Goal: Information Seeking & Learning: Understand process/instructions

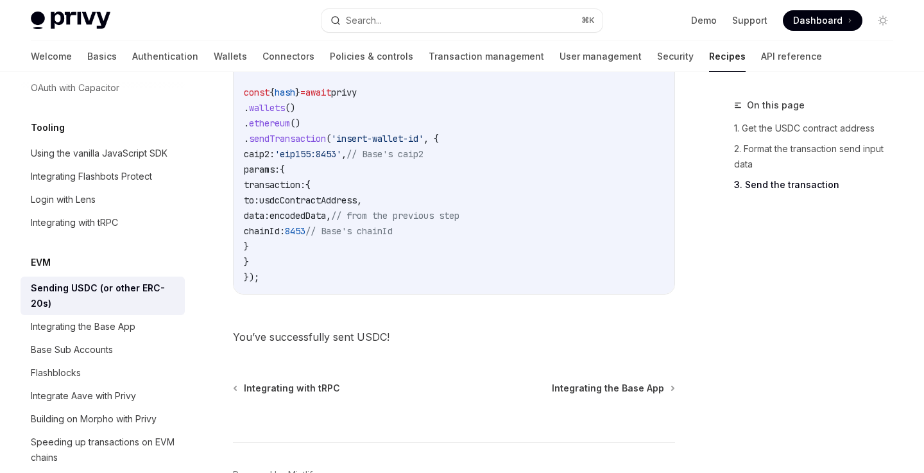
scroll to position [1638, 0]
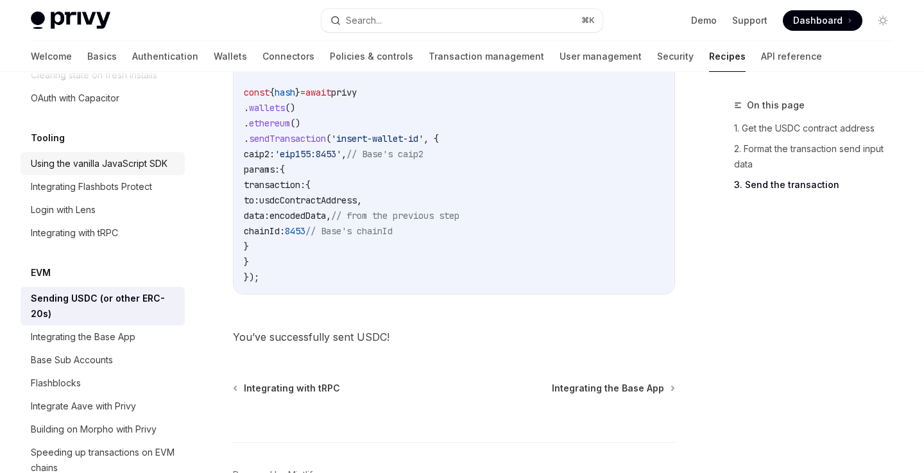
click at [138, 157] on link "Using the vanilla JavaScript SDK" at bounding box center [103, 163] width 164 height 23
type textarea "*"
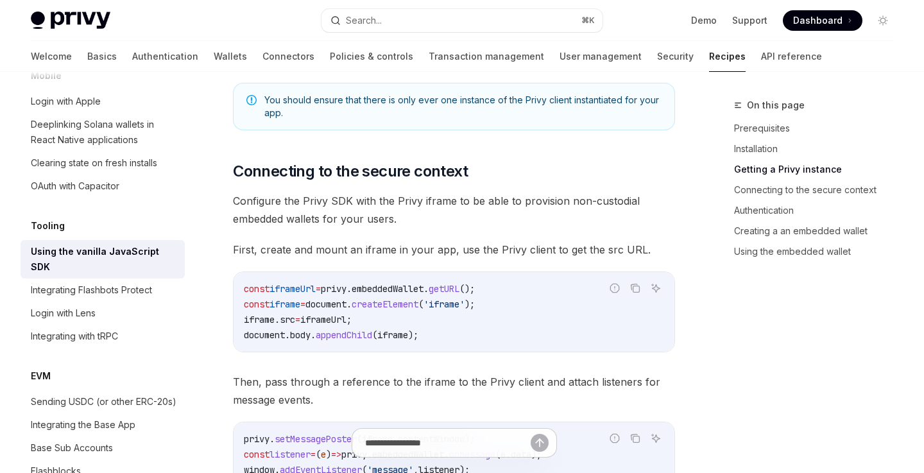
scroll to position [719, 0]
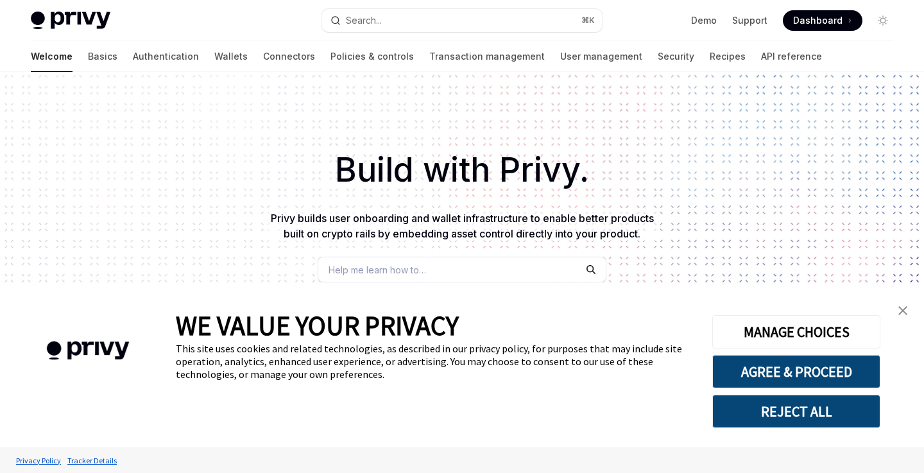
click at [905, 308] on img "close banner" at bounding box center [902, 310] width 9 height 9
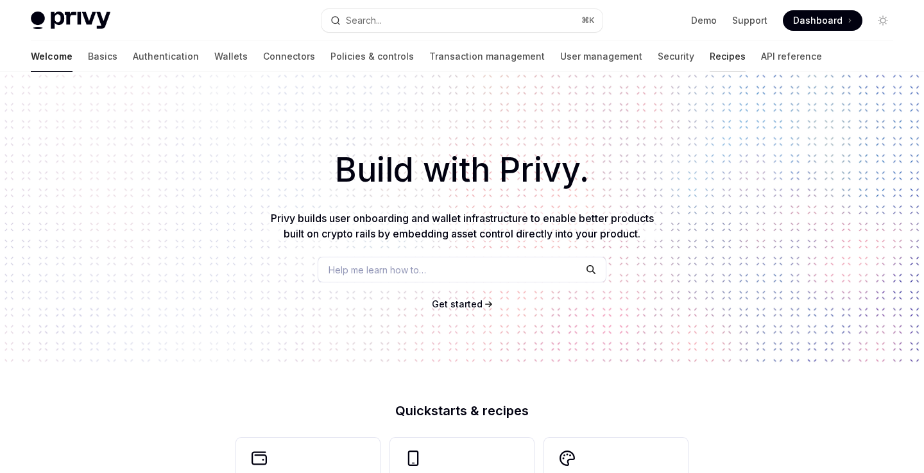
click at [710, 56] on link "Recipes" at bounding box center [728, 56] width 36 height 31
type textarea "*"
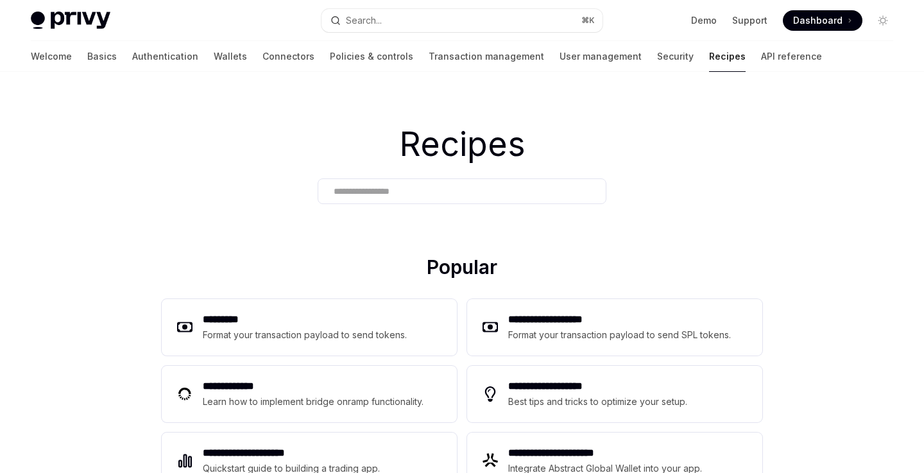
click at [466, 189] on input "text" at bounding box center [462, 191] width 257 height 13
paste input "**********"
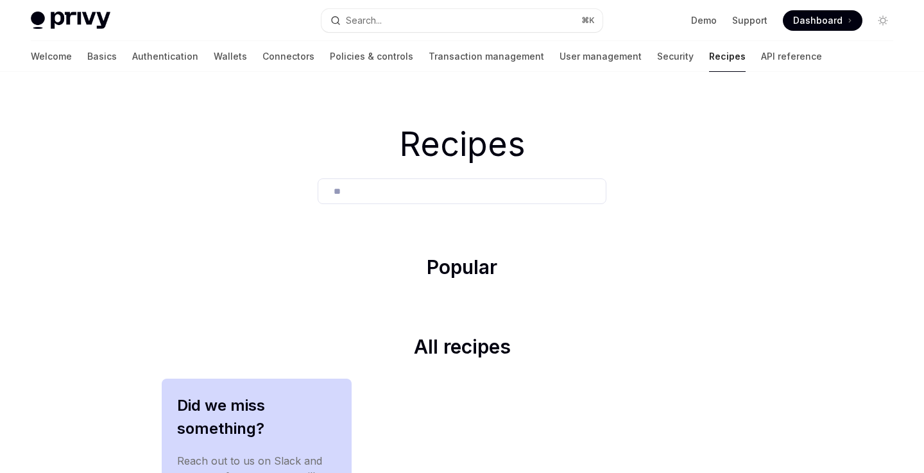
type input "*"
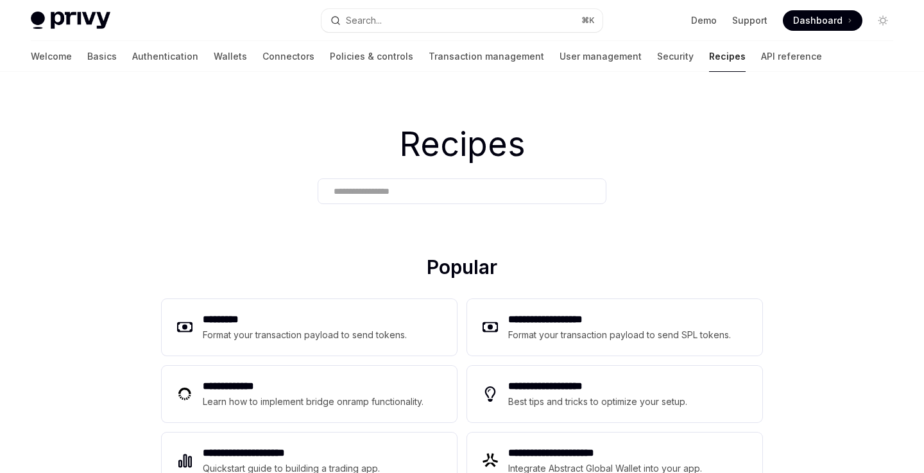
click at [431, 5] on div "Privy Docs home page Search... ⌘ K Demo Support Dashboard Dashboard Search..." at bounding box center [462, 20] width 862 height 41
click at [431, 17] on button "Search... ⌘ K" at bounding box center [461, 20] width 280 height 23
type textarea "*"
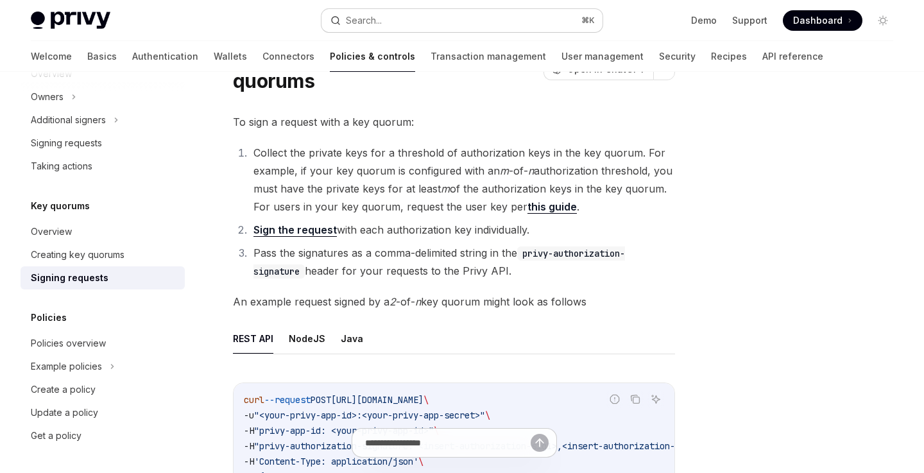
click at [423, 24] on button "Search... ⌘ K" at bounding box center [461, 20] width 280 height 23
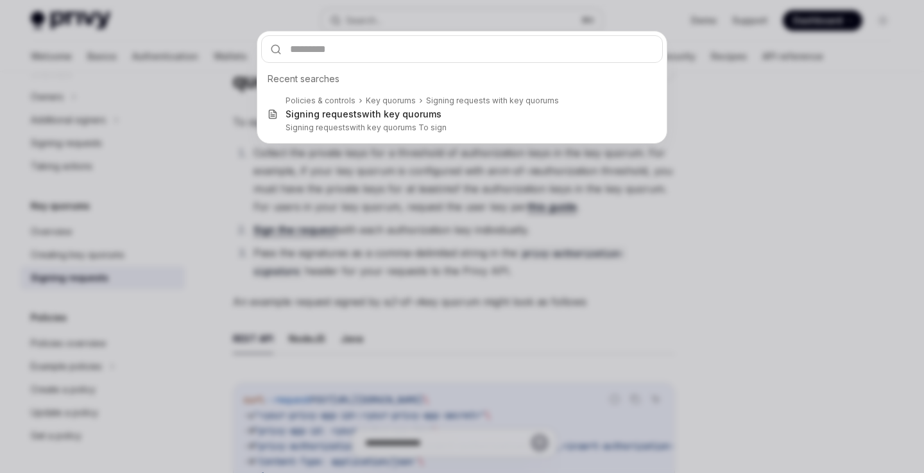
type input "*"
type textarea "*"
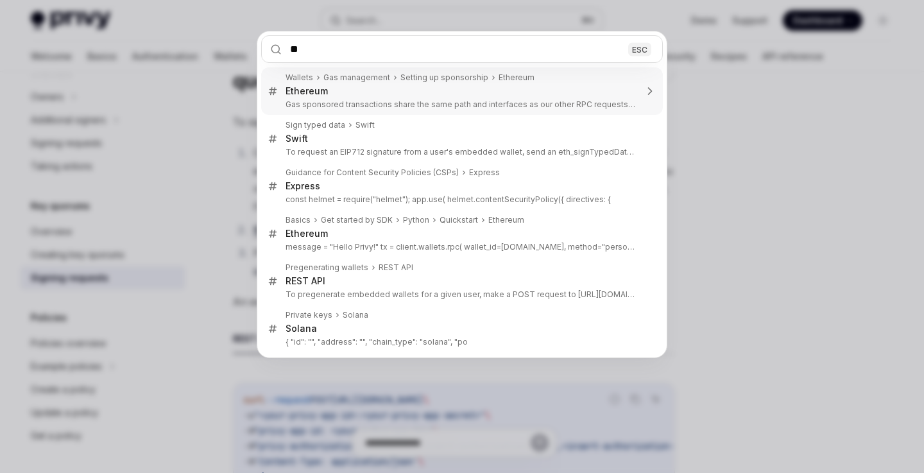
type input "*"
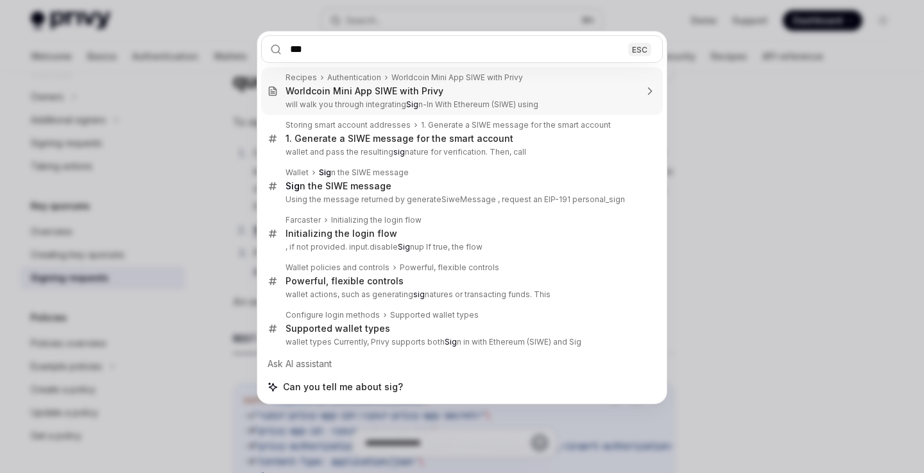
type input "****"
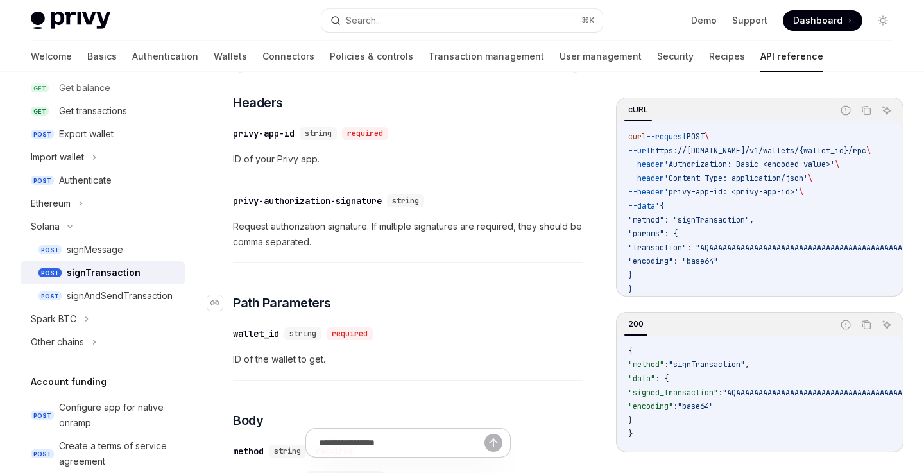
scroll to position [127, 0]
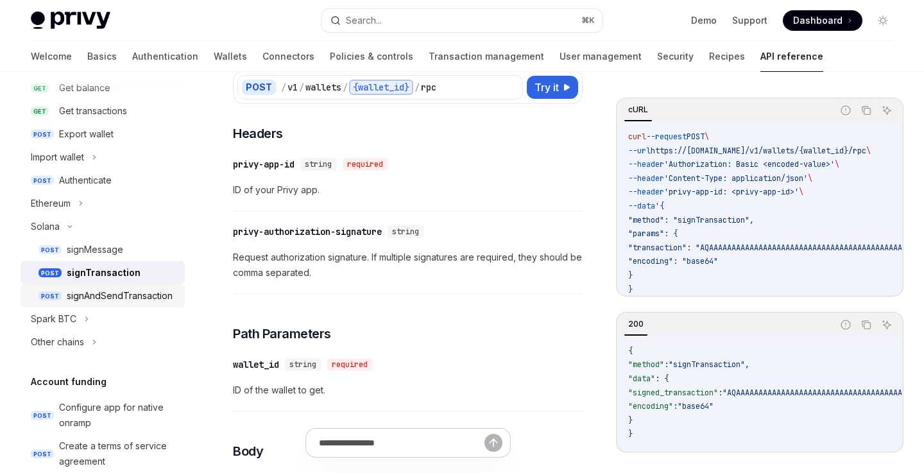
click at [163, 300] on div "signAndSendTransaction" at bounding box center [120, 295] width 106 height 15
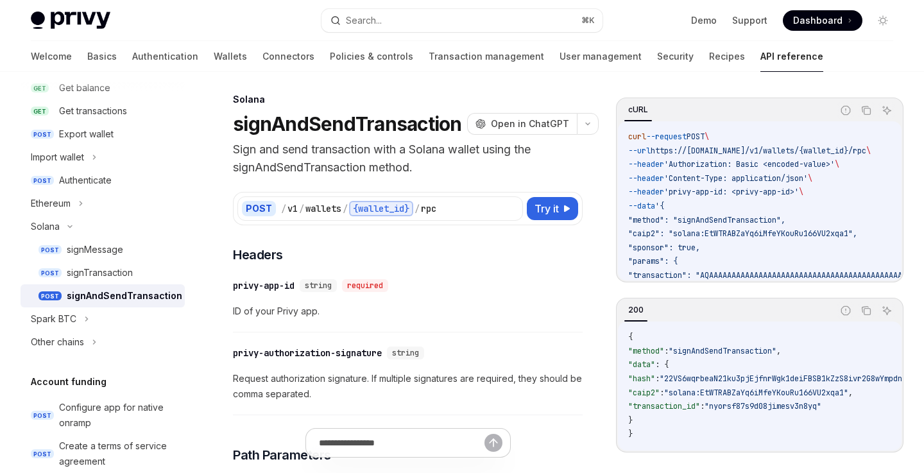
scroll to position [8, 0]
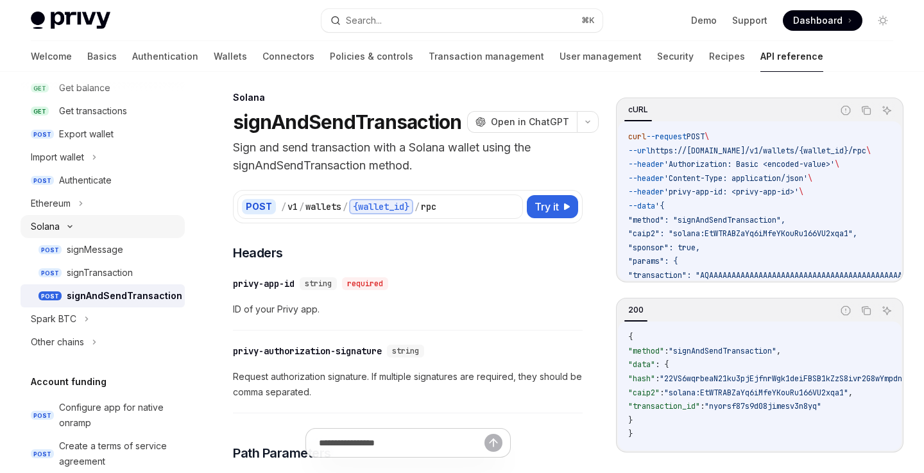
click at [66, 233] on div "Solana" at bounding box center [103, 226] width 164 height 23
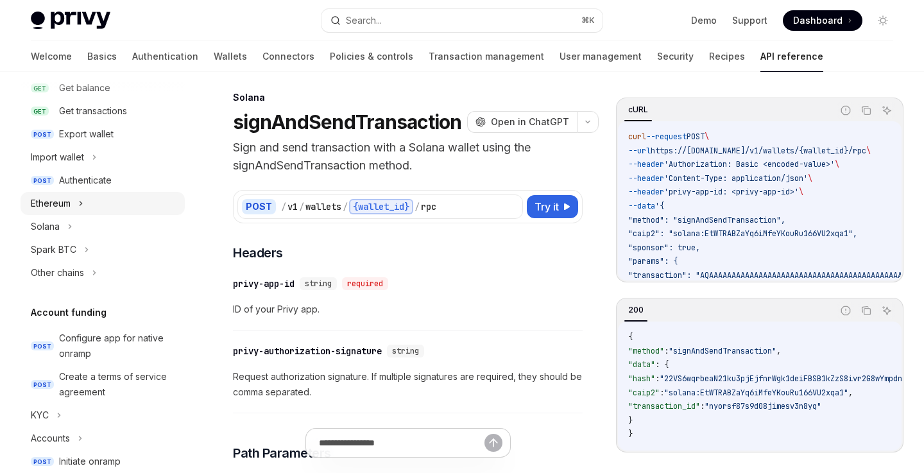
click at [80, 196] on icon at bounding box center [80, 203] width 5 height 15
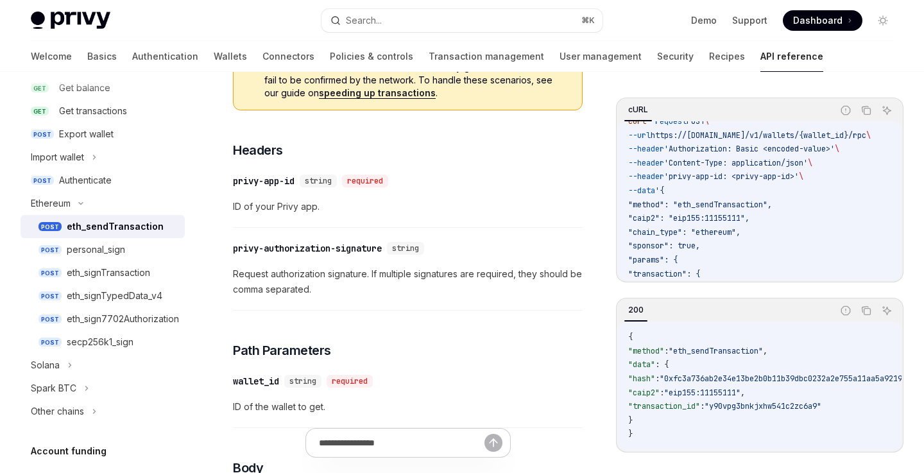
scroll to position [15, 0]
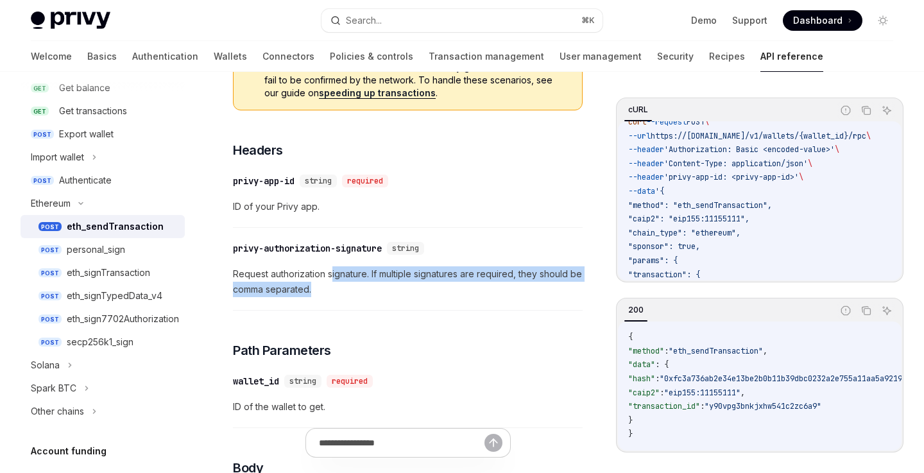
drag, startPoint x: 332, startPoint y: 275, endPoint x: 438, endPoint y: 287, distance: 106.6
click at [438, 288] on span "Request authorization signature. If multiple signatures are required, they shou…" at bounding box center [408, 281] width 350 height 31
click at [451, 286] on span "Request authorization signature. If multiple signatures are required, they shou…" at bounding box center [408, 281] width 350 height 31
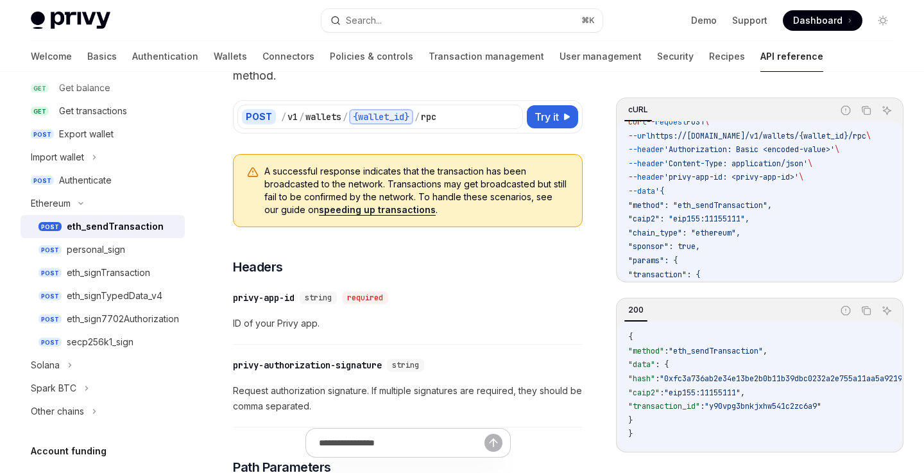
scroll to position [0, 0]
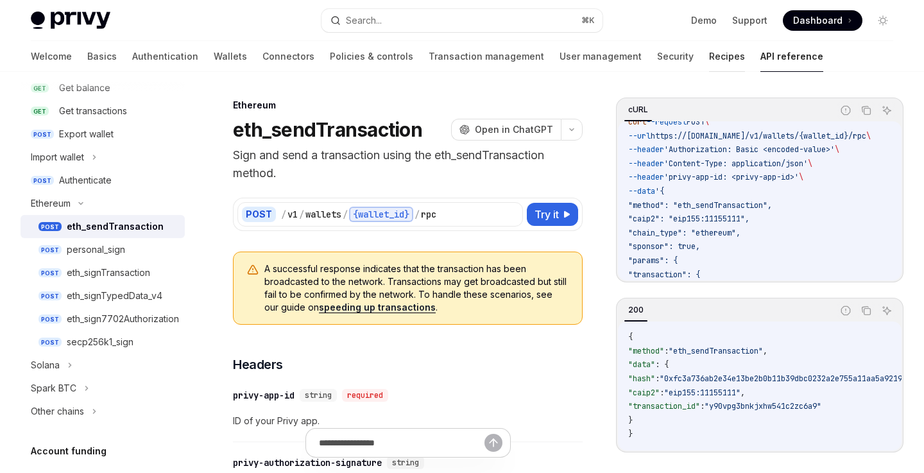
click at [709, 51] on link "Recipes" at bounding box center [727, 56] width 36 height 31
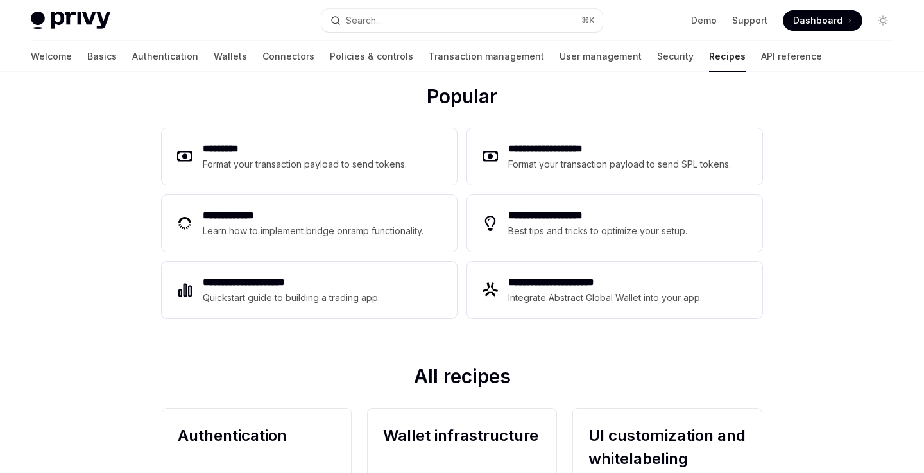
scroll to position [178, 0]
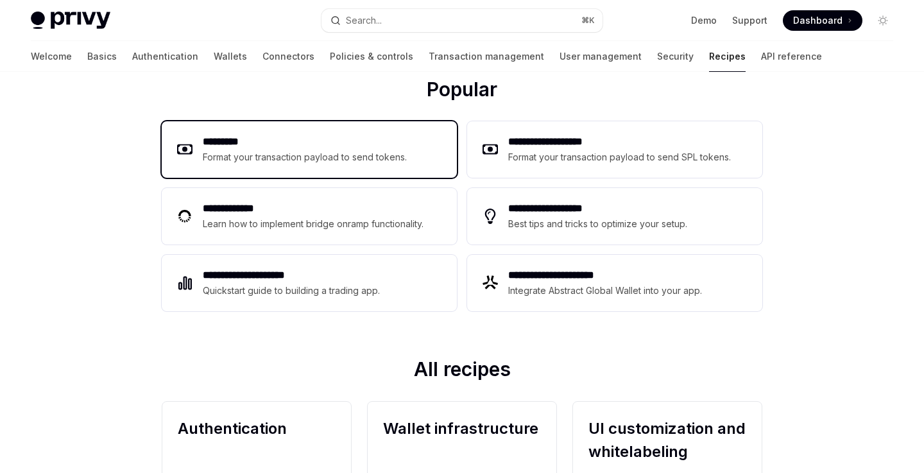
click at [389, 146] on h2 "*********" at bounding box center [305, 141] width 205 height 15
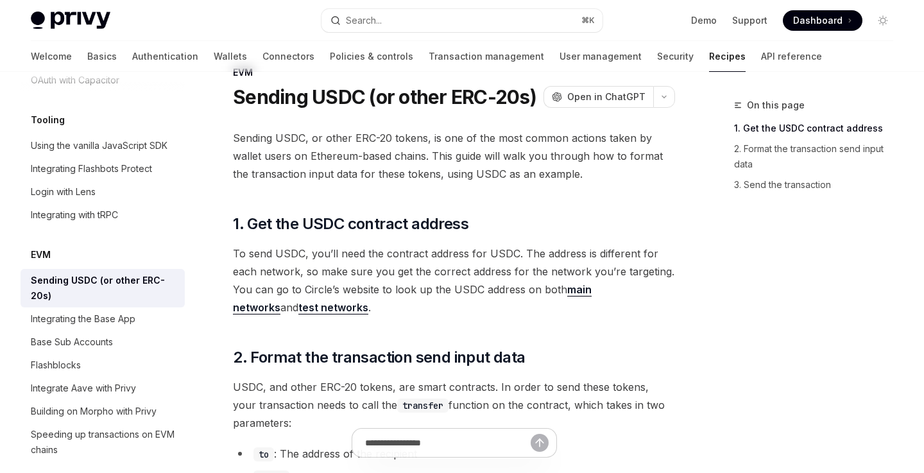
scroll to position [23, 0]
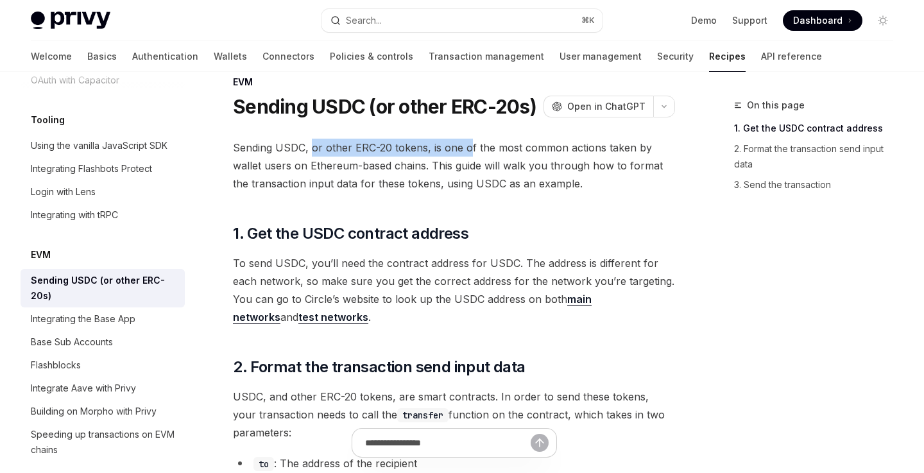
drag, startPoint x: 311, startPoint y: 153, endPoint x: 469, endPoint y: 153, distance: 157.8
click at [471, 153] on span "Sending USDC, or other ERC-20 tokens, is one of the most common actions taken b…" at bounding box center [454, 166] width 442 height 54
click at [473, 152] on span "Sending USDC, or other ERC-20 tokens, is one of the most common actions taken b…" at bounding box center [454, 166] width 442 height 54
drag, startPoint x: 431, startPoint y: 148, endPoint x: 608, endPoint y: 148, distance: 176.4
click at [608, 148] on span "Sending USDC, or other ERC-20 tokens, is one of the most common actions taken b…" at bounding box center [454, 166] width 442 height 54
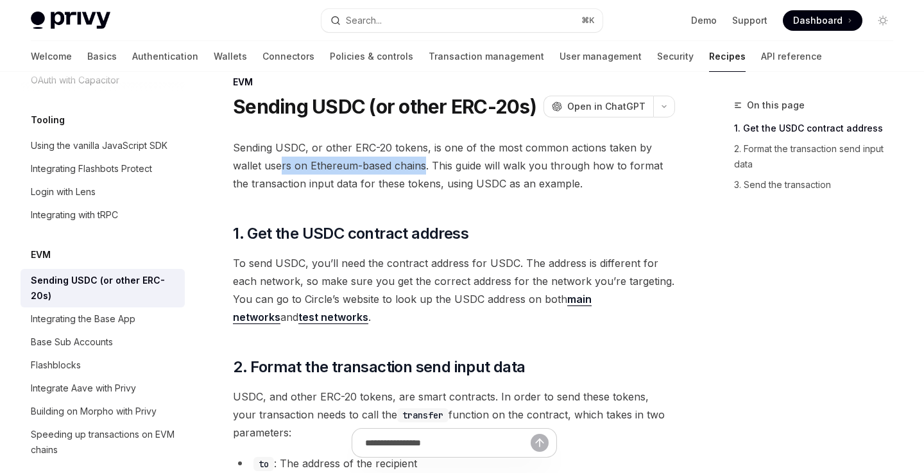
drag, startPoint x: 282, startPoint y: 166, endPoint x: 427, endPoint y: 166, distance: 144.4
click at [427, 166] on span "Sending USDC, or other ERC-20 tokens, is one of the most common actions taken b…" at bounding box center [454, 166] width 442 height 54
click at [537, 153] on span "Sending USDC, or other ERC-20 tokens, is one of the most common actions taken b…" at bounding box center [454, 166] width 442 height 54
drag, startPoint x: 266, startPoint y: 166, endPoint x: 427, endPoint y: 166, distance: 161.0
click at [427, 166] on span "Sending USDC, or other ERC-20 tokens, is one of the most common actions taken b…" at bounding box center [454, 166] width 442 height 54
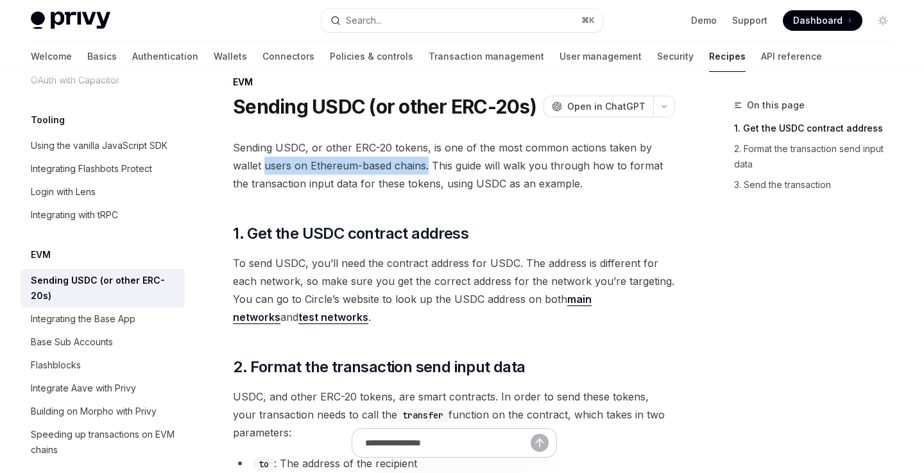
click at [427, 166] on span "Sending USDC, or other ERC-20 tokens, is one of the most common actions taken b…" at bounding box center [454, 166] width 442 height 54
drag, startPoint x: 300, startPoint y: 165, endPoint x: 448, endPoint y: 165, distance: 148.2
click at [448, 165] on span "Sending USDC, or other ERC-20 tokens, is one of the most common actions taken b…" at bounding box center [454, 166] width 442 height 54
click at [460, 165] on span "Sending USDC, or other ERC-20 tokens, is one of the most common actions taken b…" at bounding box center [454, 166] width 442 height 54
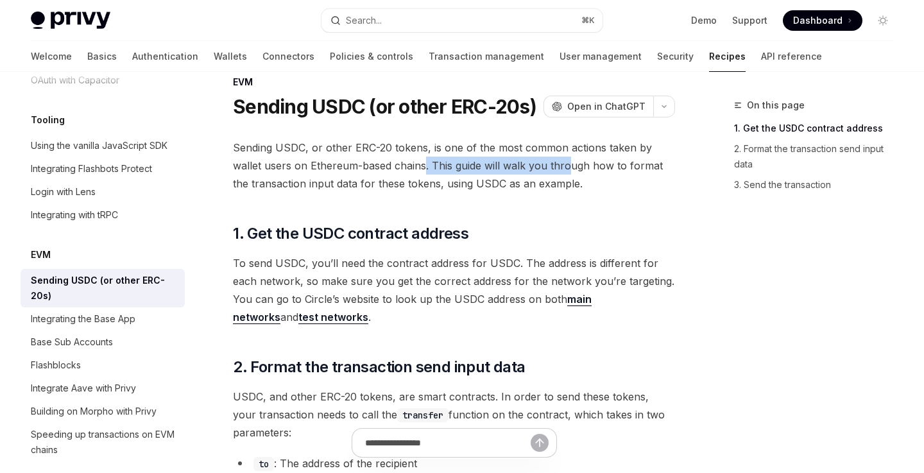
drag, startPoint x: 425, startPoint y: 165, endPoint x: 572, endPoint y: 169, distance: 147.0
click at [571, 168] on span "Sending USDC, or other ERC-20 tokens, is one of the most common actions taken b…" at bounding box center [454, 166] width 442 height 54
click at [600, 170] on span "Sending USDC, or other ERC-20 tokens, is one of the most common actions taken b…" at bounding box center [454, 166] width 442 height 54
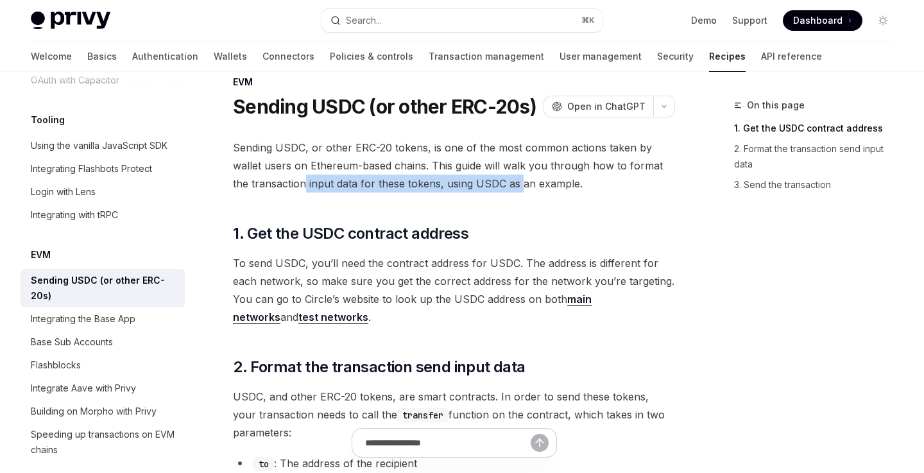
drag, startPoint x: 286, startPoint y: 184, endPoint x: 502, endPoint y: 184, distance: 216.2
click at [503, 184] on span "Sending USDC, or other ERC-20 tokens, is one of the most common actions taken b…" at bounding box center [454, 166] width 442 height 54
click at [515, 182] on span "Sending USDC, or other ERC-20 tokens, is one of the most common actions taken b…" at bounding box center [454, 166] width 442 height 54
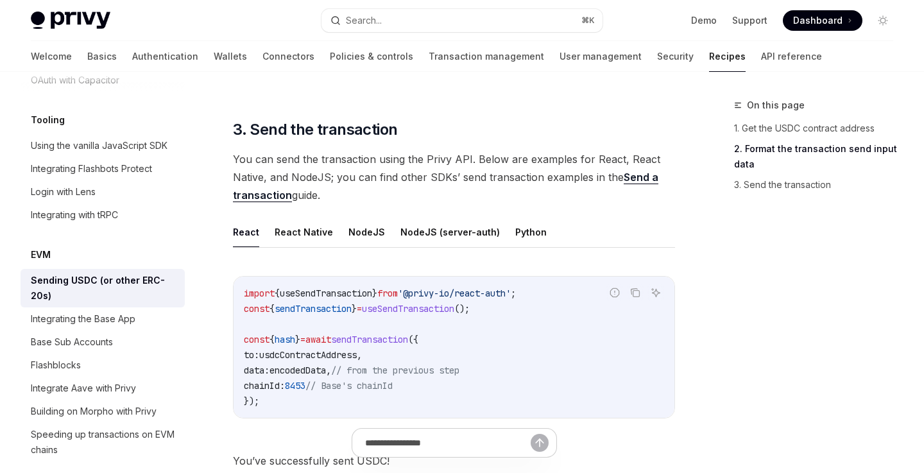
scroll to position [964, 0]
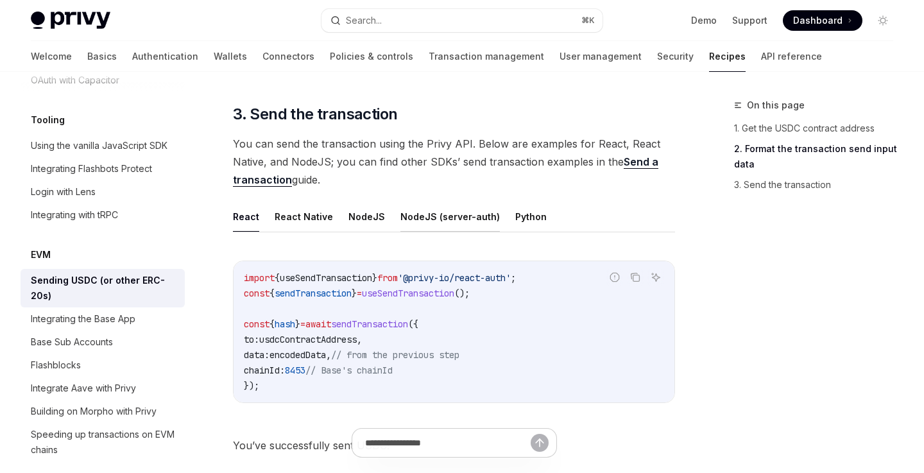
click at [465, 218] on button "NodeJS (server-auth)" at bounding box center [449, 216] width 99 height 30
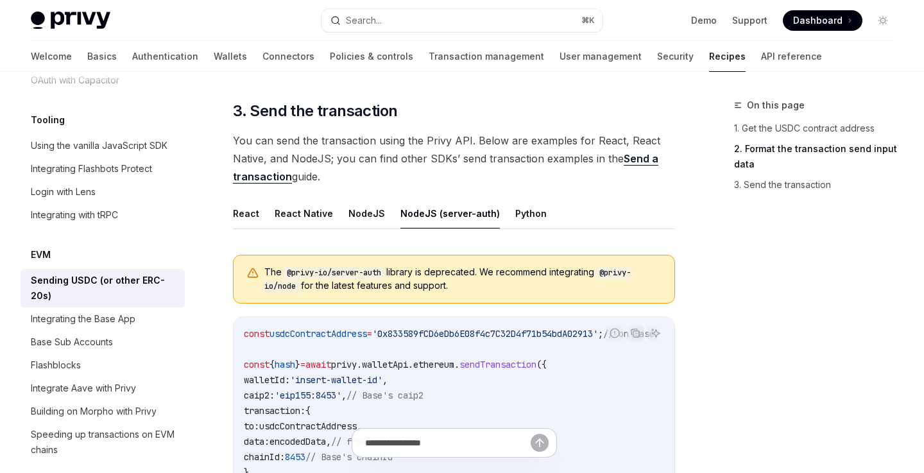
scroll to position [968, 0]
click at [372, 215] on button "NodeJS" at bounding box center [366, 212] width 37 height 30
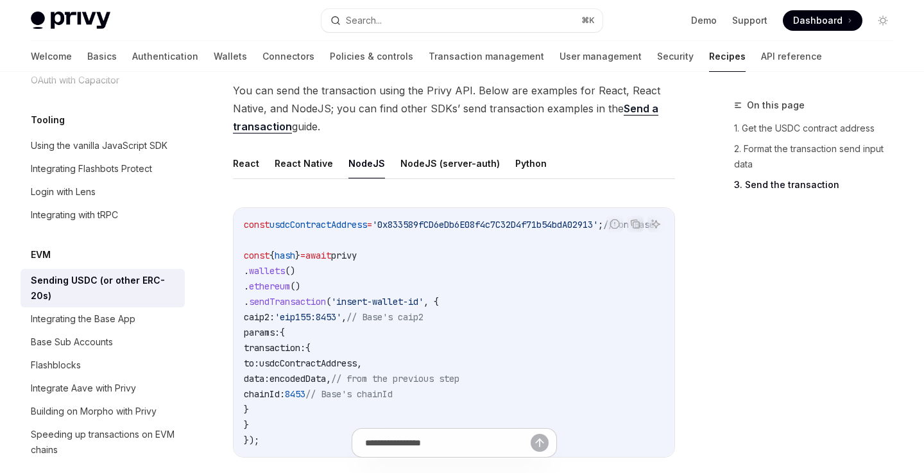
scroll to position [1026, 0]
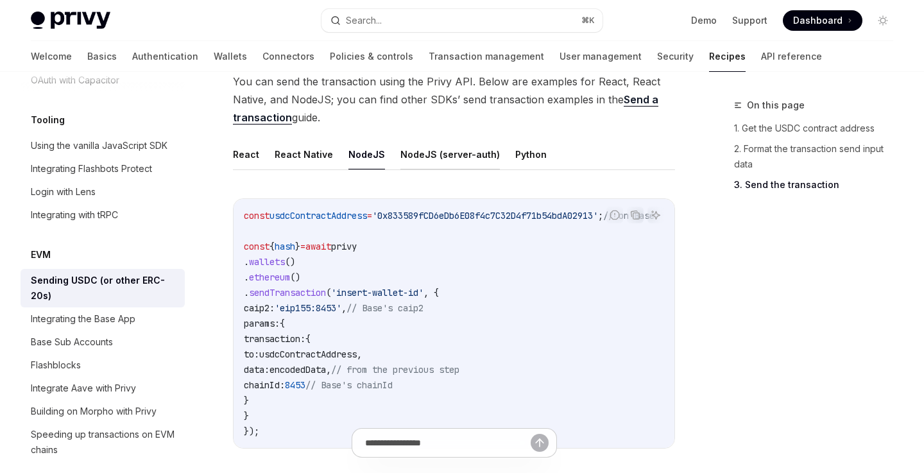
click at [441, 157] on button "NodeJS (server-auth)" at bounding box center [449, 154] width 99 height 30
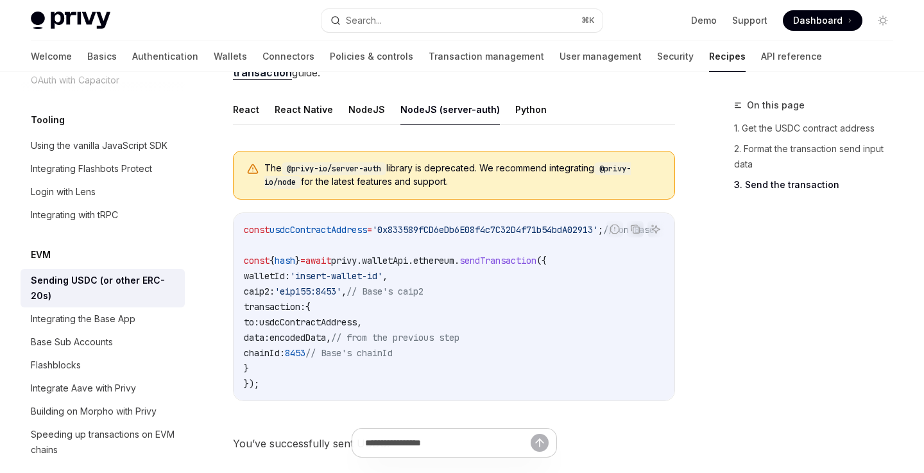
scroll to position [1072, 0]
click at [361, 109] on button "NodeJS" at bounding box center [366, 109] width 37 height 30
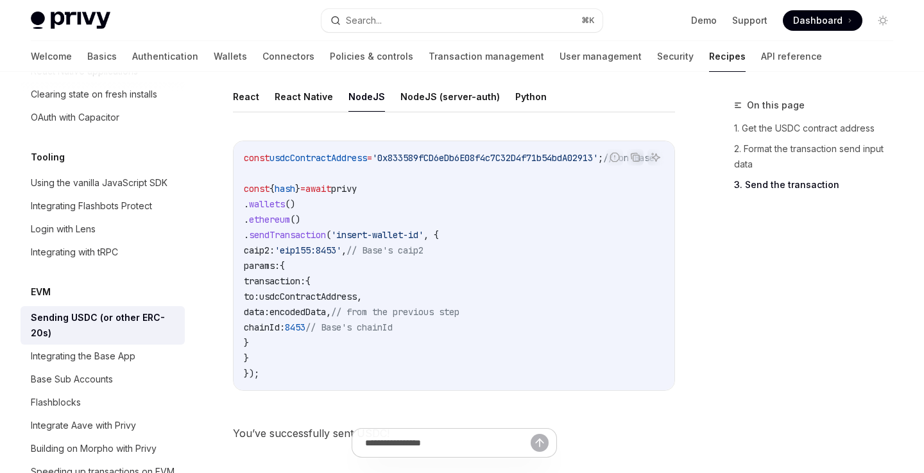
scroll to position [1569, 0]
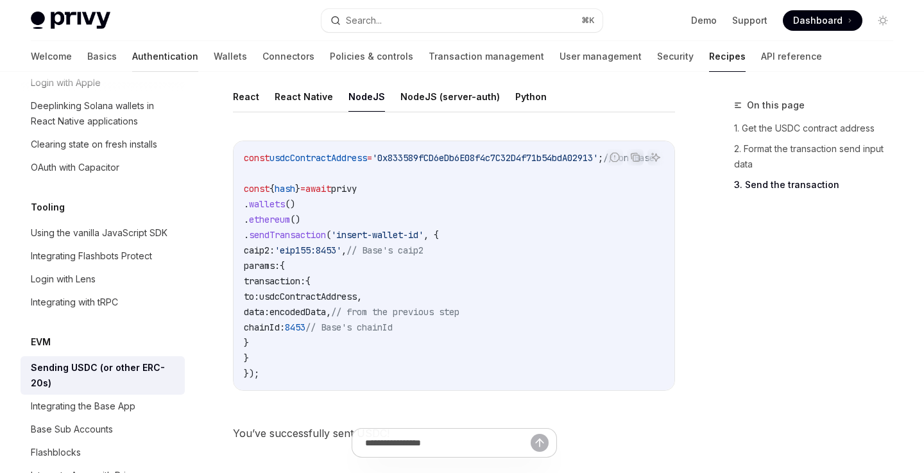
click at [132, 56] on link "Authentication" at bounding box center [165, 56] width 66 height 31
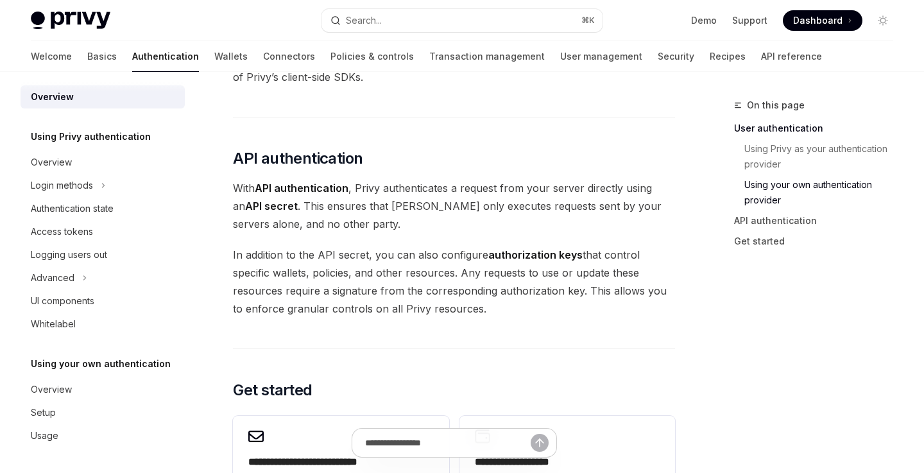
scroll to position [850, 0]
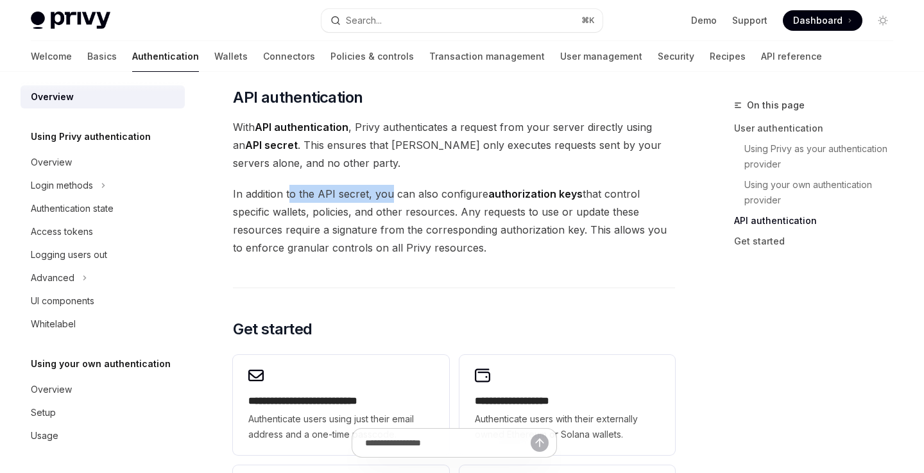
drag, startPoint x: 289, startPoint y: 194, endPoint x: 389, endPoint y: 194, distance: 100.1
click at [389, 194] on span "In addition to the API secret, you can also configure authorization keys that c…" at bounding box center [454, 221] width 442 height 72
click at [423, 195] on span "In addition to the API secret, you can also configure authorization keys that c…" at bounding box center [454, 221] width 442 height 72
drag, startPoint x: 279, startPoint y: 211, endPoint x: 385, endPoint y: 211, distance: 105.9
click at [385, 211] on span "In addition to the API secret, you can also configure authorization keys that c…" at bounding box center [454, 221] width 442 height 72
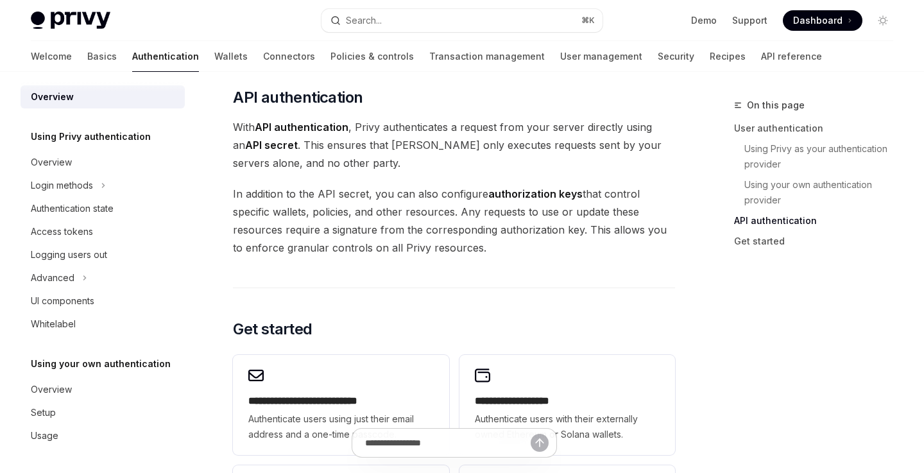
click at [409, 211] on span "In addition to the API secret, you can also configure authorization keys that c…" at bounding box center [454, 221] width 442 height 72
drag, startPoint x: 460, startPoint y: 212, endPoint x: 579, endPoint y: 216, distance: 119.4
click at [579, 216] on span "In addition to the API secret, you can also configure authorization keys that c…" at bounding box center [454, 221] width 442 height 72
click at [605, 214] on span "In addition to the API secret, you can also configure authorization keys that c…" at bounding box center [454, 221] width 442 height 72
drag, startPoint x: 313, startPoint y: 210, endPoint x: 490, endPoint y: 210, distance: 176.4
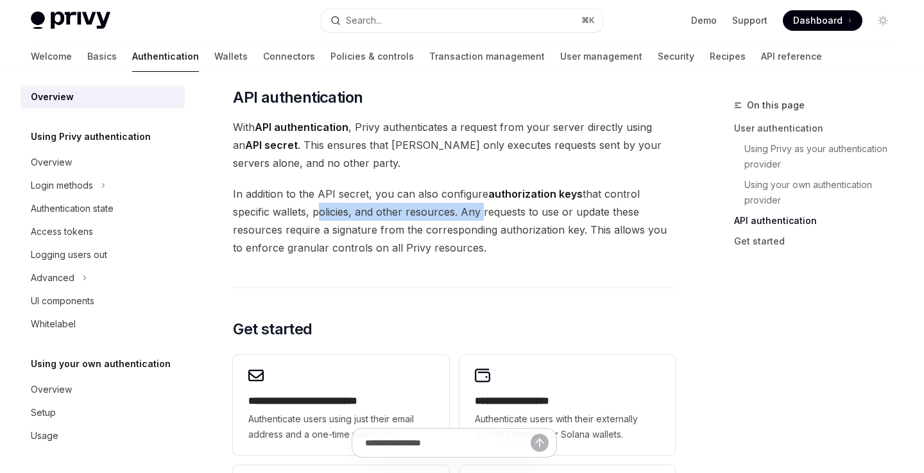
click at [490, 210] on span "In addition to the API secret, you can also configure authorization keys that c…" at bounding box center [454, 221] width 442 height 72
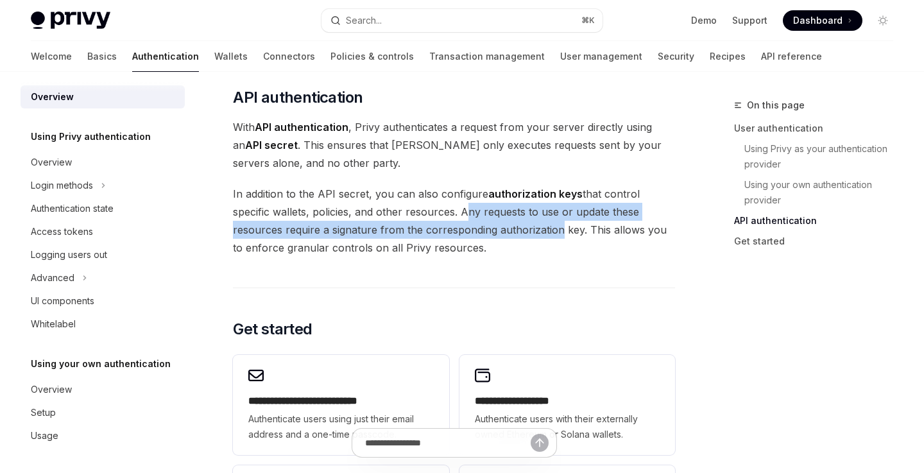
drag, startPoint x: 461, startPoint y: 211, endPoint x: 552, endPoint y: 231, distance: 93.3
click at [552, 231] on span "In addition to the API secret, you can also configure authorization keys that c…" at bounding box center [454, 221] width 442 height 72
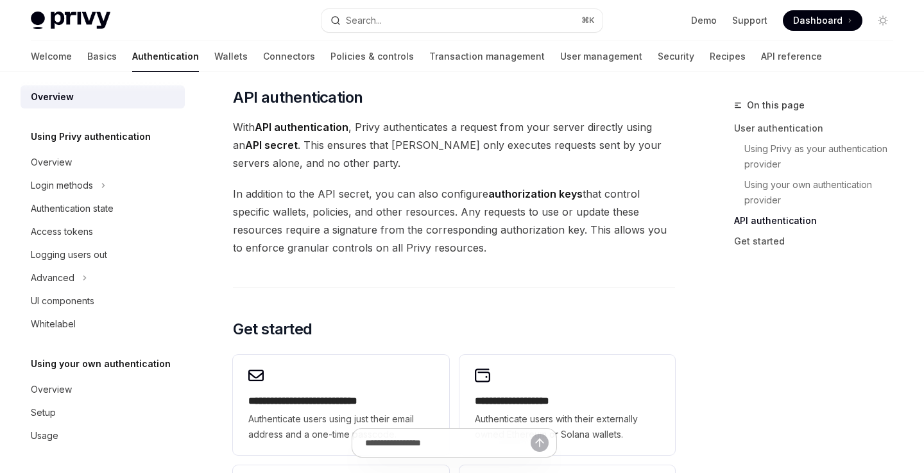
click at [557, 229] on span "In addition to the API secret, you can also configure authorization keys that c…" at bounding box center [454, 221] width 442 height 72
drag, startPoint x: 290, startPoint y: 229, endPoint x: 462, endPoint y: 228, distance: 172.0
click at [462, 228] on span "In addition to the API secret, you can also configure authorization keys that c…" at bounding box center [454, 221] width 442 height 72
click at [491, 227] on span "In addition to the API secret, you can also configure authorization keys that c…" at bounding box center [454, 221] width 442 height 72
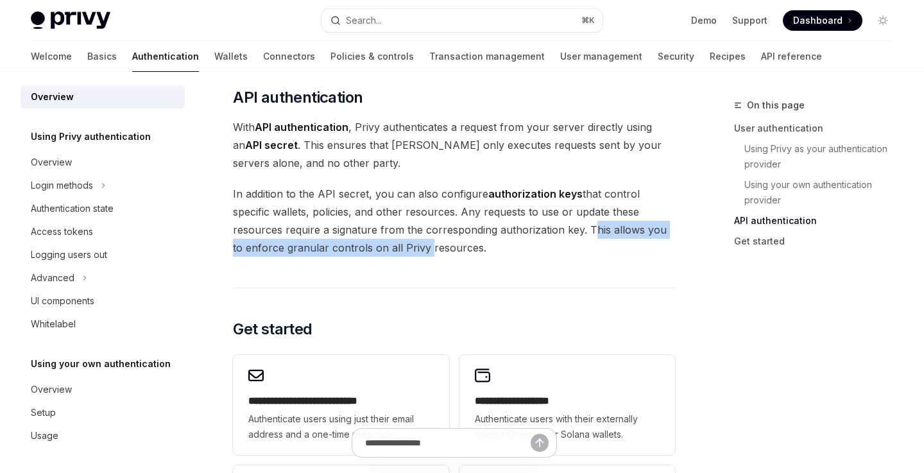
drag, startPoint x: 583, startPoint y: 232, endPoint x: 410, endPoint y: 243, distance: 173.6
click at [410, 243] on span "In addition to the API secret, you can also configure authorization keys that c…" at bounding box center [454, 221] width 442 height 72
drag, startPoint x: 475, startPoint y: 248, endPoint x: 261, endPoint y: 222, distance: 215.2
click at [261, 222] on span "In addition to the API secret, you can also configure authorization keys that c…" at bounding box center [454, 221] width 442 height 72
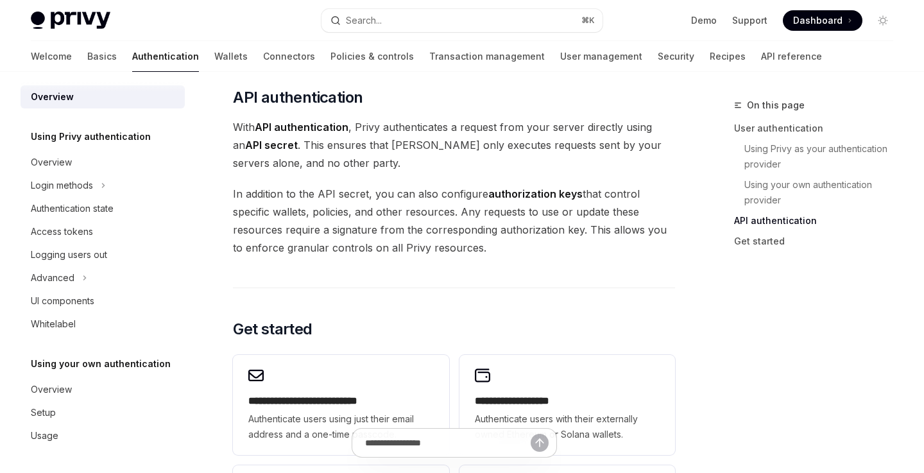
click at [327, 194] on span "In addition to the API secret, you can also configure authorization keys that c…" at bounding box center [454, 221] width 442 height 72
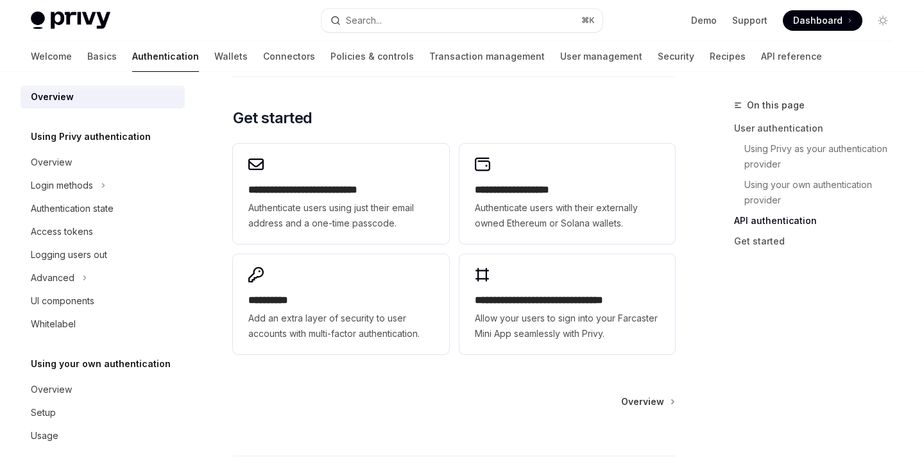
scroll to position [1062, 0]
click at [118, 211] on div "Authentication state" at bounding box center [104, 208] width 146 height 15
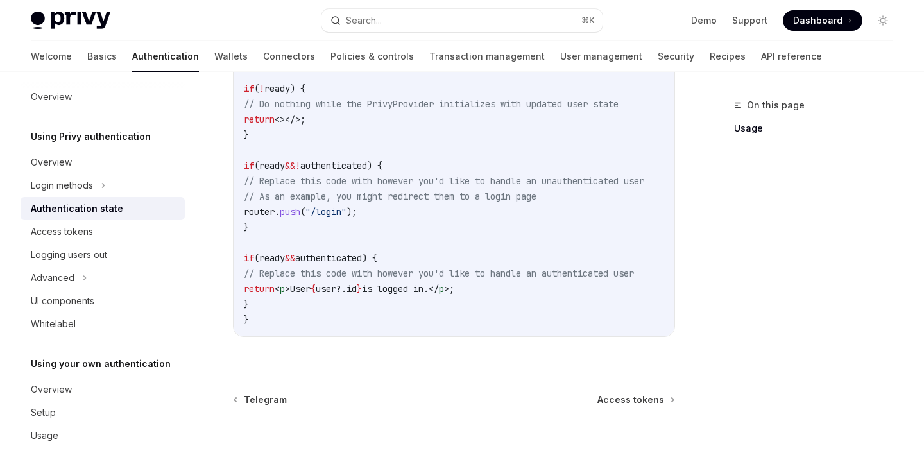
scroll to position [636, 0]
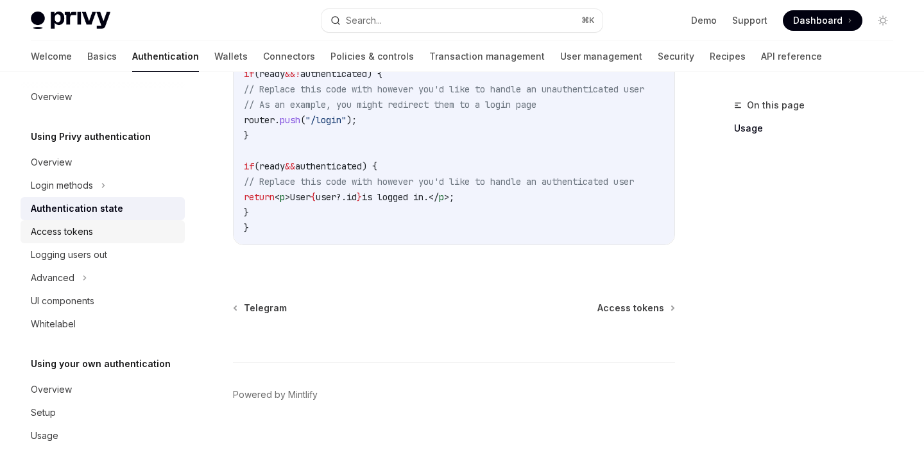
click at [136, 236] on div "Access tokens" at bounding box center [104, 231] width 146 height 15
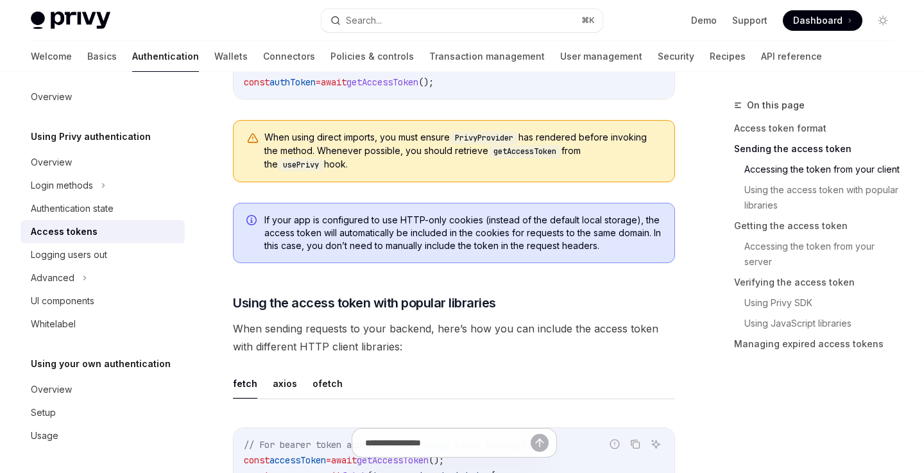
scroll to position [906, 0]
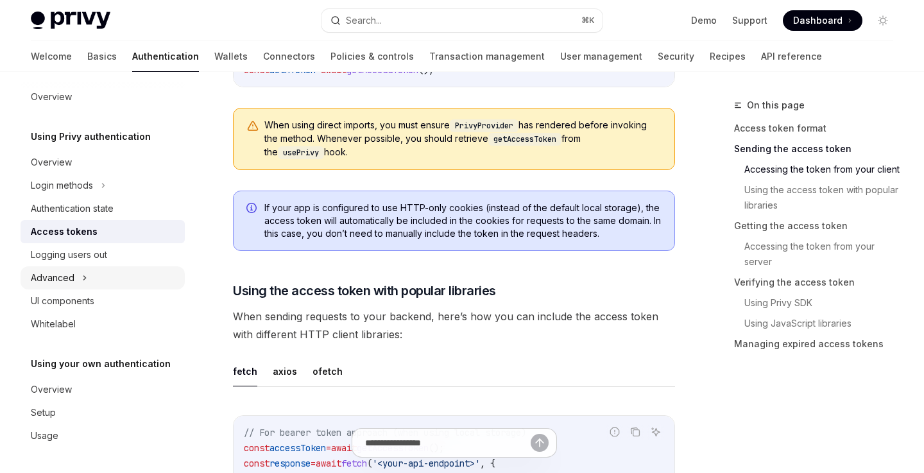
click at [143, 278] on div "Advanced" at bounding box center [103, 277] width 164 height 23
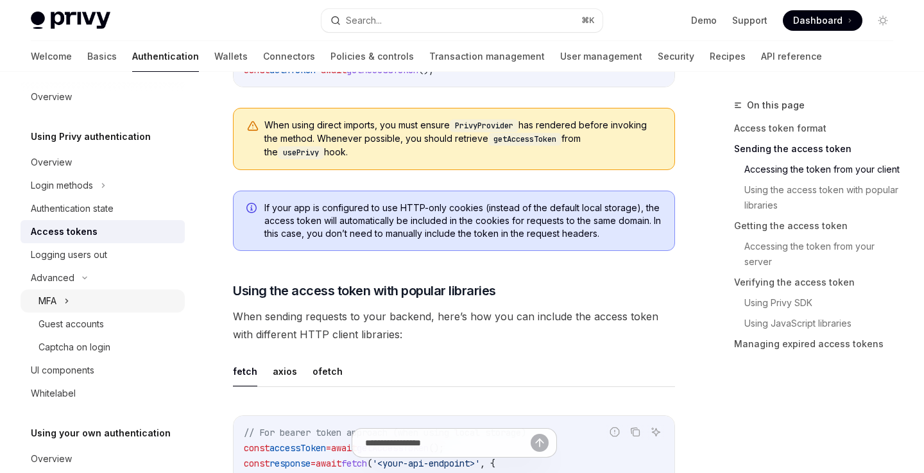
click at [146, 300] on div "MFA" at bounding box center [103, 300] width 164 height 23
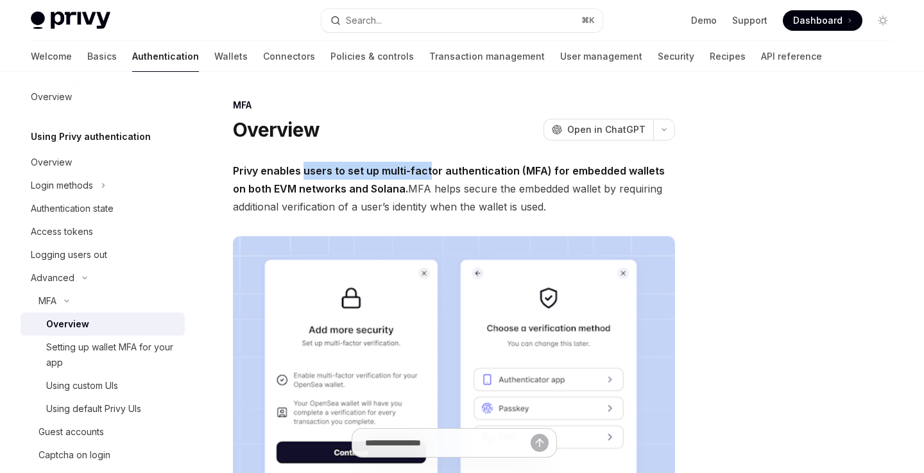
drag, startPoint x: 302, startPoint y: 173, endPoint x: 429, endPoint y: 174, distance: 127.0
click at [429, 174] on strong "Privy enables users to set up multi-factor authentication (MFA) for embedded wa…" at bounding box center [449, 179] width 432 height 31
click at [473, 171] on strong "Privy enables users to set up multi-factor authentication (MFA) for embedded wa…" at bounding box center [449, 179] width 432 height 31
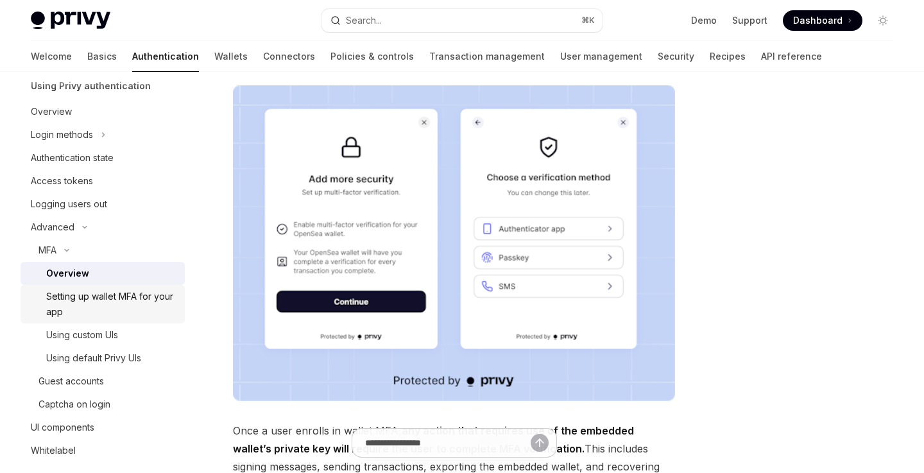
scroll to position [76, 0]
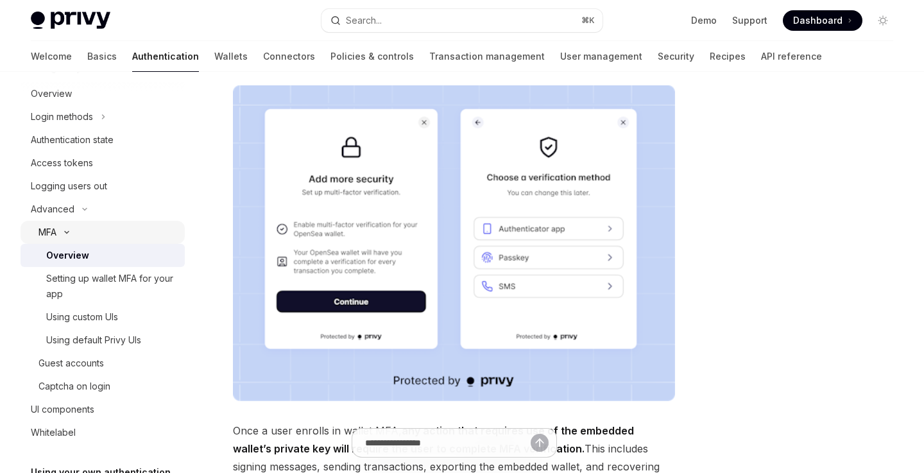
click at [110, 232] on div "MFA" at bounding box center [103, 232] width 164 height 23
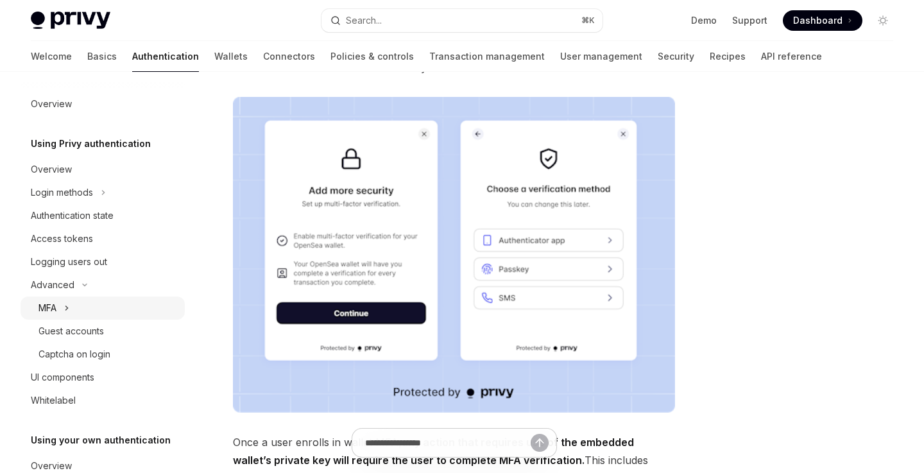
scroll to position [129, 0]
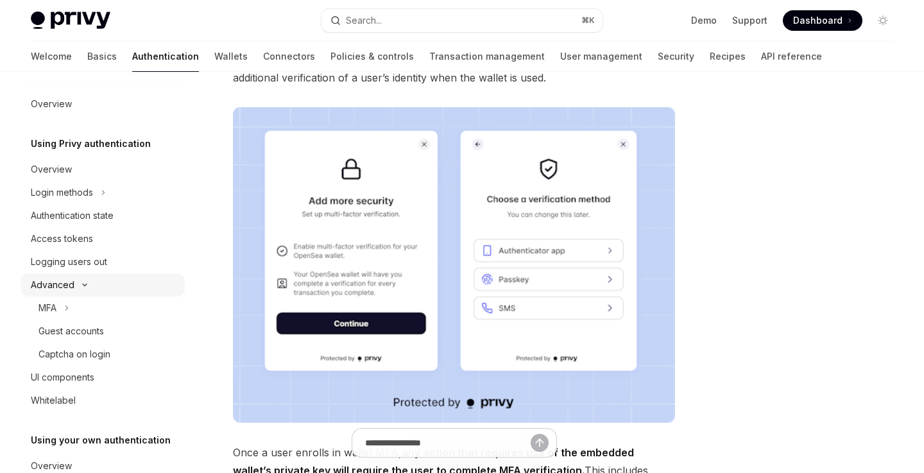
click at [89, 283] on icon at bounding box center [84, 284] width 15 height 5
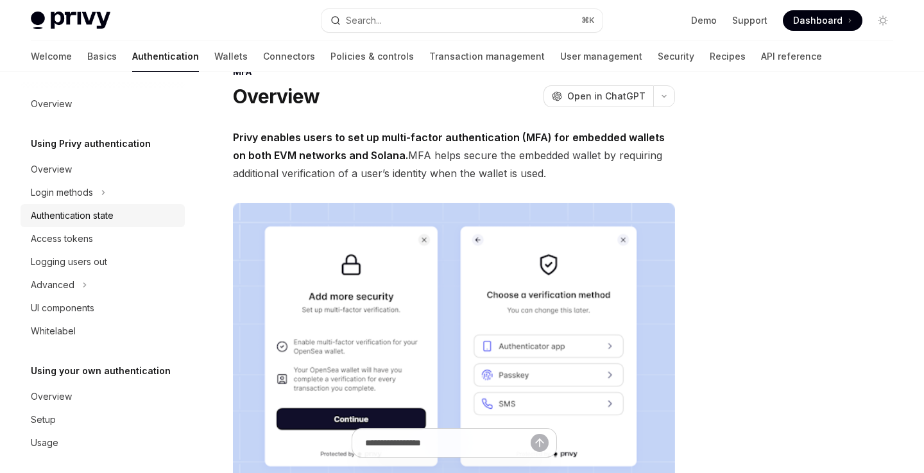
scroll to position [0, 0]
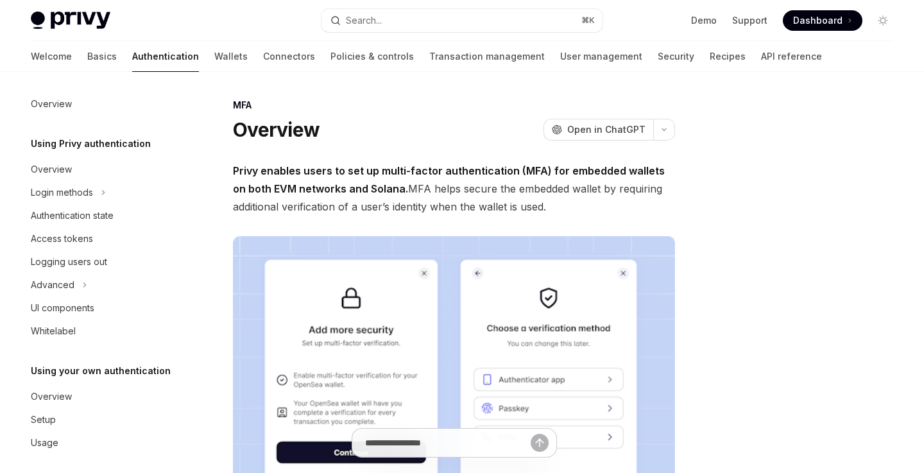
click at [826, 25] on span "Dashboard" at bounding box center [817, 20] width 49 height 13
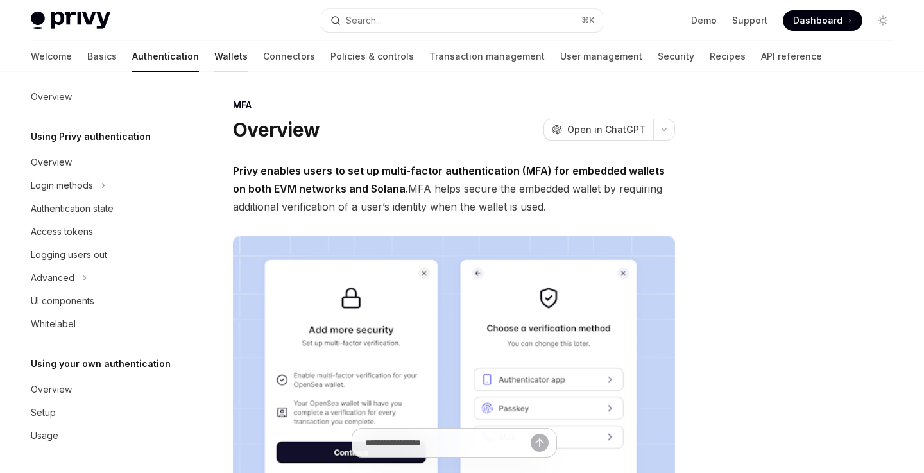
click at [214, 60] on link "Wallets" at bounding box center [230, 56] width 33 height 31
type textarea "*"
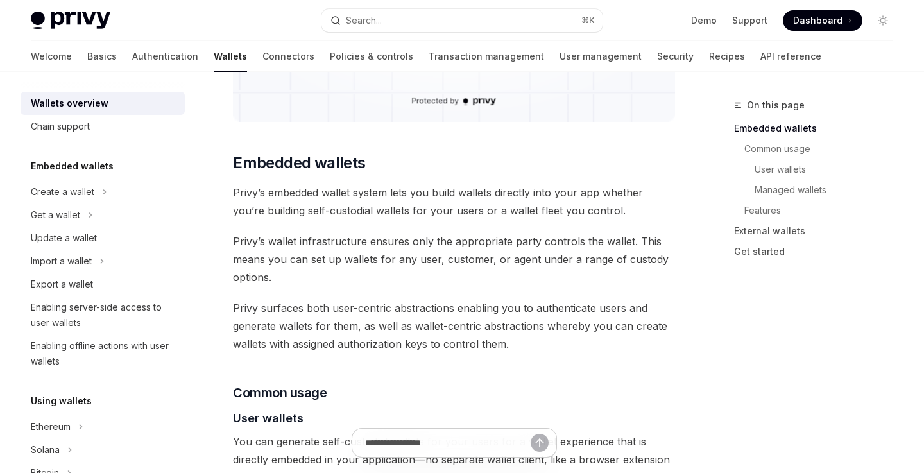
scroll to position [569, 0]
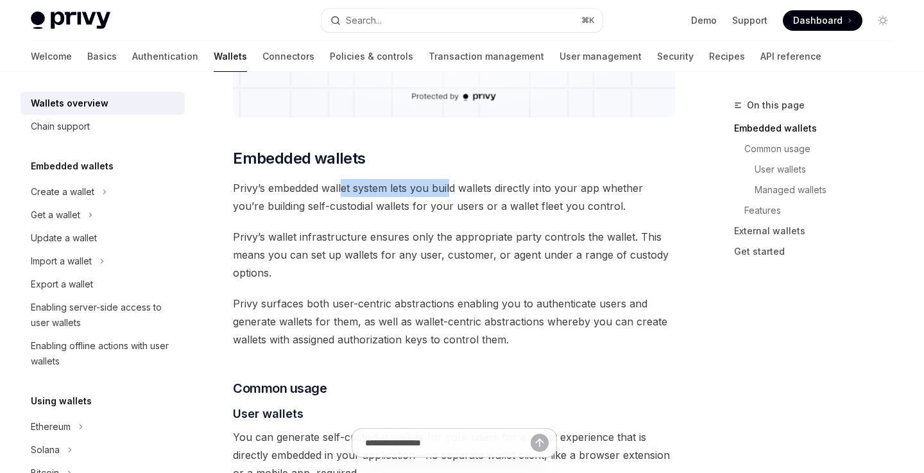
drag, startPoint x: 341, startPoint y: 191, endPoint x: 448, endPoint y: 191, distance: 106.5
click at [449, 191] on span "Privy’s embedded wallet system lets you build wallets directly into your app wh…" at bounding box center [454, 197] width 442 height 36
click at [491, 188] on span "Privy’s embedded wallet system lets you build wallets directly into your app wh…" at bounding box center [454, 197] width 442 height 36
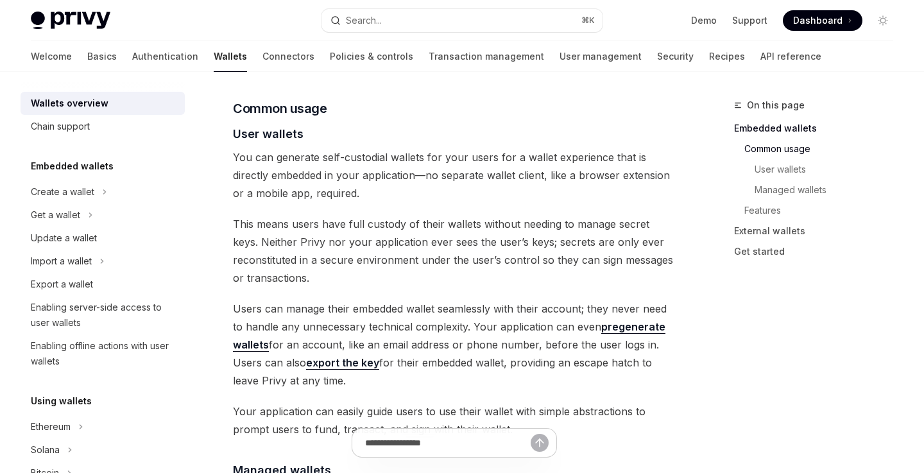
scroll to position [847, 0]
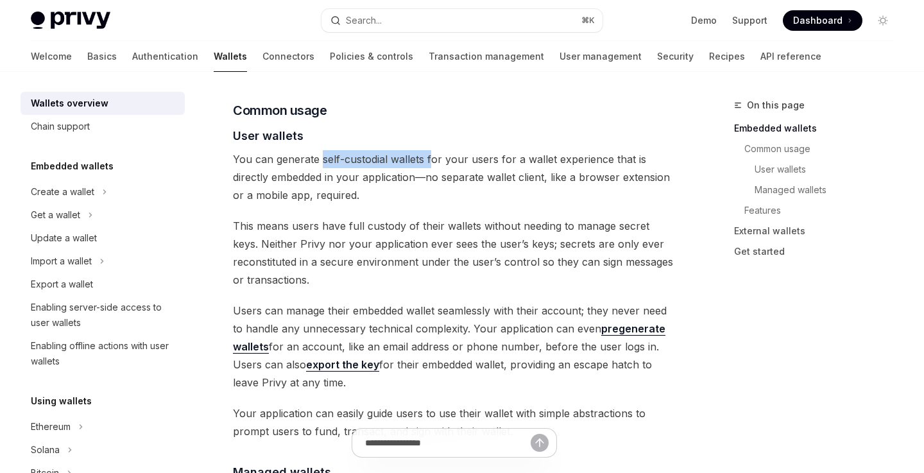
drag, startPoint x: 322, startPoint y: 160, endPoint x: 431, endPoint y: 160, distance: 108.4
click at [431, 160] on span "You can generate self-custodial wallets for your users for a wallet experience …" at bounding box center [454, 177] width 442 height 54
click at [475, 160] on span "You can generate self-custodial wallets for your users for a wallet experience …" at bounding box center [454, 177] width 442 height 54
drag, startPoint x: 390, startPoint y: 159, endPoint x: 508, endPoint y: 159, distance: 117.4
click at [508, 159] on span "You can generate self-custodial wallets for your users for a wallet experience …" at bounding box center [454, 177] width 442 height 54
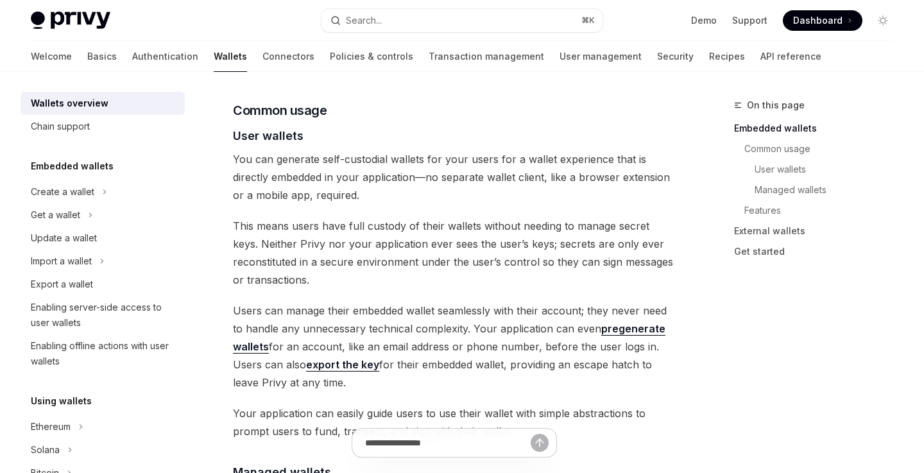
click at [515, 158] on span "You can generate self-custodial wallets for your users for a wallet experience …" at bounding box center [454, 177] width 442 height 54
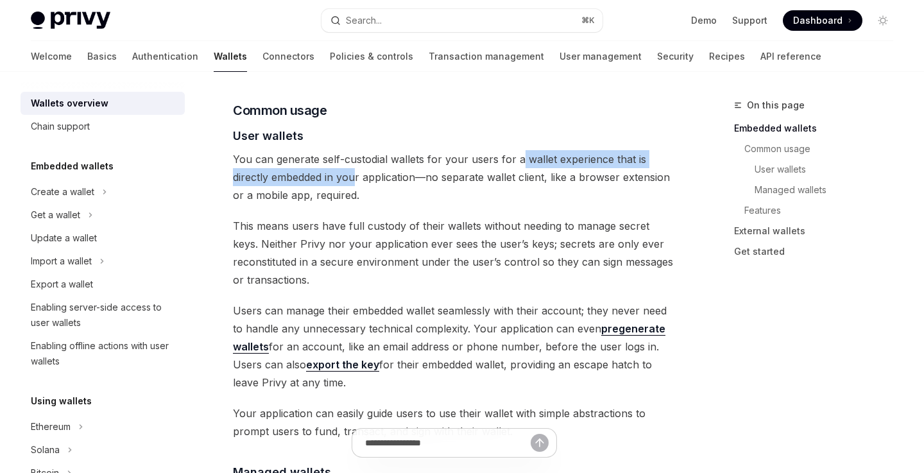
drag, startPoint x: 520, startPoint y: 160, endPoint x: 357, endPoint y: 185, distance: 165.6
click at [357, 185] on span "You can generate self-custodial wallets for your users for a wallet experience …" at bounding box center [454, 177] width 442 height 54
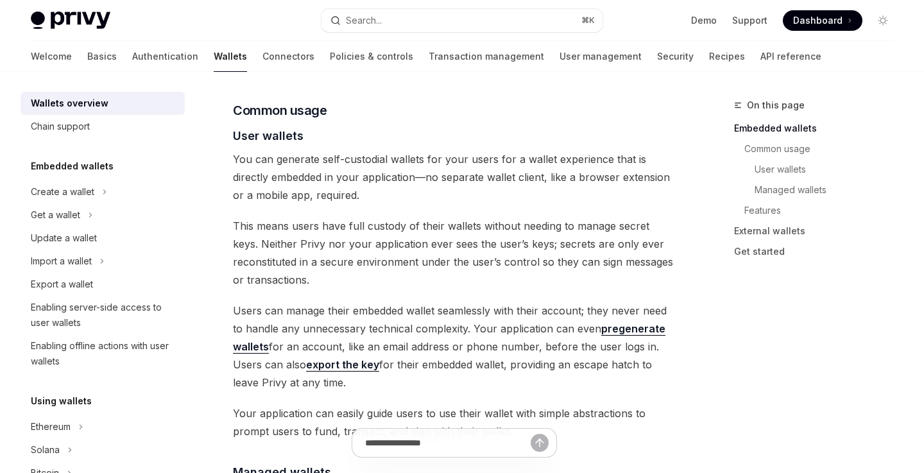
click at [313, 176] on span "You can generate self-custodial wallets for your users for a wallet experience …" at bounding box center [454, 177] width 442 height 54
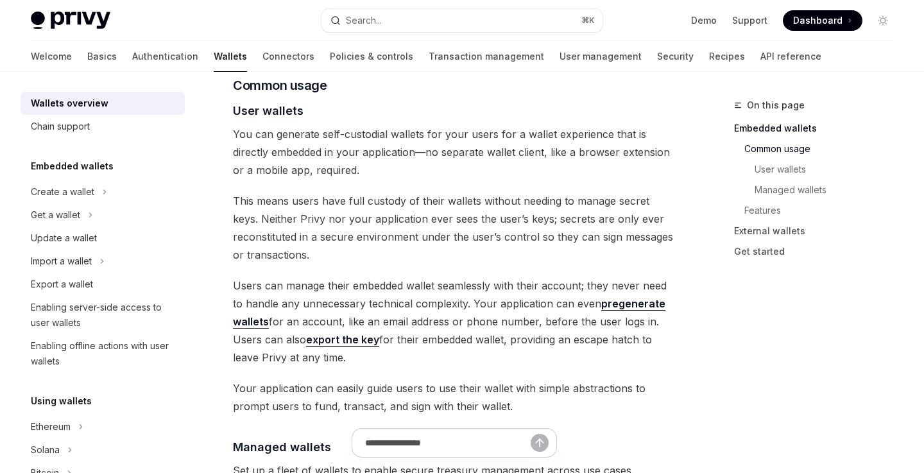
scroll to position [880, 0]
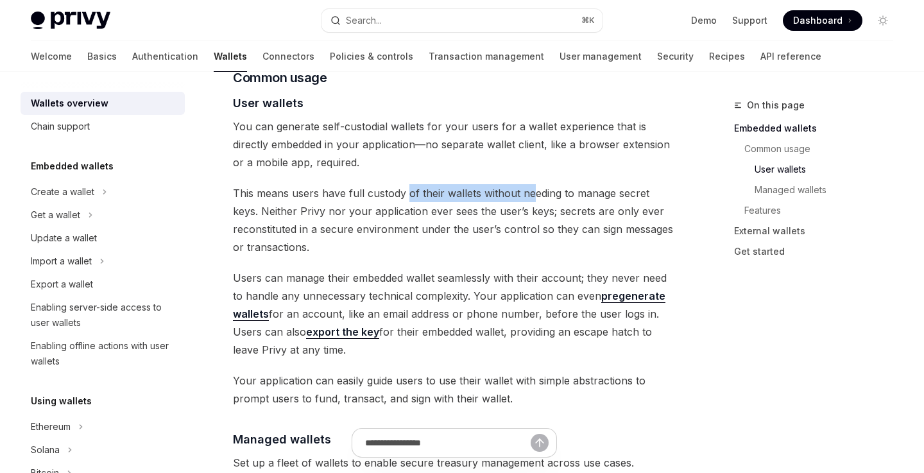
drag, startPoint x: 408, startPoint y: 195, endPoint x: 533, endPoint y: 194, distance: 125.1
click at [534, 195] on span "This means users have full custody of their wallets without needing to manage s…" at bounding box center [454, 220] width 442 height 72
click at [571, 194] on span "This means users have full custody of their wallets without needing to manage s…" at bounding box center [454, 220] width 442 height 72
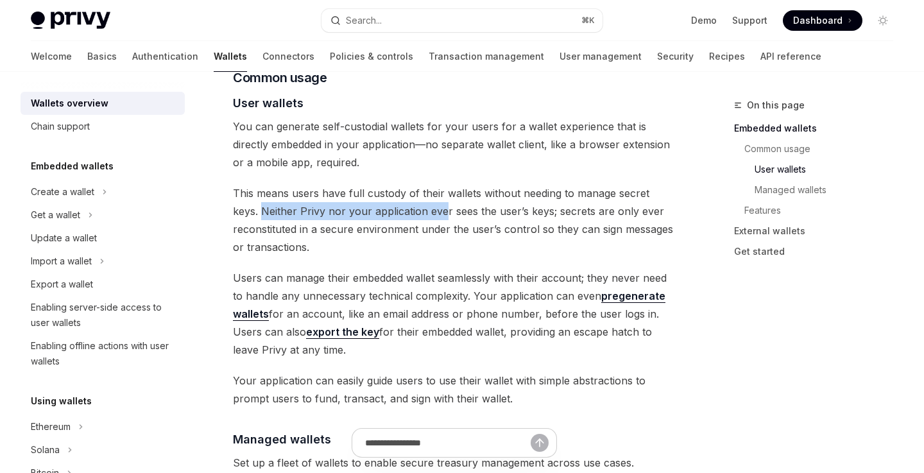
drag, startPoint x: 234, startPoint y: 212, endPoint x: 413, endPoint y: 212, distance: 179.7
click at [414, 212] on span "This means users have full custody of their wallets without needing to manage s…" at bounding box center [454, 220] width 442 height 72
click at [413, 212] on span "This means users have full custody of their wallets without needing to manage s…" at bounding box center [454, 220] width 442 height 72
drag, startPoint x: 239, startPoint y: 232, endPoint x: 336, endPoint y: 244, distance: 97.1
click at [336, 244] on span "This means users have full custody of their wallets without needing to manage s…" at bounding box center [454, 220] width 442 height 72
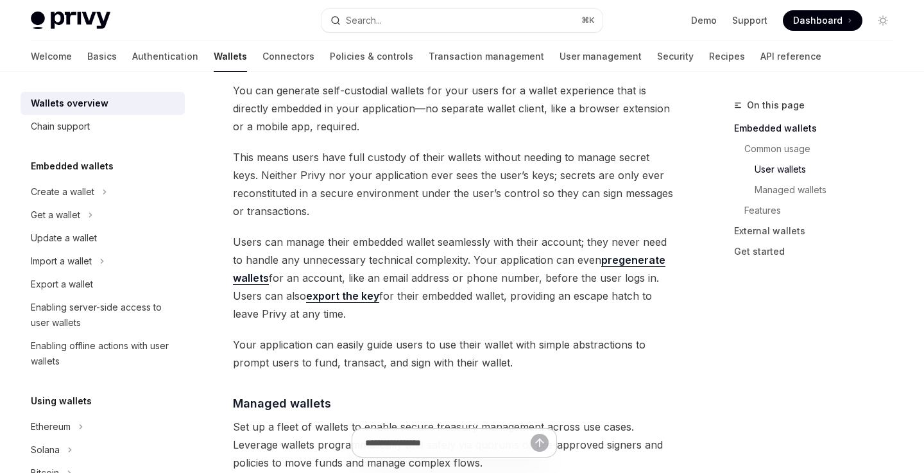
scroll to position [920, 0]
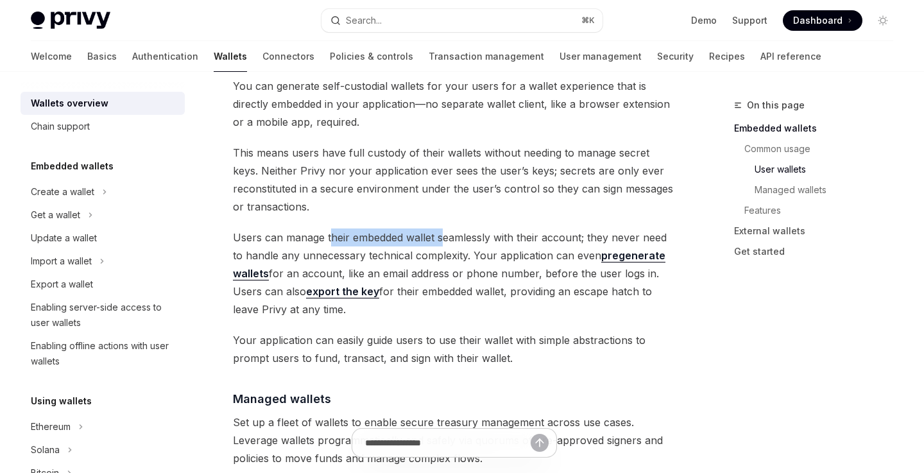
drag, startPoint x: 330, startPoint y: 237, endPoint x: 445, endPoint y: 237, distance: 115.5
click at [445, 237] on span "Users can manage their embedded wallet seamlessly with their account; they neve…" at bounding box center [454, 273] width 442 height 90
click at [484, 230] on span "Users can manage their embedded wallet seamlessly with their account; they neve…" at bounding box center [454, 273] width 442 height 90
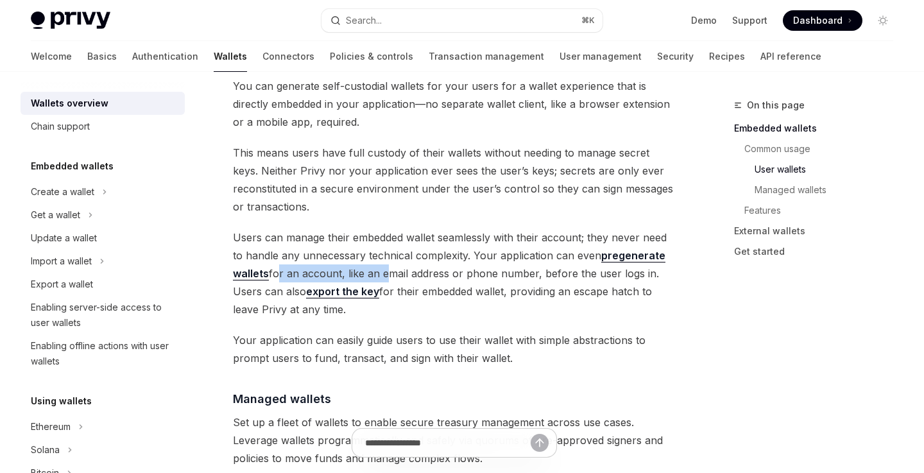
drag, startPoint x: 273, startPoint y: 274, endPoint x: 383, endPoint y: 274, distance: 109.7
click at [383, 274] on span "Users can manage their embedded wallet seamlessly with their account; they neve…" at bounding box center [454, 273] width 442 height 90
click at [409, 275] on span "Users can manage their embedded wallet seamlessly with their account; they neve…" at bounding box center [454, 273] width 442 height 90
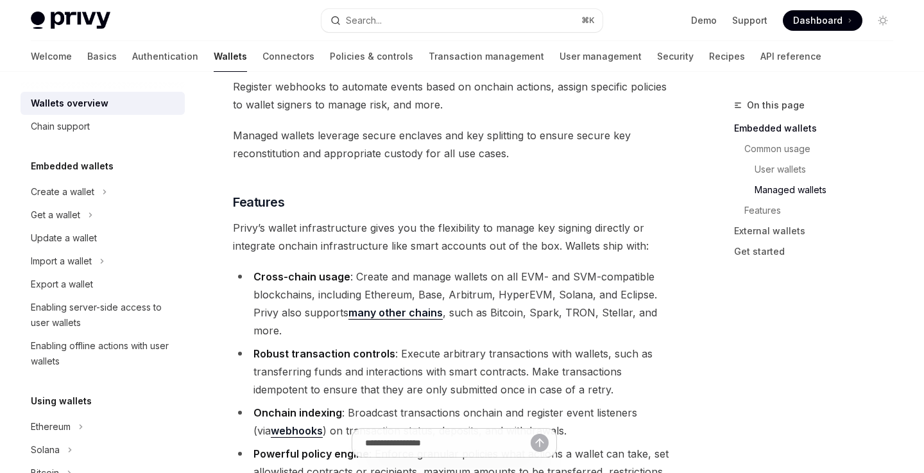
scroll to position [1323, 0]
drag, startPoint x: 420, startPoint y: 230, endPoint x: 527, endPoint y: 230, distance: 107.8
click at [527, 230] on span "Privy’s wallet infrastructure gives you the flexibility to manage key signing d…" at bounding box center [454, 236] width 442 height 36
click at [584, 227] on span "Privy’s wallet infrastructure gives you the flexibility to manage key signing d…" at bounding box center [454, 236] width 442 height 36
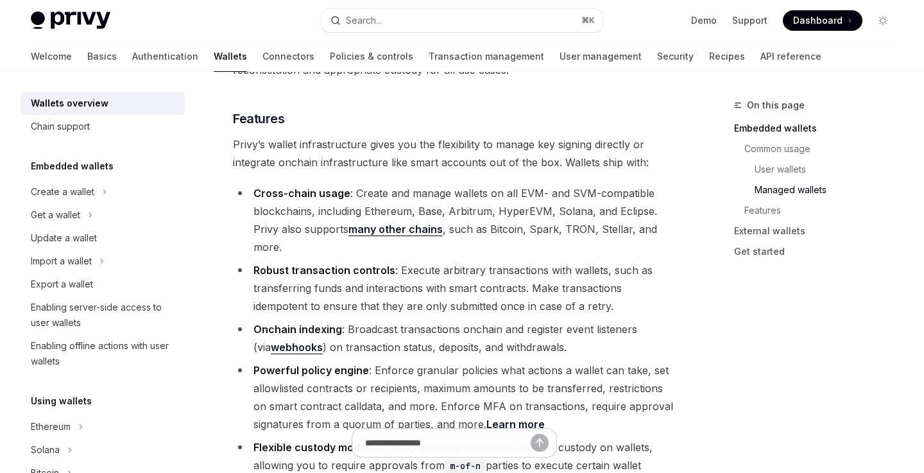
scroll to position [1407, 0]
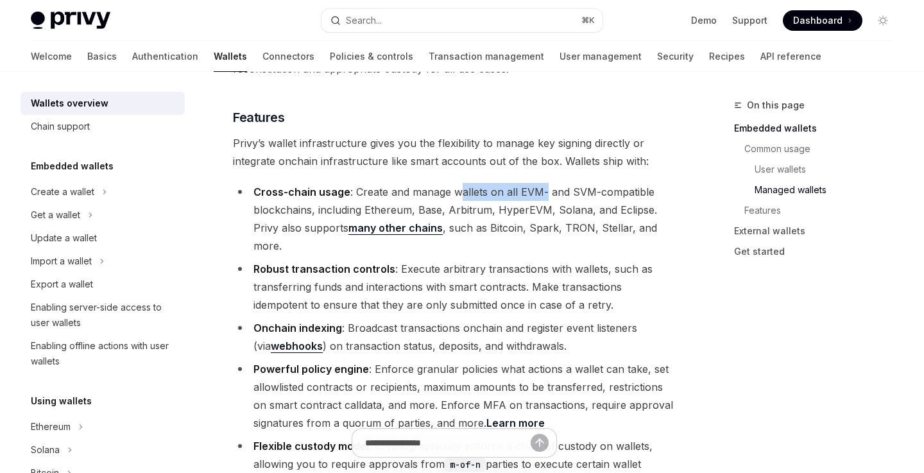
drag, startPoint x: 459, startPoint y: 193, endPoint x: 546, endPoint y: 192, distance: 87.3
click at [551, 193] on li "Cross-chain usage : Create and manage wallets on all EVM- and SVM-compatible bl…" at bounding box center [454, 219] width 442 height 72
click at [574, 189] on li "Cross-chain usage : Create and manage wallets on all EVM- and SVM-compatible bl…" at bounding box center [454, 219] width 442 height 72
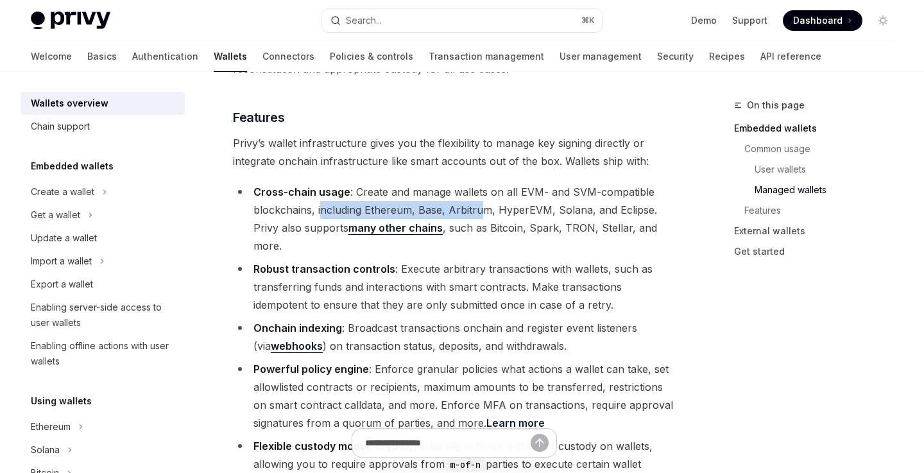
drag, startPoint x: 320, startPoint y: 209, endPoint x: 487, endPoint y: 214, distance: 167.5
click at [487, 214] on li "Cross-chain usage : Create and manage wallets on all EVM- and SVM-compatible bl…" at bounding box center [454, 219] width 442 height 72
click at [511, 211] on li "Cross-chain usage : Create and manage wallets on all EVM- and SVM-compatible bl…" at bounding box center [454, 219] width 442 height 72
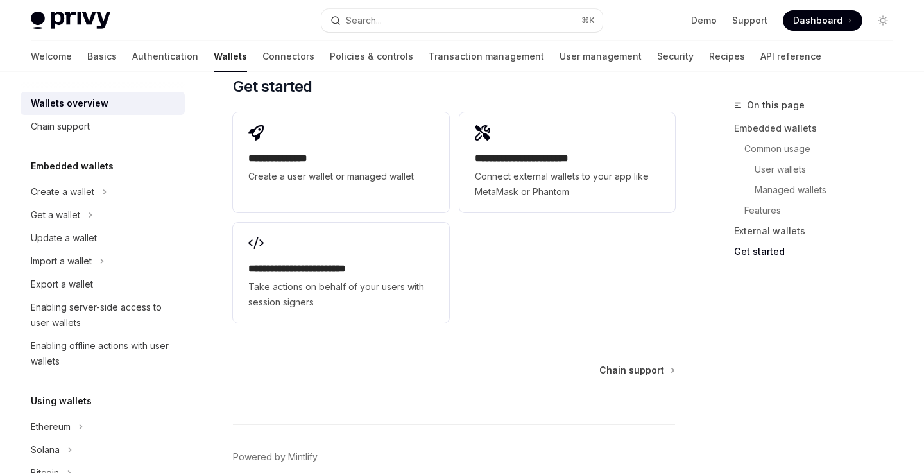
scroll to position [2148, 0]
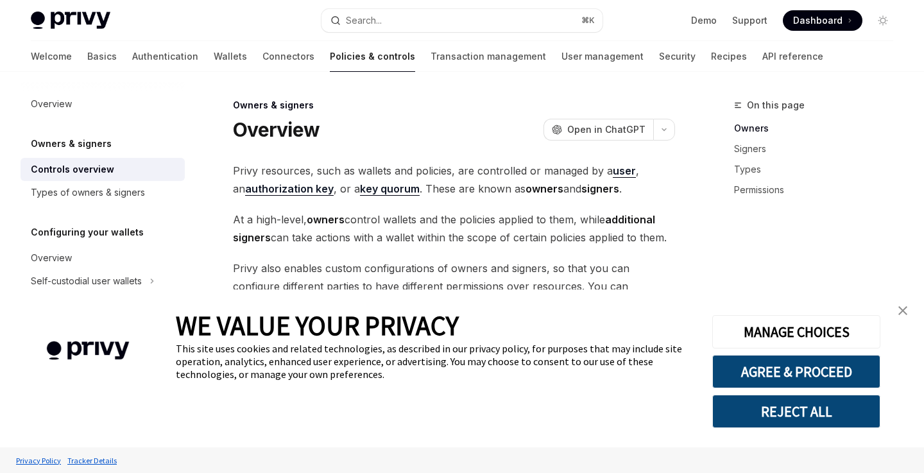
click at [906, 306] on img "close banner" at bounding box center [902, 310] width 9 height 9
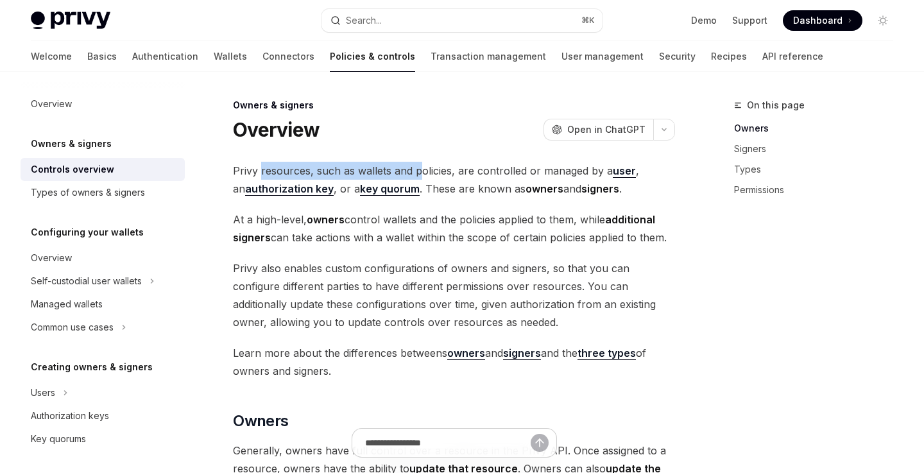
drag, startPoint x: 261, startPoint y: 172, endPoint x: 418, endPoint y: 172, distance: 156.6
click at [418, 172] on span "Privy resources, such as wallets and policies, are controlled or managed by a u…" at bounding box center [454, 180] width 442 height 36
click at [424, 172] on span "Privy resources, such as wallets and policies, are controlled or managed by a u…" at bounding box center [454, 180] width 442 height 36
drag, startPoint x: 468, startPoint y: 172, endPoint x: 609, endPoint y: 171, distance: 141.2
click at [611, 172] on span "Privy resources, such as wallets and policies, are controlled or managed by a u…" at bounding box center [454, 180] width 442 height 36
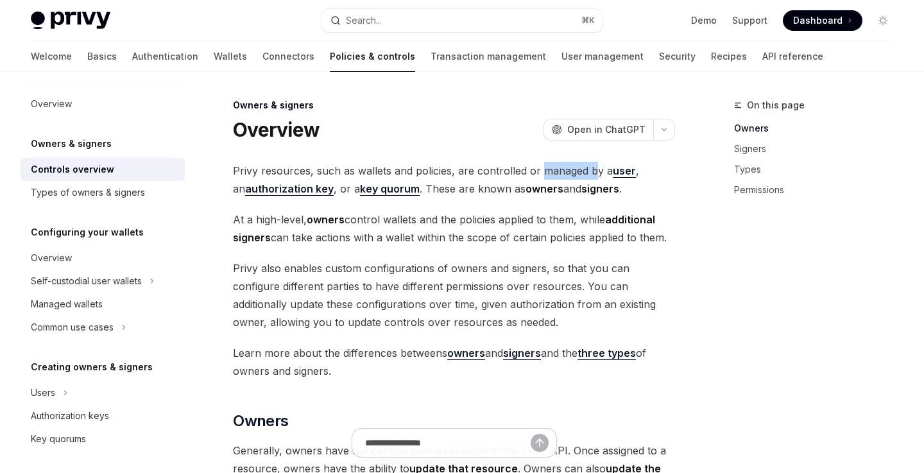
drag, startPoint x: 540, startPoint y: 173, endPoint x: 592, endPoint y: 173, distance: 52.0
click at [592, 173] on span "Privy resources, such as wallets and policies, are controlled or managed by a u…" at bounding box center [454, 180] width 442 height 36
click at [579, 171] on span "Privy resources, such as wallets and policies, are controlled or managed by a u…" at bounding box center [454, 180] width 442 height 36
drag, startPoint x: 422, startPoint y: 191, endPoint x: 500, endPoint y: 191, distance: 77.6
click at [500, 191] on span "Privy resources, such as wallets and policies, are controlled or managed by a u…" at bounding box center [454, 180] width 442 height 36
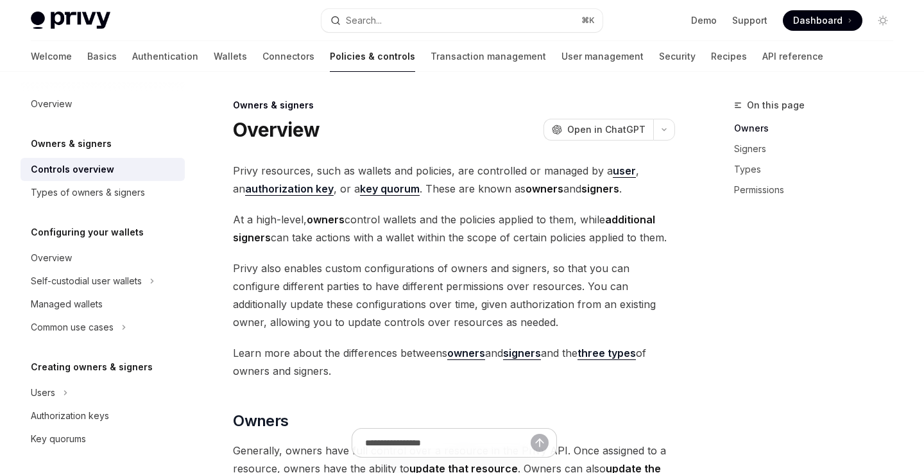
click at [534, 189] on strong "owners" at bounding box center [544, 188] width 38 height 13
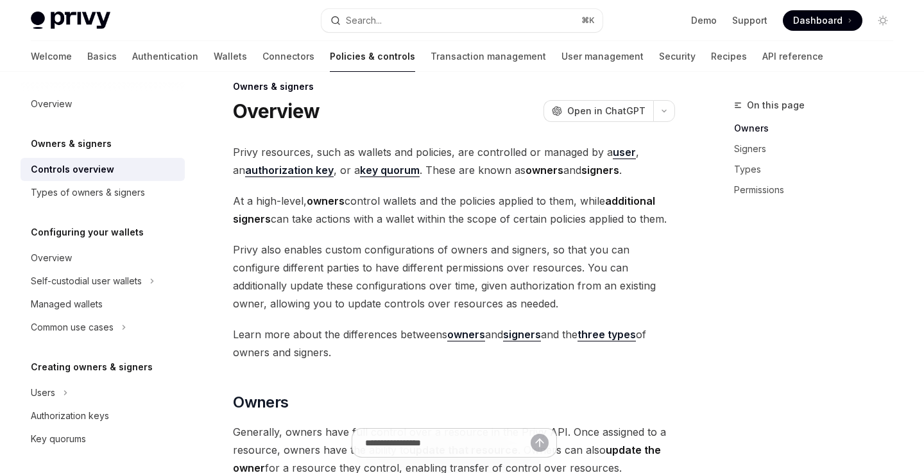
scroll to position [26, 0]
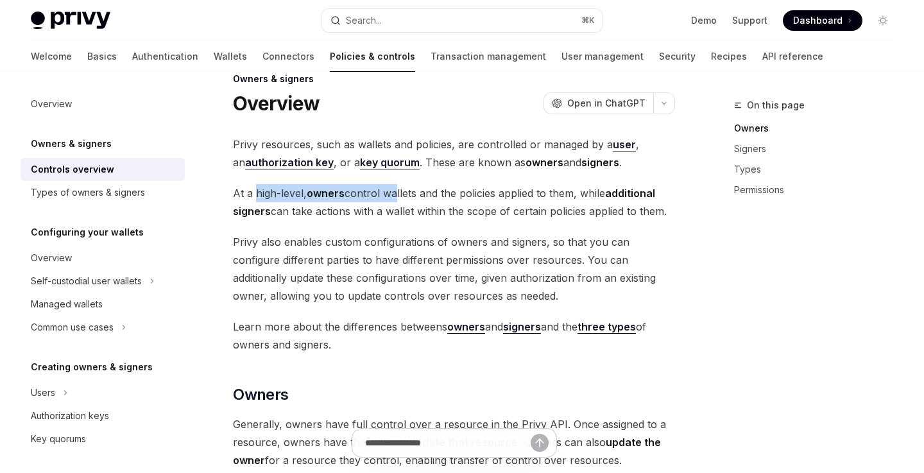
drag, startPoint x: 255, startPoint y: 192, endPoint x: 394, endPoint y: 191, distance: 138.6
click at [394, 191] on span "At a high-level, owners control wallets and the policies applied to them, while…" at bounding box center [454, 202] width 442 height 36
click at [414, 191] on span "At a high-level, owners control wallets and the policies applied to them, while…" at bounding box center [454, 202] width 442 height 36
drag, startPoint x: 361, startPoint y: 194, endPoint x: 482, endPoint y: 194, distance: 120.6
click at [482, 194] on span "At a high-level, owners control wallets and the policies applied to them, while…" at bounding box center [454, 202] width 442 height 36
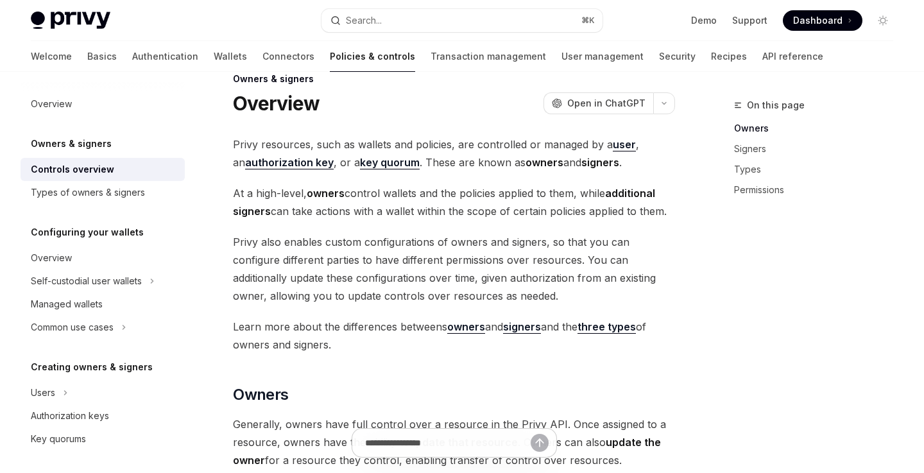
click at [500, 194] on span "At a high-level, owners control wallets and the policies applied to them, while…" at bounding box center [454, 202] width 442 height 36
drag, startPoint x: 273, startPoint y: 211, endPoint x: 400, endPoint y: 211, distance: 127.0
click at [400, 211] on span "At a high-level, owners control wallets and the policies applied to them, while…" at bounding box center [454, 202] width 442 height 36
click at [428, 212] on span "At a high-level, owners control wallets and the policies applied to them, while…" at bounding box center [454, 202] width 442 height 36
drag, startPoint x: 355, startPoint y: 210, endPoint x: 523, endPoint y: 209, distance: 168.1
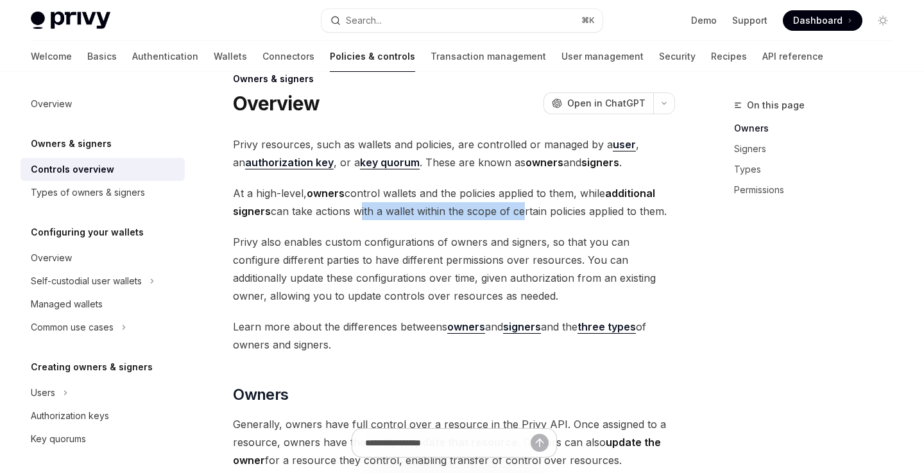
click at [523, 209] on span "At a high-level, owners control wallets and the policies applied to them, while…" at bounding box center [454, 202] width 442 height 36
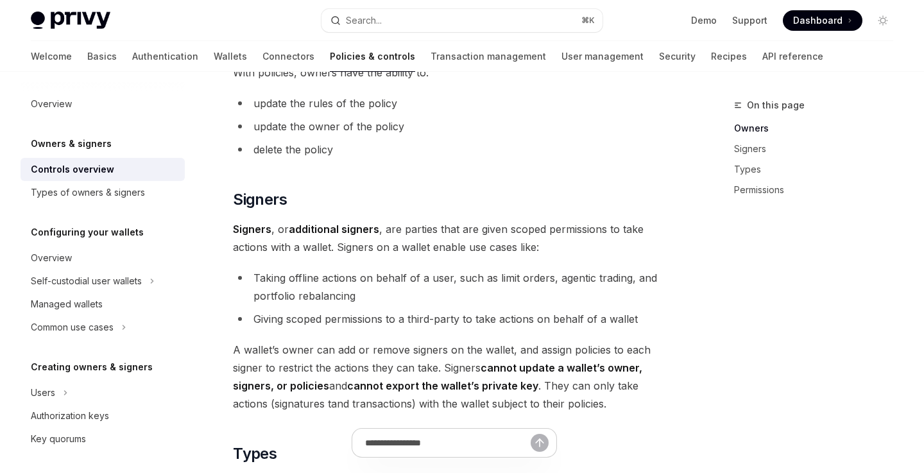
scroll to position [650, 0]
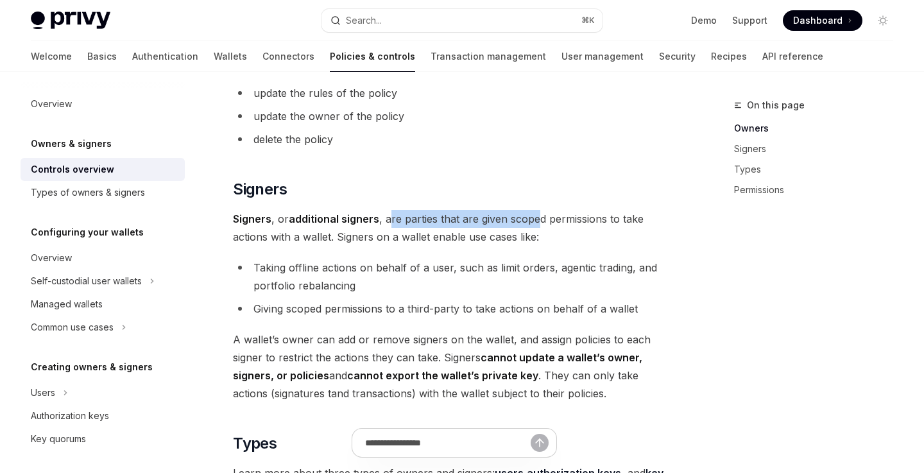
drag, startPoint x: 389, startPoint y: 219, endPoint x: 534, endPoint y: 221, distance: 145.7
click at [534, 221] on span "Signers , or additional signers , are parties that are given scoped permissions…" at bounding box center [454, 228] width 442 height 36
click at [574, 219] on span "Signers , or additional signers , are parties that are given scoped permissions…" at bounding box center [454, 228] width 442 height 36
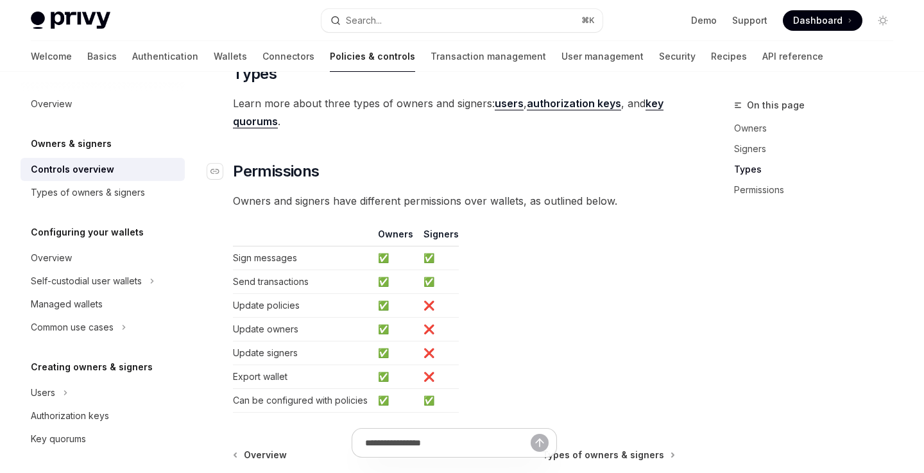
scroll to position [1045, 0]
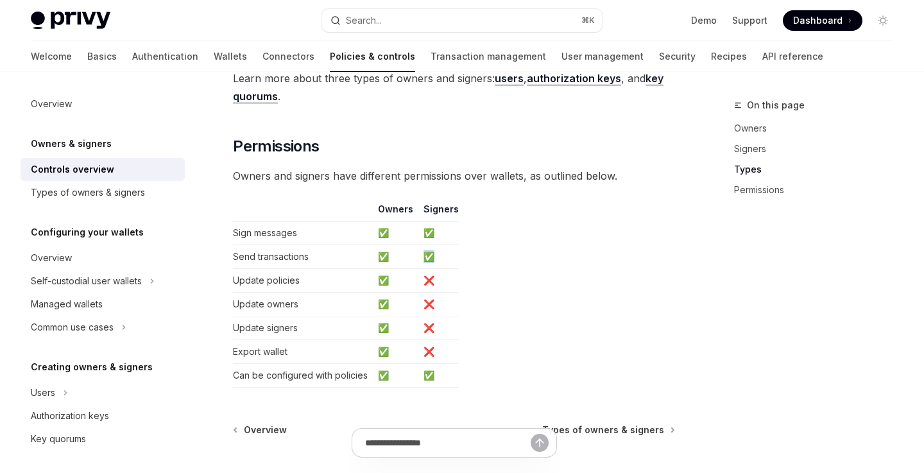
drag, startPoint x: 433, startPoint y: 256, endPoint x: 425, endPoint y: 256, distance: 7.7
click at [425, 256] on td "✅" at bounding box center [438, 257] width 40 height 24
click at [446, 257] on td "✅" at bounding box center [438, 257] width 40 height 24
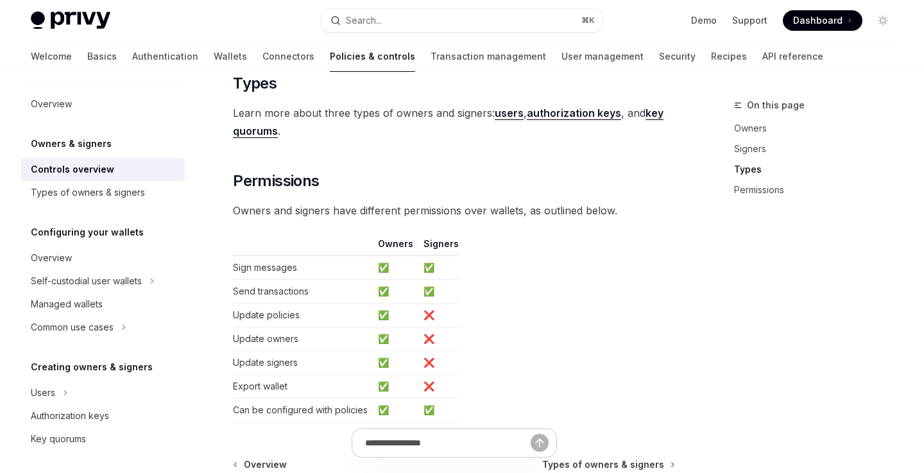
scroll to position [1009, 0]
drag, startPoint x: 473, startPoint y: 216, endPoint x: 598, endPoint y: 216, distance: 125.1
click at [598, 216] on span "Owners and signers have different permissions over wallets, as outlined below." at bounding box center [454, 211] width 442 height 18
click at [626, 214] on span "Owners and signers have different permissions over wallets, as outlined below." at bounding box center [454, 211] width 442 height 18
drag, startPoint x: 611, startPoint y: 211, endPoint x: 484, endPoint y: 211, distance: 127.7
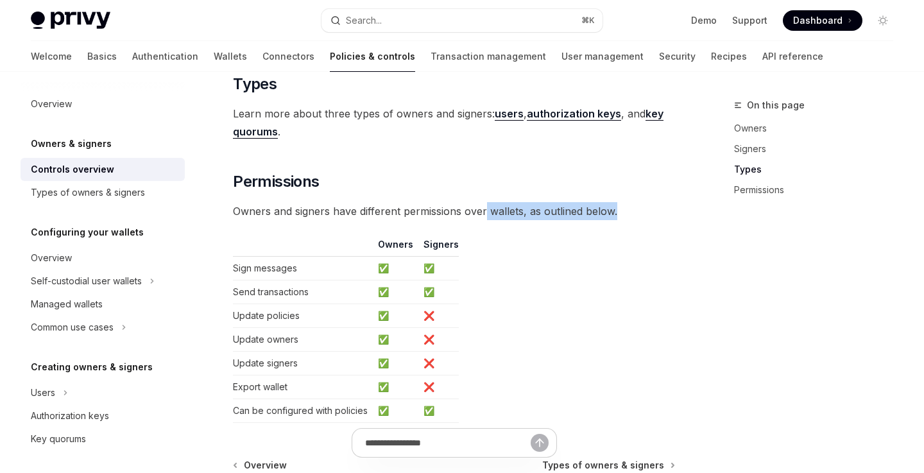
click at [484, 211] on span "Owners and signers have different permissions over wallets, as outlined below." at bounding box center [454, 211] width 442 height 18
click at [523, 208] on span "Owners and signers have different permissions over wallets, as outlined below." at bounding box center [454, 211] width 442 height 18
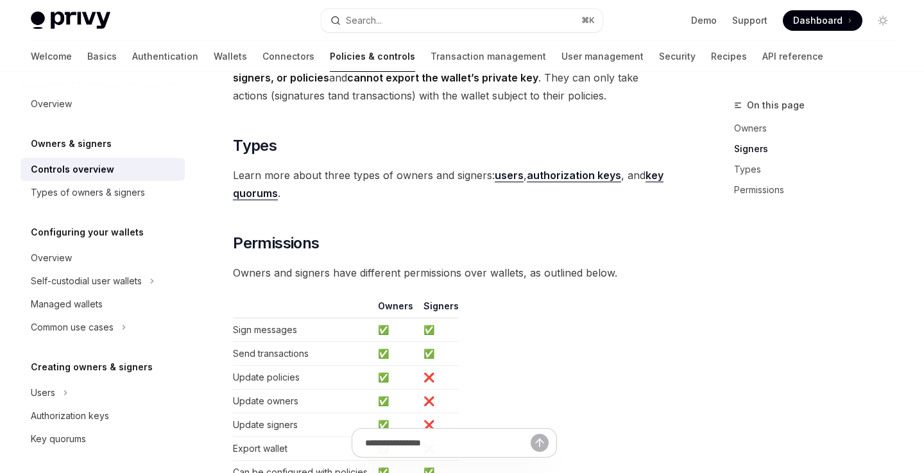
scroll to position [934, 0]
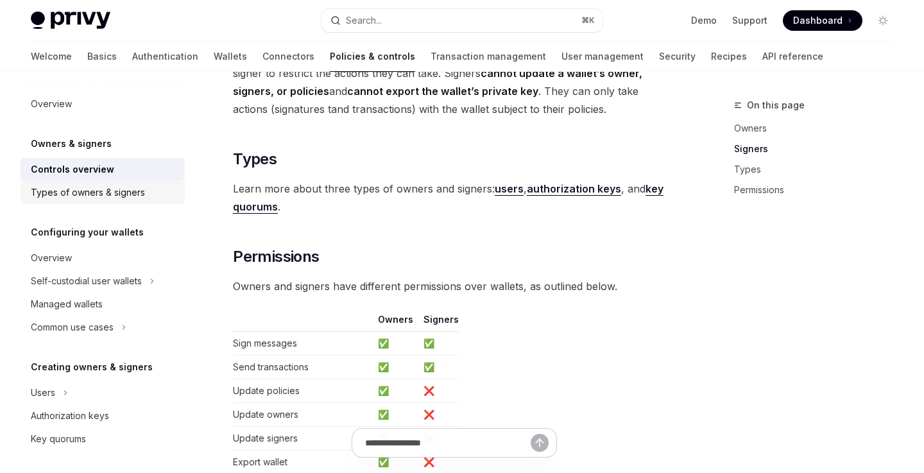
click at [133, 198] on div "Types of owners & signers" at bounding box center [88, 192] width 114 height 15
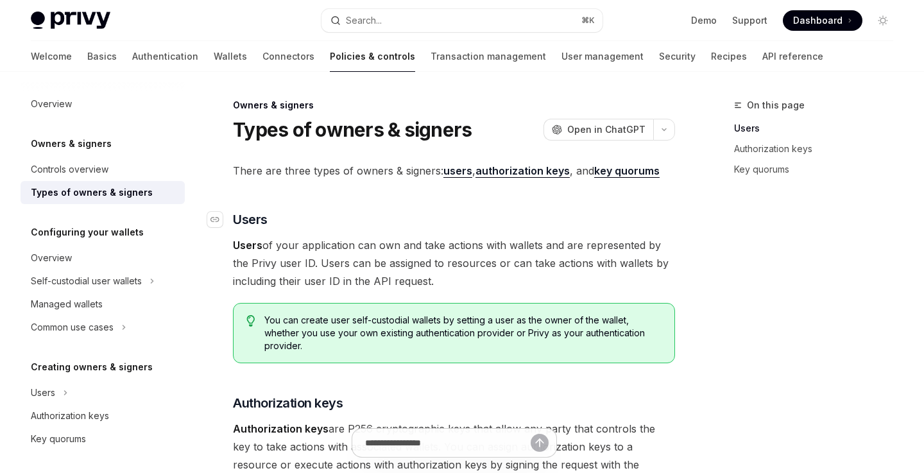
scroll to position [37, 0]
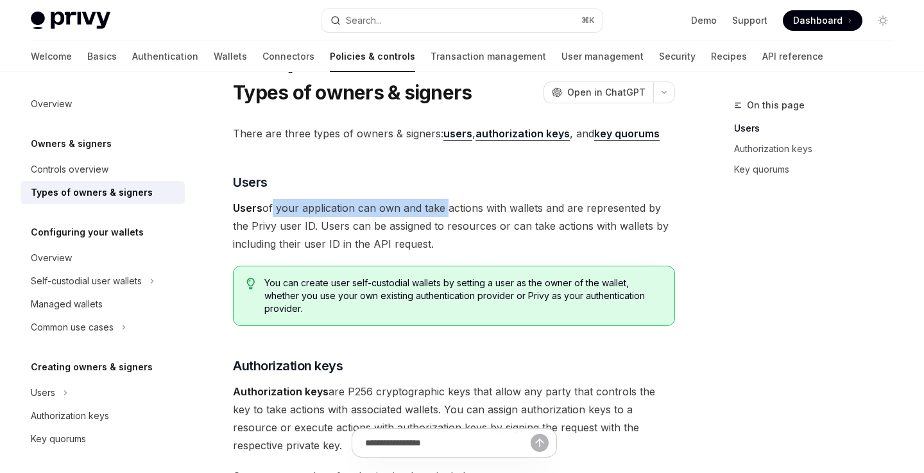
drag, startPoint x: 271, startPoint y: 212, endPoint x: 447, endPoint y: 212, distance: 175.2
click at [447, 212] on span "Users of your application can own and take actions with wallets and are represe…" at bounding box center [454, 226] width 442 height 54
click at [471, 211] on span "Users of your application can own and take actions with wallets and are represe…" at bounding box center [454, 226] width 442 height 54
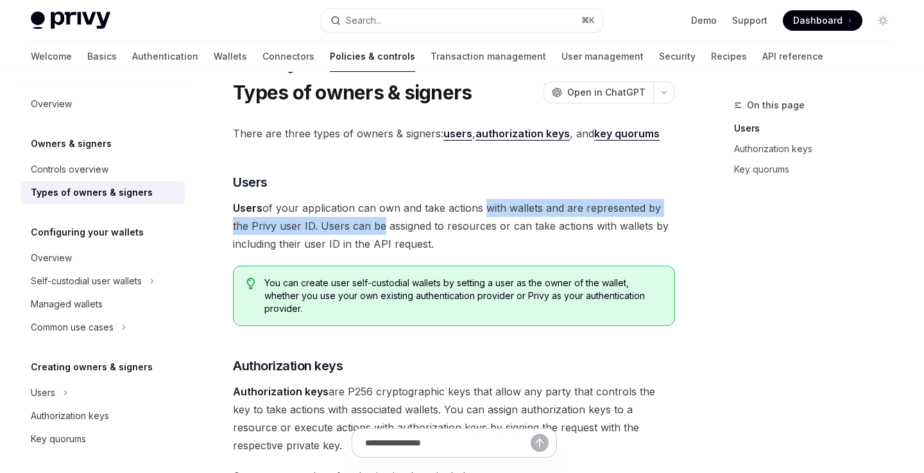
drag, startPoint x: 479, startPoint y: 209, endPoint x: 374, endPoint y: 221, distance: 105.9
click at [374, 221] on span "Users of your application can own and take actions with wallets and are represe…" at bounding box center [454, 226] width 442 height 54
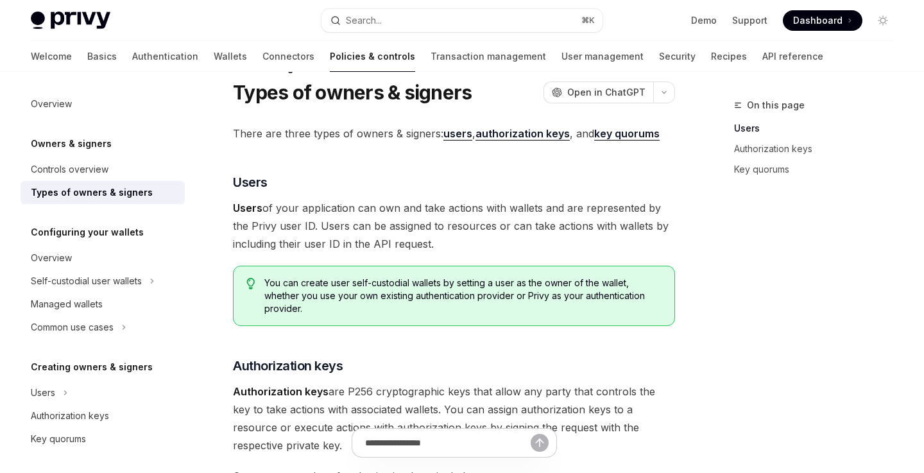
click at [295, 224] on span "Users of your application can own and take actions with wallets and are represe…" at bounding box center [454, 226] width 442 height 54
drag, startPoint x: 321, startPoint y: 225, endPoint x: 459, endPoint y: 225, distance: 138.0
click at [459, 225] on span "Users of your application can own and take actions with wallets and are represe…" at bounding box center [454, 226] width 442 height 54
click at [473, 221] on span "Users of your application can own and take actions with wallets and are represe…" at bounding box center [454, 226] width 442 height 54
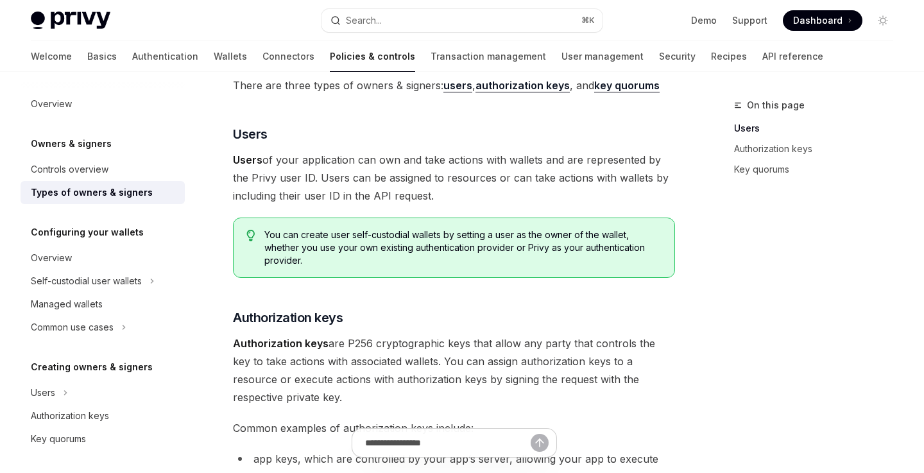
scroll to position [104, 0]
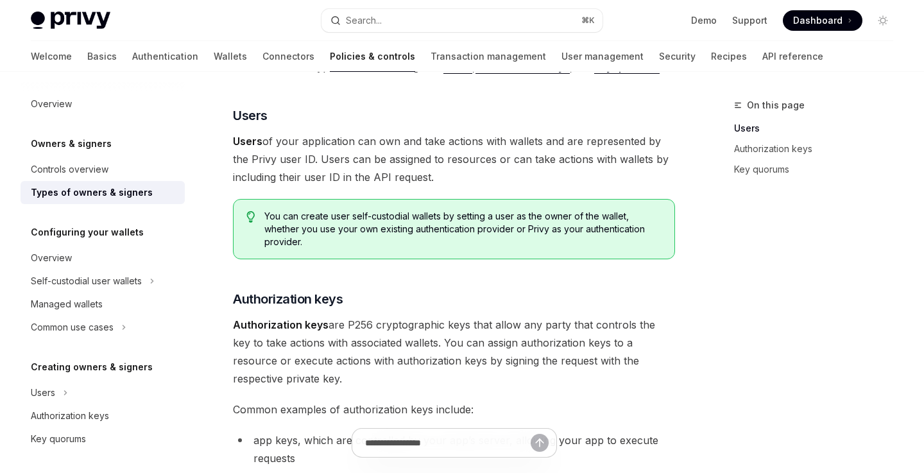
drag, startPoint x: 371, startPoint y: 160, endPoint x: 430, endPoint y: 181, distance: 62.5
click at [430, 181] on span "Users of your application can own and take actions with wallets and are represe…" at bounding box center [454, 159] width 442 height 54
click at [483, 164] on span "Users of your application can own and take actions with wallets and are represe…" at bounding box center [454, 159] width 442 height 54
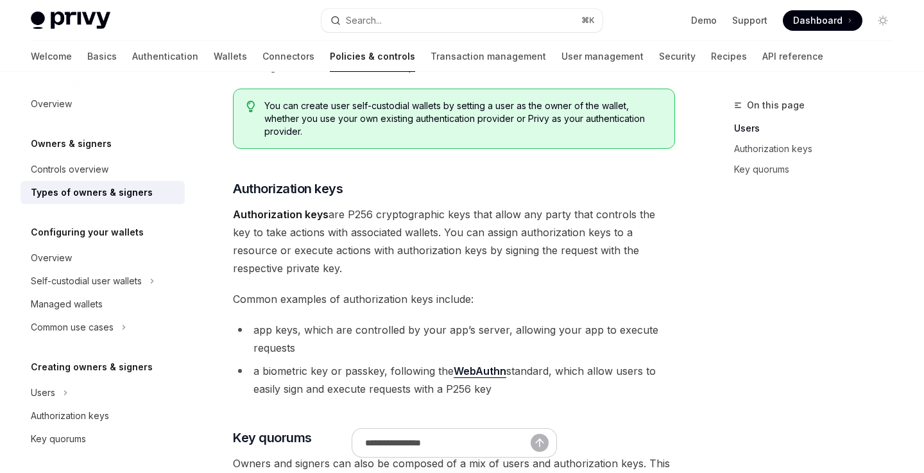
scroll to position [225, 0]
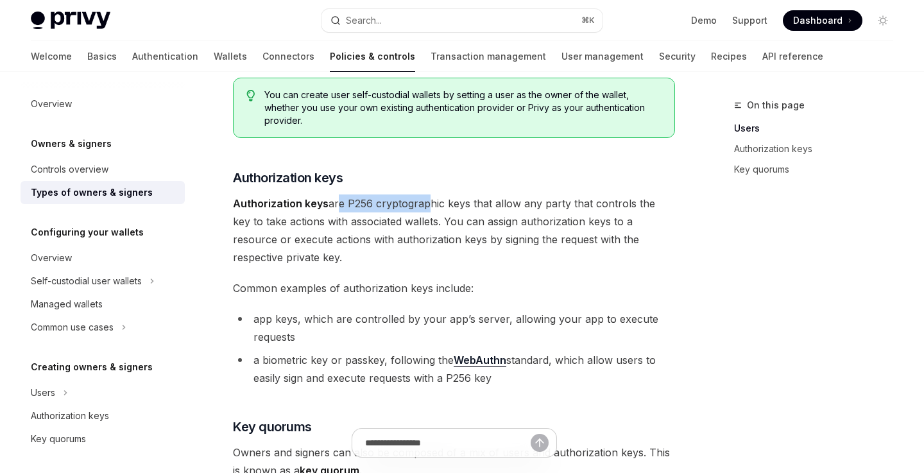
drag, startPoint x: 332, startPoint y: 204, endPoint x: 426, endPoint y: 204, distance: 93.7
click at [426, 204] on span "Authorization keys are P256 cryptographic keys that allow any party that contro…" at bounding box center [454, 230] width 442 height 72
click at [440, 200] on span "Authorization keys are P256 cryptographic keys that allow any party that contro…" at bounding box center [454, 230] width 442 height 72
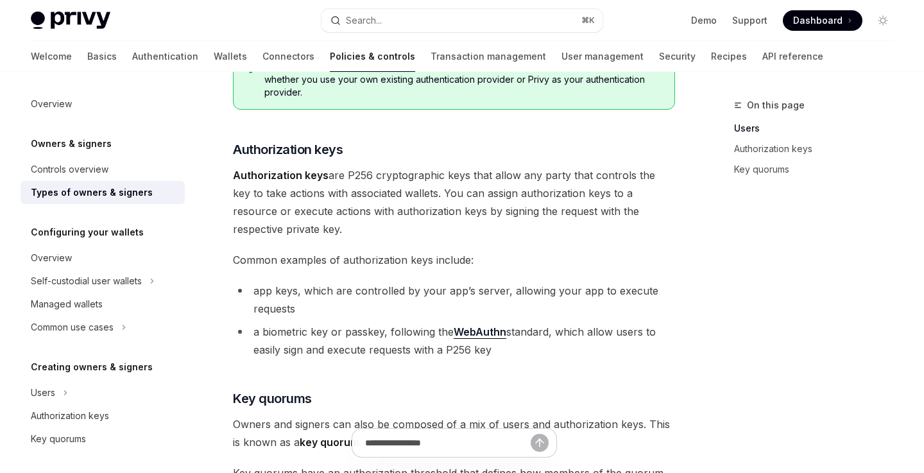
scroll to position [255, 0]
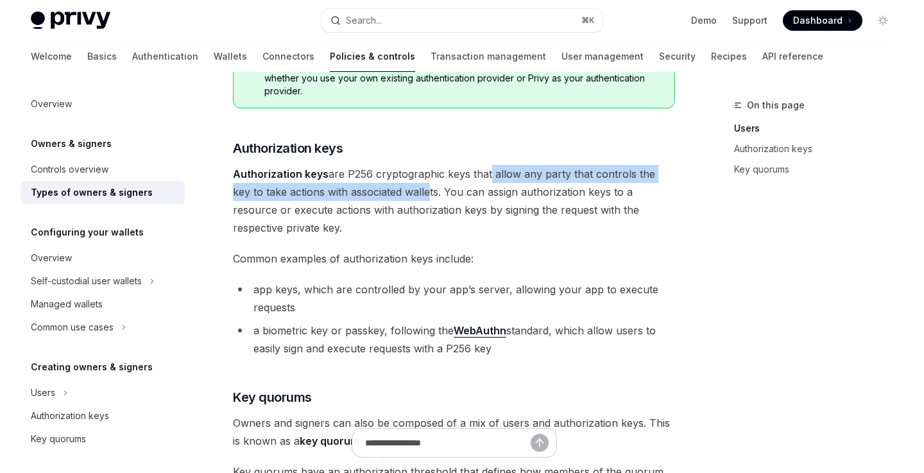
drag, startPoint x: 487, startPoint y: 175, endPoint x: 407, endPoint y: 186, distance: 81.0
click at [407, 186] on span "Authorization keys are P256 cryptographic keys that allow any party that contro…" at bounding box center [454, 201] width 442 height 72
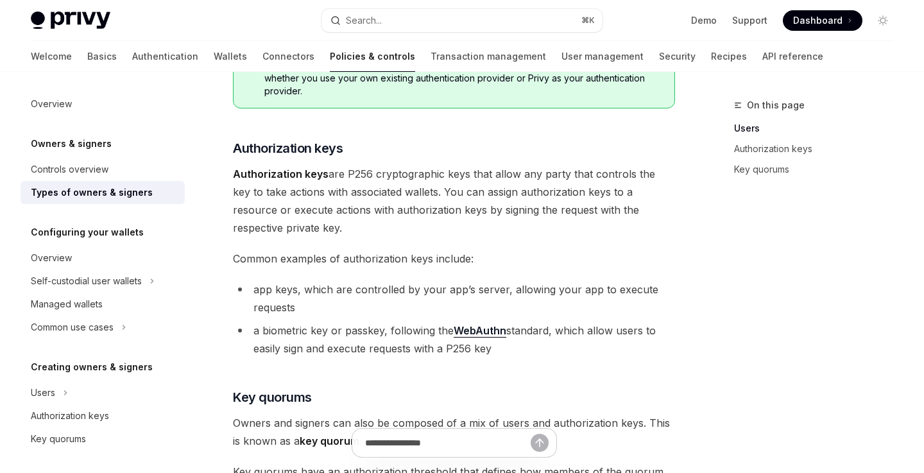
click at [344, 177] on span "Authorization keys are P256 cryptographic keys that allow any party that contro…" at bounding box center [454, 201] width 442 height 72
drag, startPoint x: 236, startPoint y: 194, endPoint x: 350, endPoint y: 192, distance: 113.6
click at [350, 192] on span "Authorization keys are P256 cryptographic keys that allow any party that contro…" at bounding box center [454, 201] width 442 height 72
click at [398, 192] on span "Authorization keys are P256 cryptographic keys that allow any party that contro…" at bounding box center [454, 201] width 442 height 72
drag, startPoint x: 426, startPoint y: 192, endPoint x: 523, endPoint y: 192, distance: 96.9
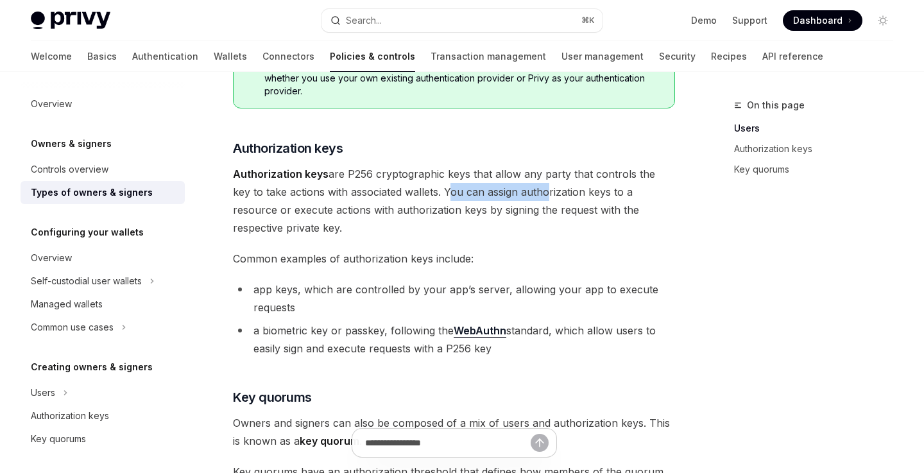
click at [525, 192] on span "Authorization keys are P256 cryptographic keys that allow any party that contro…" at bounding box center [454, 201] width 442 height 72
click at [563, 192] on span "Authorization keys are P256 cryptographic keys that allow any party that contro…" at bounding box center [454, 201] width 442 height 72
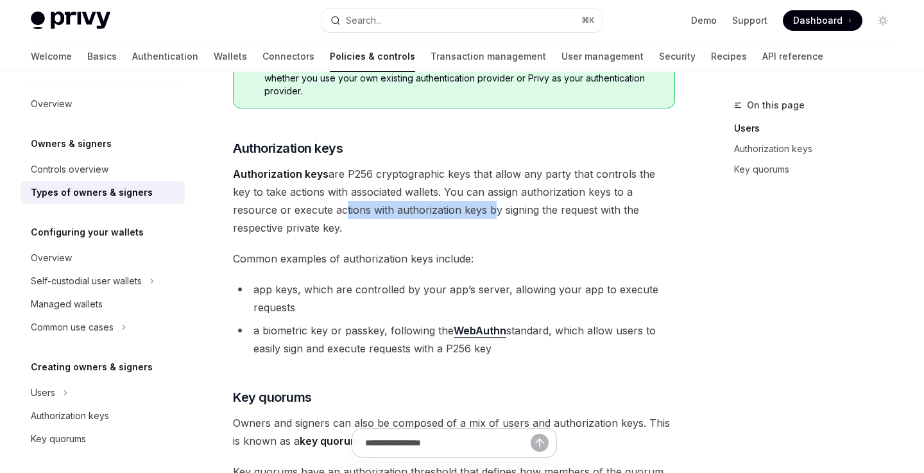
drag, startPoint x: 278, startPoint y: 210, endPoint x: 429, endPoint y: 209, distance: 150.8
click at [429, 209] on span "Authorization keys are P256 cryptographic keys that allow any party that contro…" at bounding box center [454, 201] width 442 height 72
click at [461, 209] on span "Authorization keys are P256 cryptographic keys that allow any party that contro…" at bounding box center [454, 201] width 442 height 72
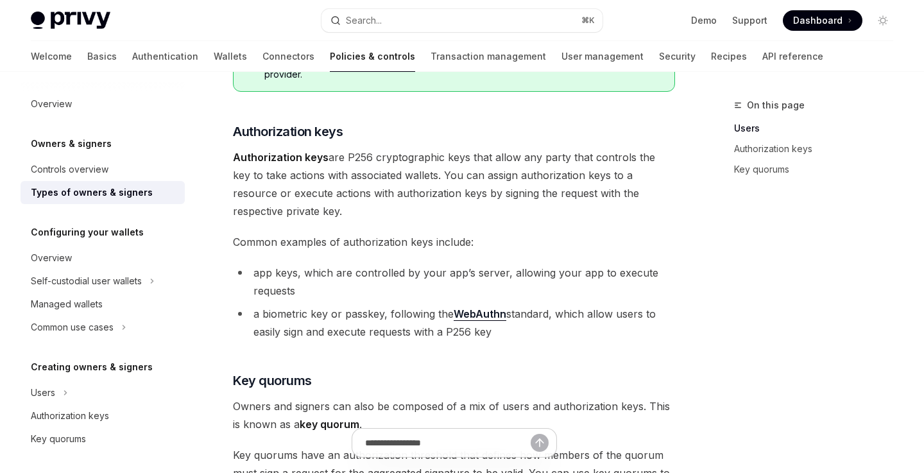
scroll to position [269, 0]
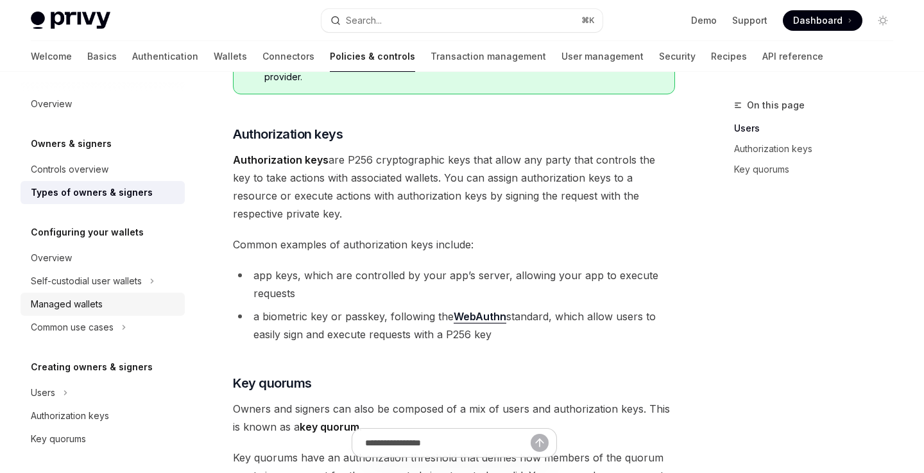
click at [108, 299] on div "Managed wallets" at bounding box center [104, 303] width 146 height 15
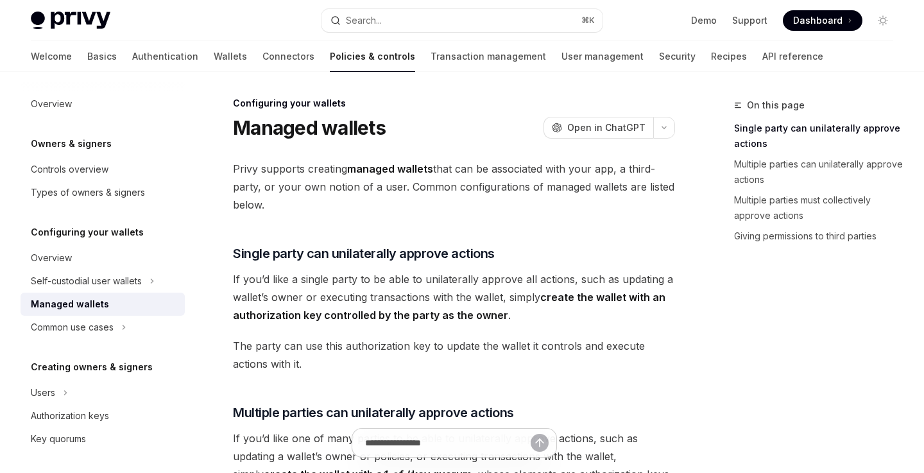
scroll to position [1, 0]
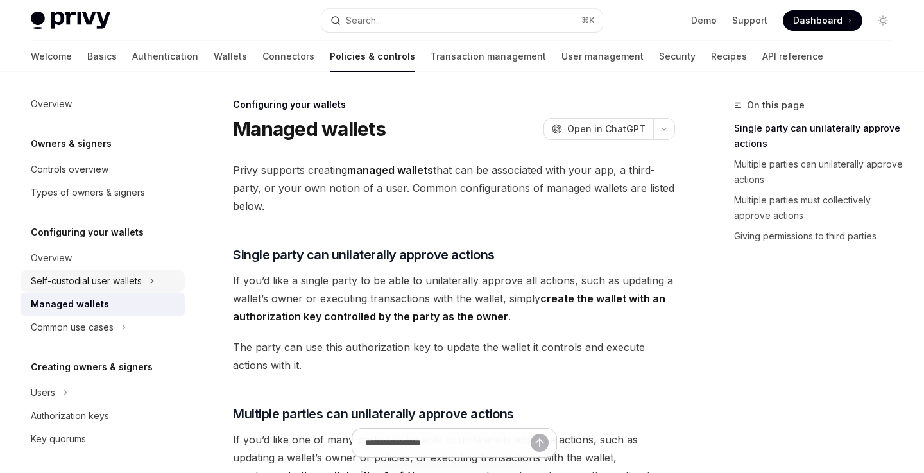
click at [128, 283] on div "Self-custodial user wallets" at bounding box center [86, 280] width 111 height 15
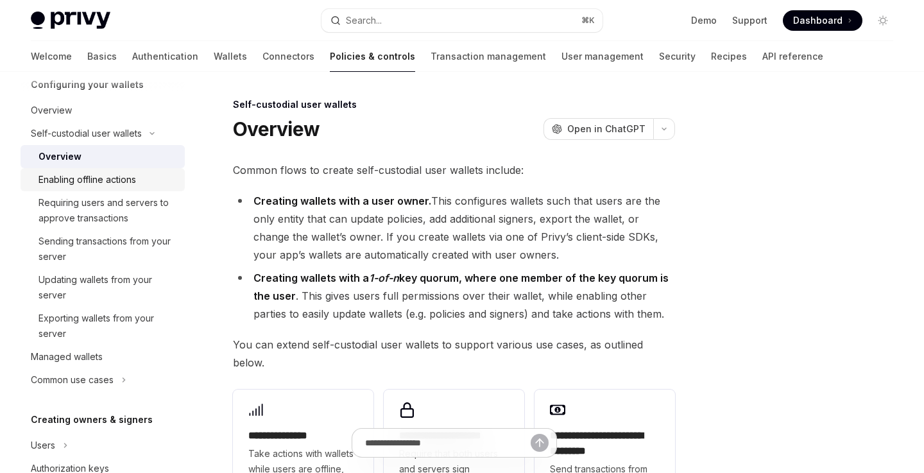
scroll to position [151, 0]
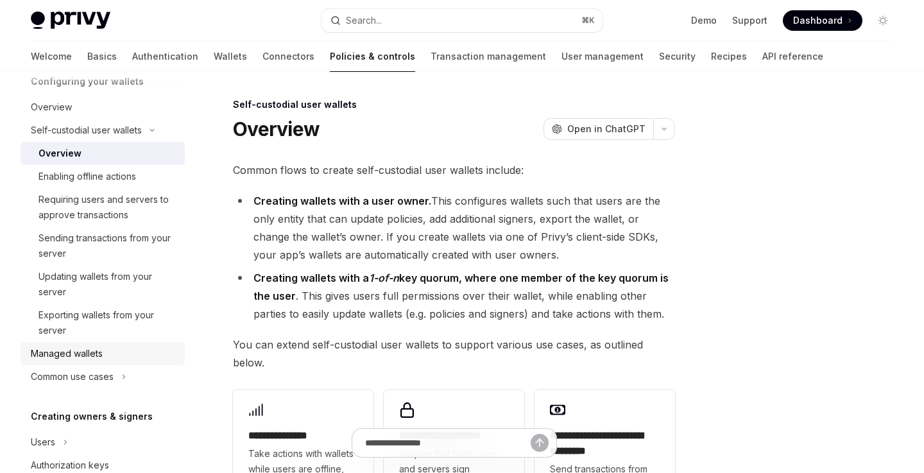
click at [121, 354] on div "Managed wallets" at bounding box center [104, 353] width 146 height 15
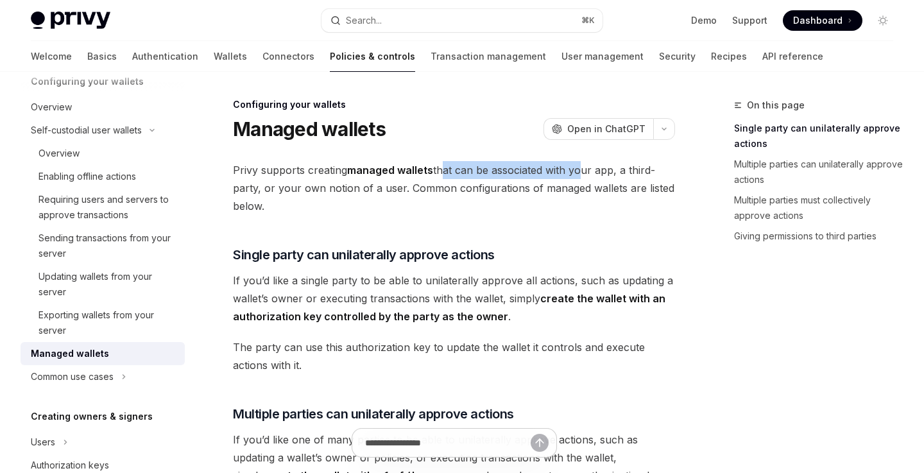
drag, startPoint x: 440, startPoint y: 170, endPoint x: 583, endPoint y: 171, distance: 142.4
click at [583, 171] on span "Privy supports creating managed wallets that can be associated with your app, a…" at bounding box center [454, 188] width 442 height 54
click at [618, 168] on span "Privy supports creating managed wallets that can be associated with your app, a…" at bounding box center [454, 188] width 442 height 54
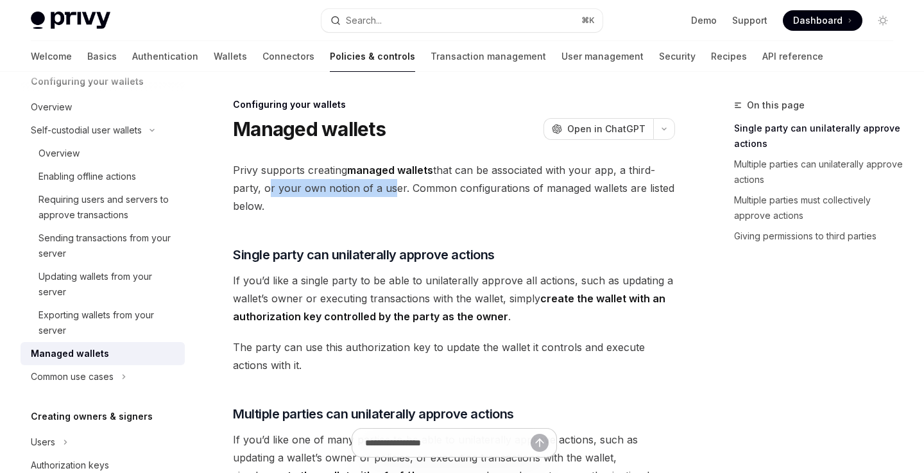
drag, startPoint x: 265, startPoint y: 189, endPoint x: 388, endPoint y: 189, distance: 123.2
click at [388, 189] on span "Privy supports creating managed wallets that can be associated with your app, a…" at bounding box center [454, 188] width 442 height 54
click at [400, 188] on span "Privy supports creating managed wallets that can be associated with your app, a…" at bounding box center [454, 188] width 442 height 54
click at [87, 57] on link "Basics" at bounding box center [102, 56] width 30 height 31
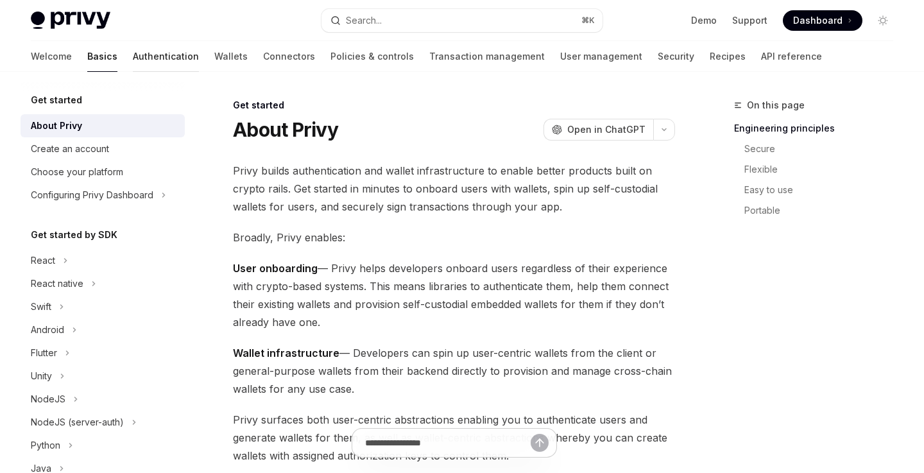
click at [133, 56] on link "Authentication" at bounding box center [166, 56] width 66 height 31
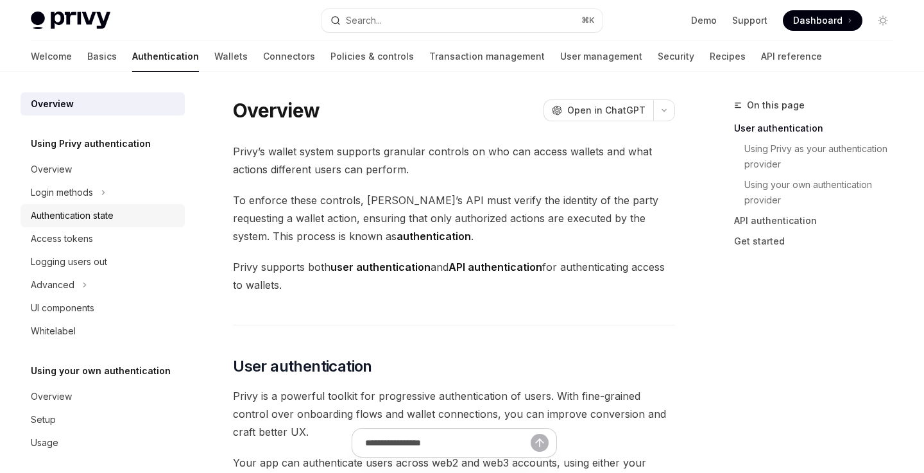
scroll to position [7, 0]
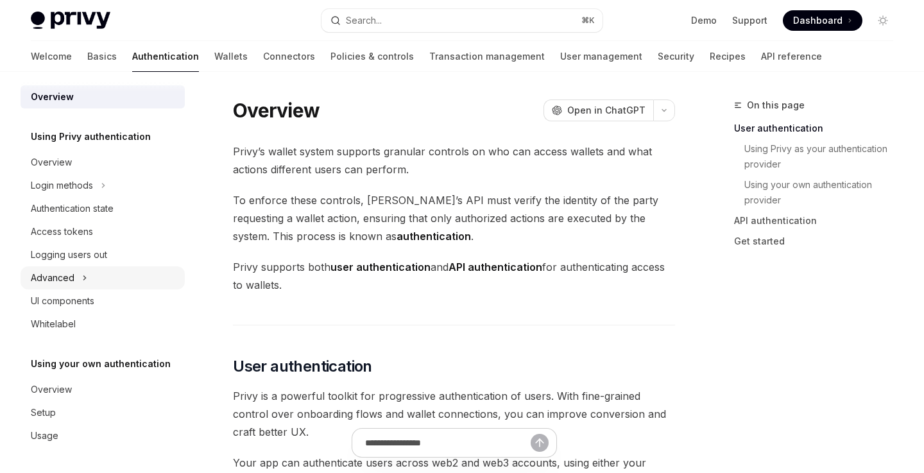
click at [85, 271] on icon at bounding box center [84, 277] width 5 height 15
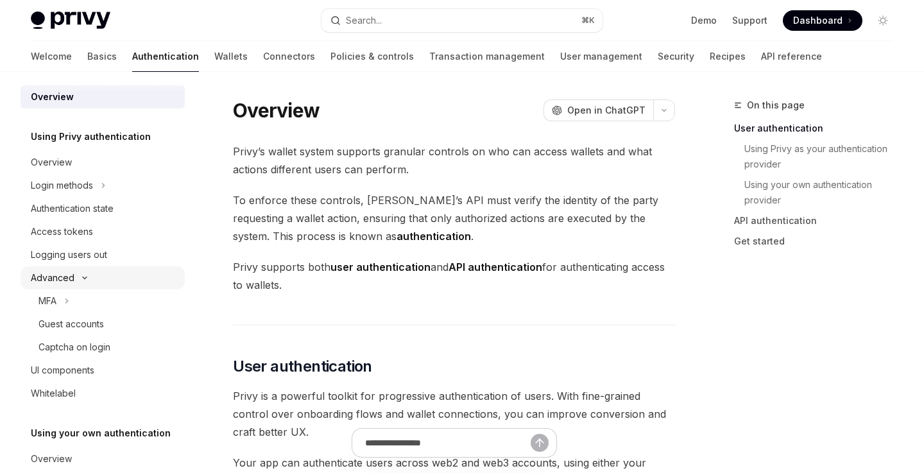
click at [83, 278] on icon at bounding box center [84, 277] width 15 height 5
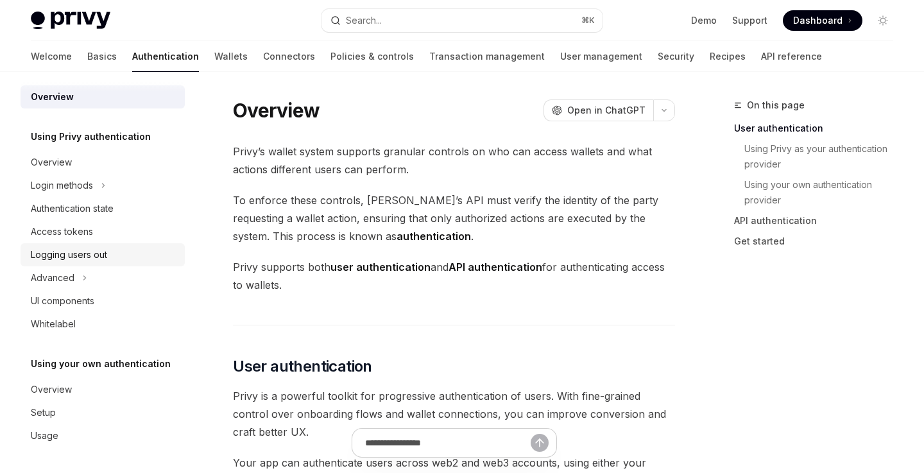
scroll to position [0, 0]
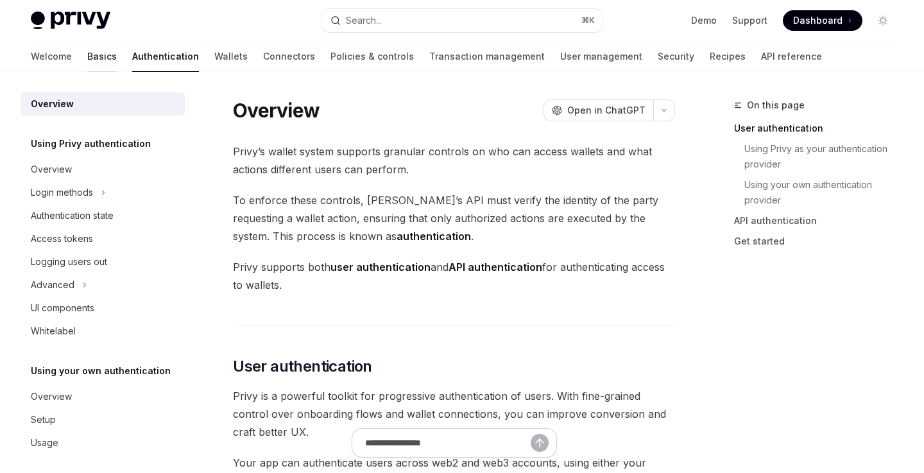
click at [87, 56] on link "Basics" at bounding box center [102, 56] width 30 height 31
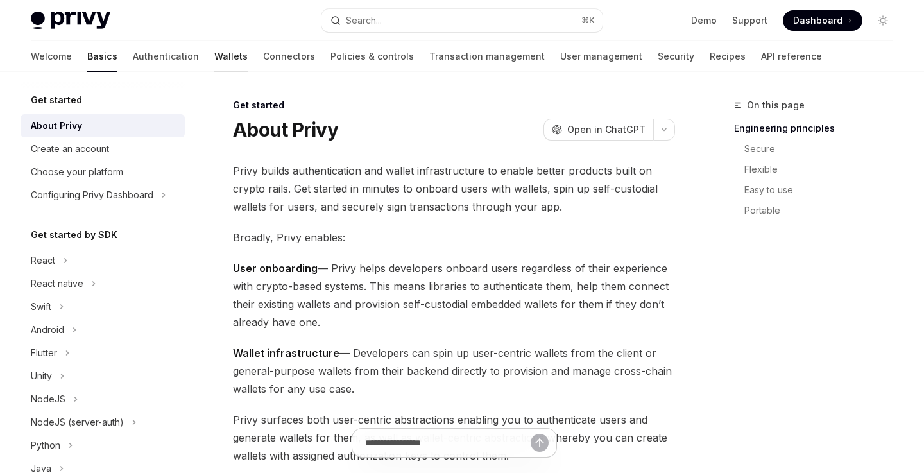
click at [214, 54] on link "Wallets" at bounding box center [230, 56] width 33 height 31
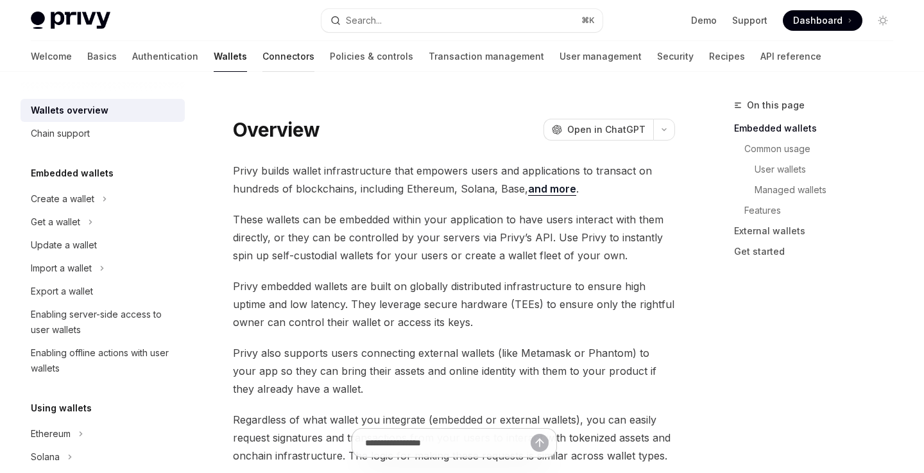
click at [262, 60] on link "Connectors" at bounding box center [288, 56] width 52 height 31
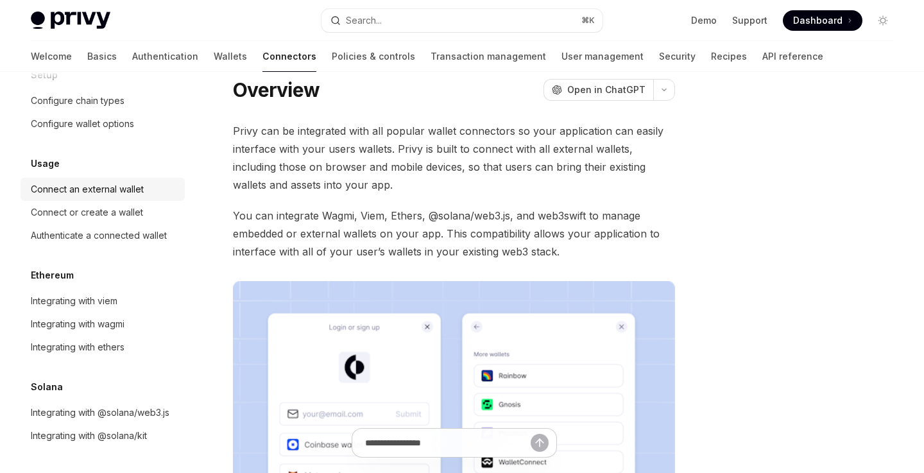
scroll to position [32, 0]
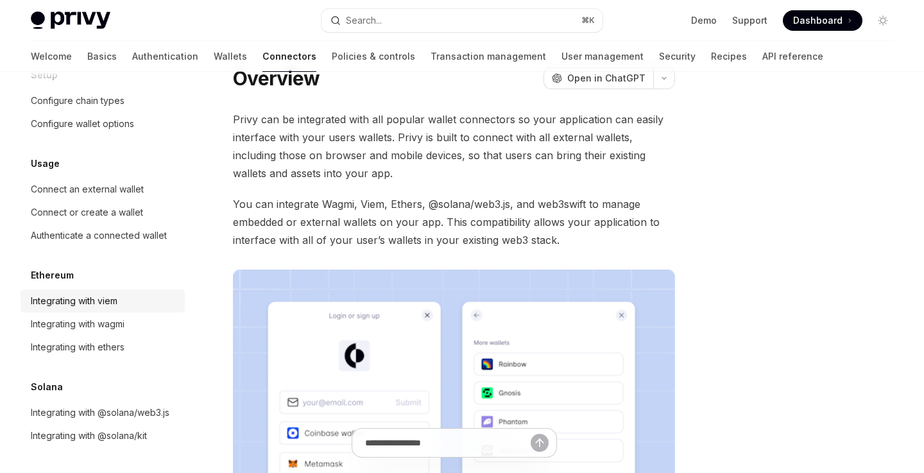
click at [115, 295] on div "Integrating with viem" at bounding box center [74, 300] width 87 height 15
type textarea "*"
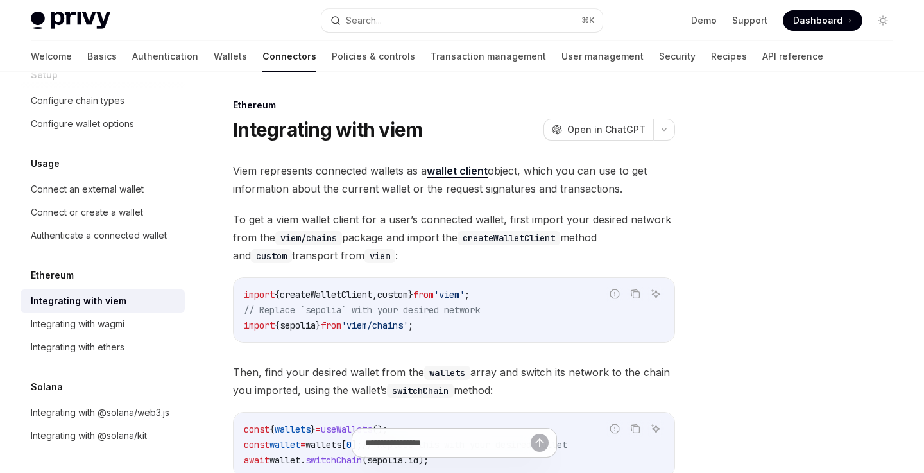
scroll to position [1, 0]
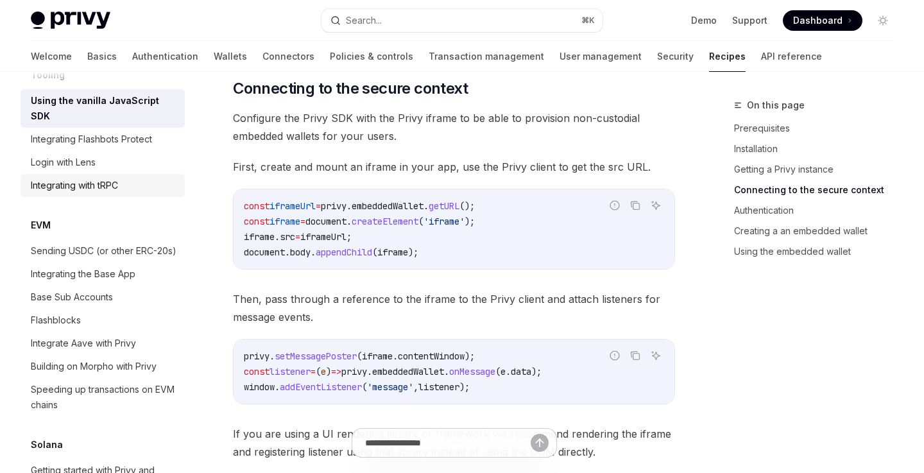
scroll to position [1754, 0]
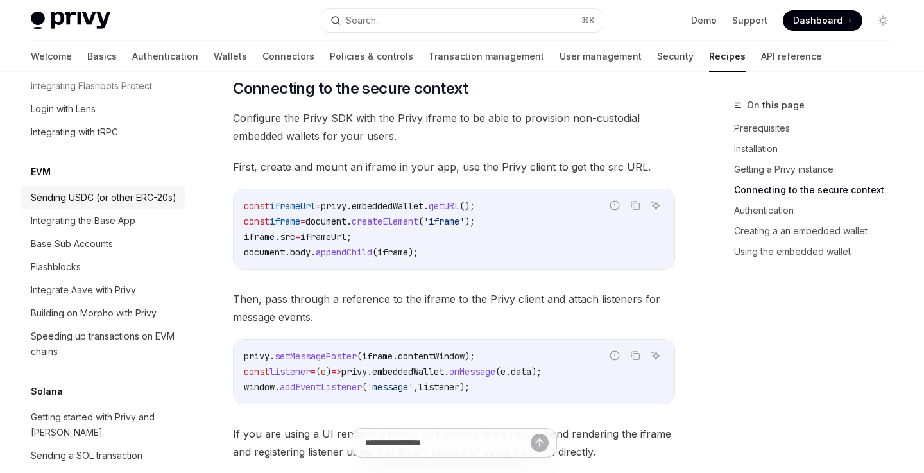
click at [150, 190] on div "Sending USDC (or other ERC-20s)" at bounding box center [104, 197] width 146 height 15
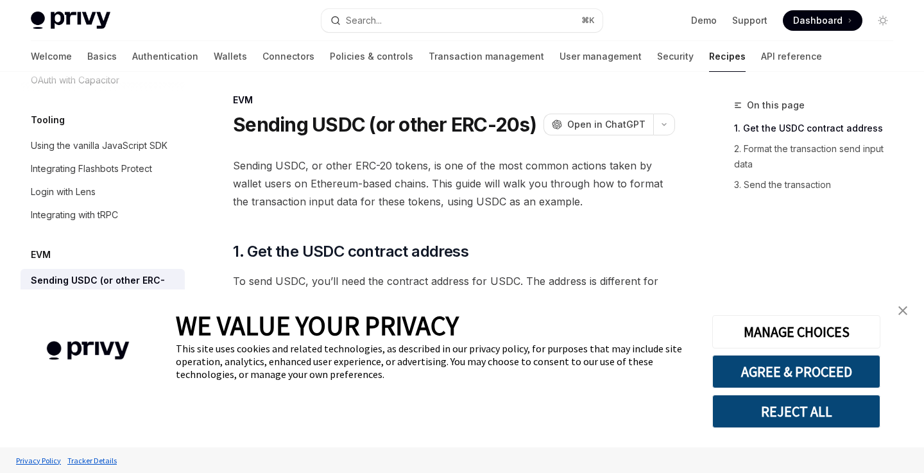
scroll to position [84, 0]
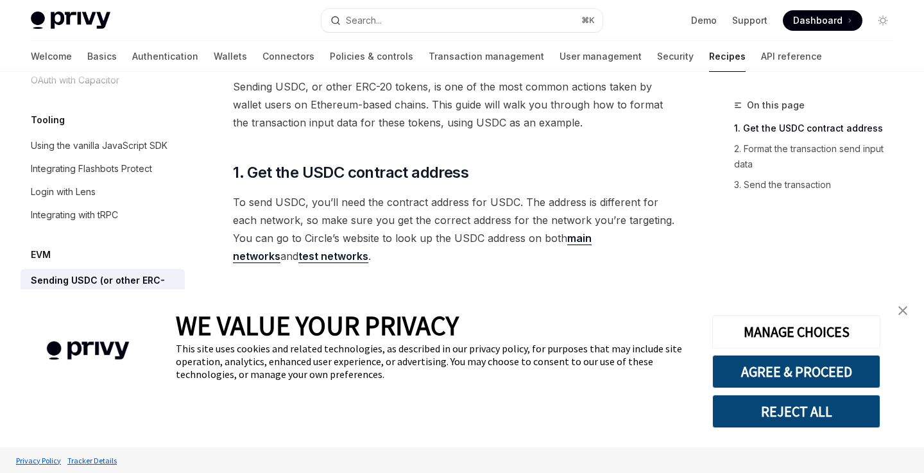
click at [909, 309] on link "close banner" at bounding box center [903, 311] width 26 height 26
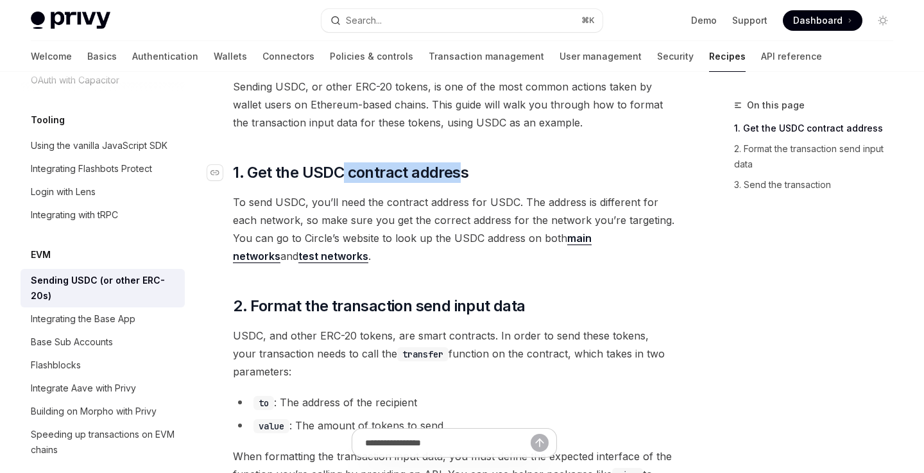
drag, startPoint x: 345, startPoint y: 171, endPoint x: 470, endPoint y: 171, distance: 125.8
click at [470, 171] on h2 "​ 1. Get the USDC contract address" at bounding box center [454, 172] width 442 height 21
click at [493, 170] on h2 "​ 1. Get the USDC contract address" at bounding box center [454, 172] width 442 height 21
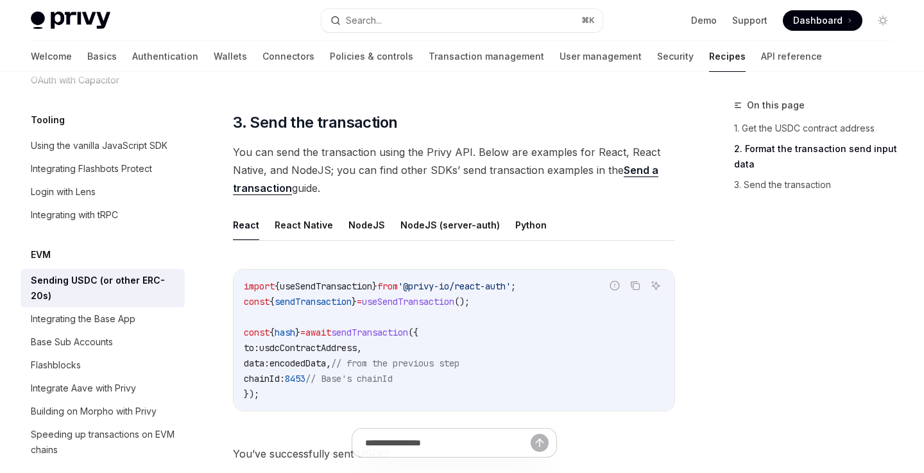
scroll to position [959, 0]
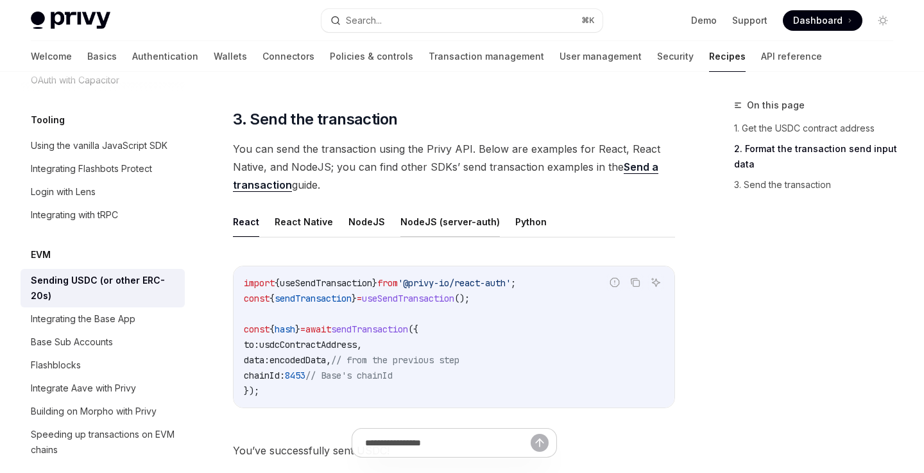
click at [452, 221] on button "NodeJS (server-auth)" at bounding box center [449, 222] width 99 height 30
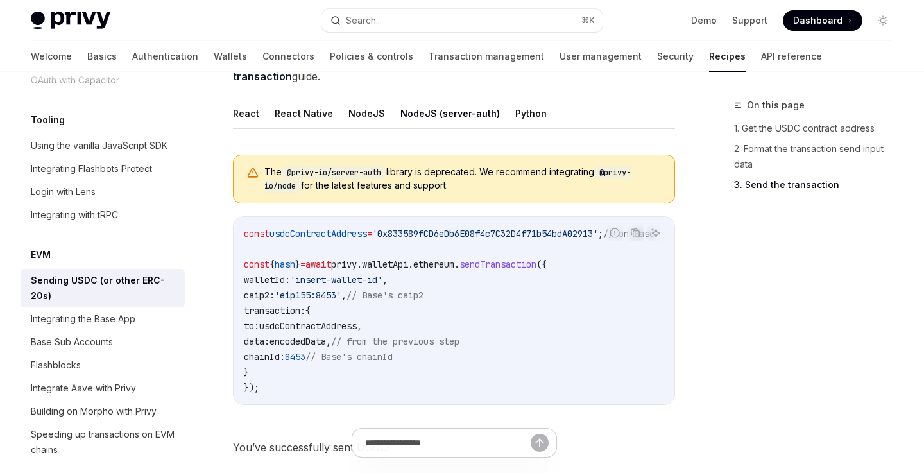
scroll to position [1061, 0]
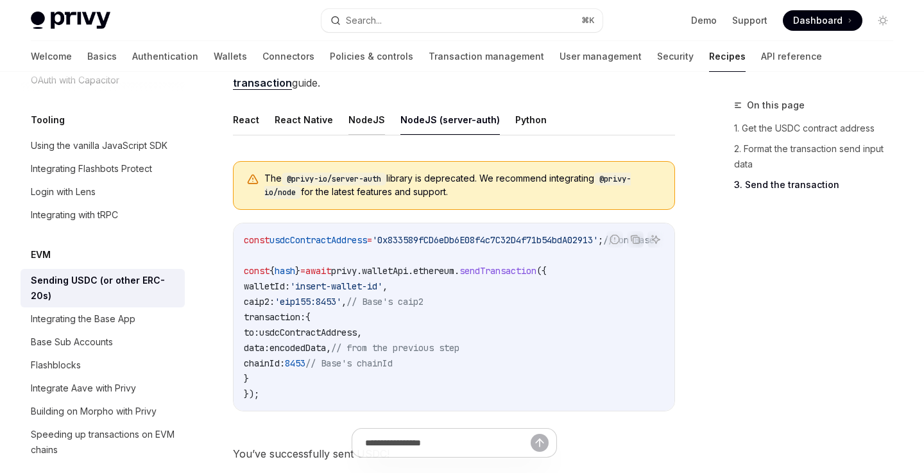
click at [361, 123] on button "NodeJS" at bounding box center [366, 120] width 37 height 30
type textarea "*"
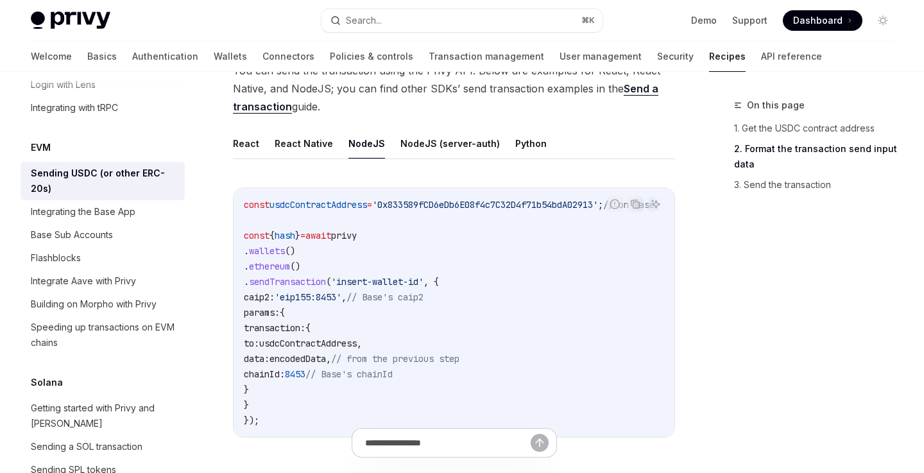
scroll to position [1080, 0]
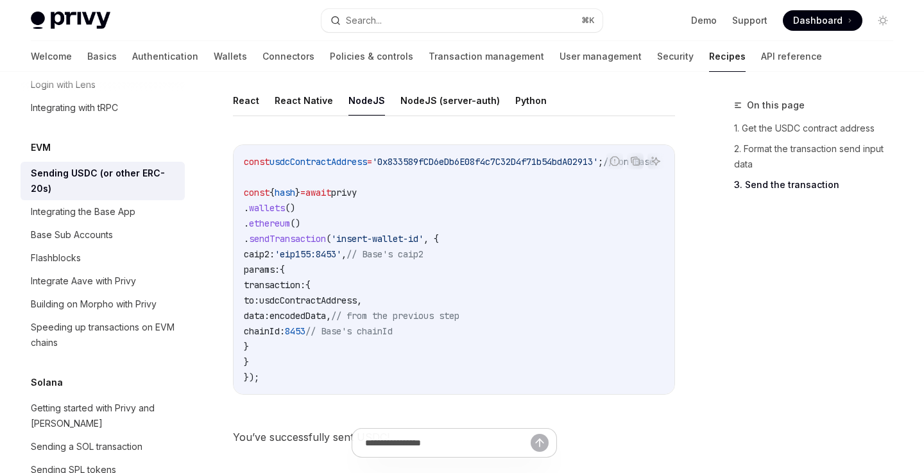
click at [325, 240] on span "sendTransaction" at bounding box center [287, 239] width 77 height 12
copy span "sendTransaction"
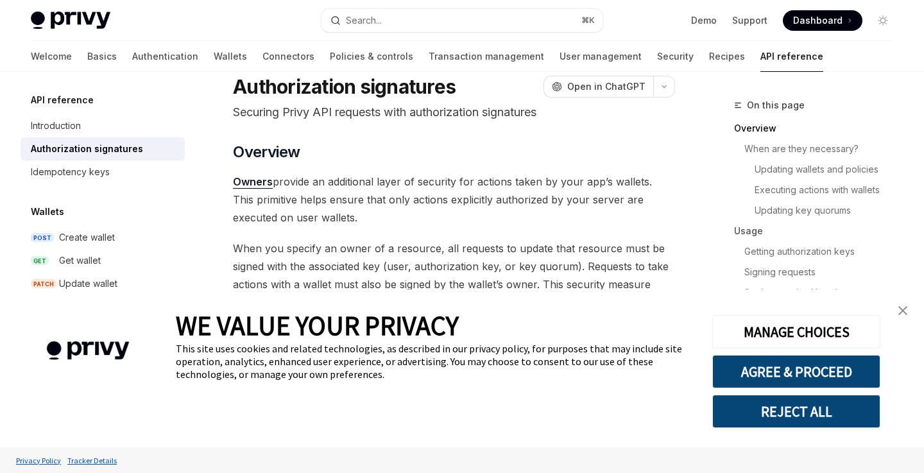
scroll to position [44, 0]
click at [905, 311] on img "close banner" at bounding box center [902, 310] width 9 height 9
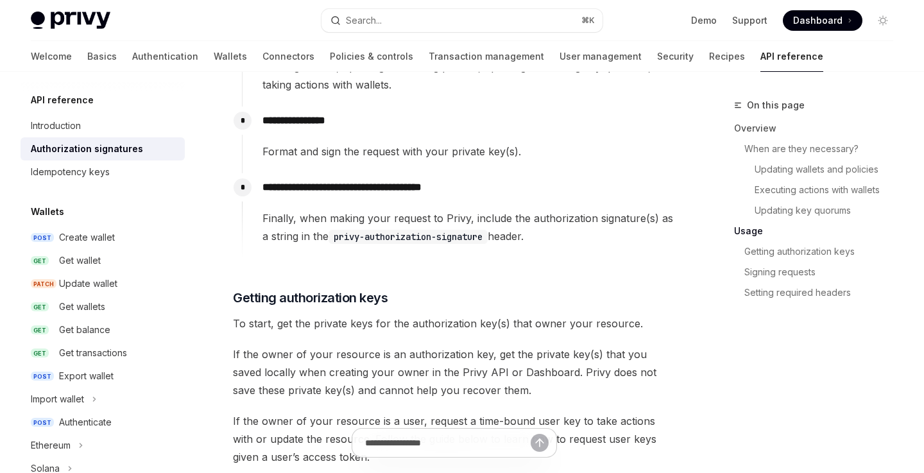
click at [536, 237] on span "Finally, when making your request to Privy, include the authorization signature…" at bounding box center [468, 227] width 412 height 36
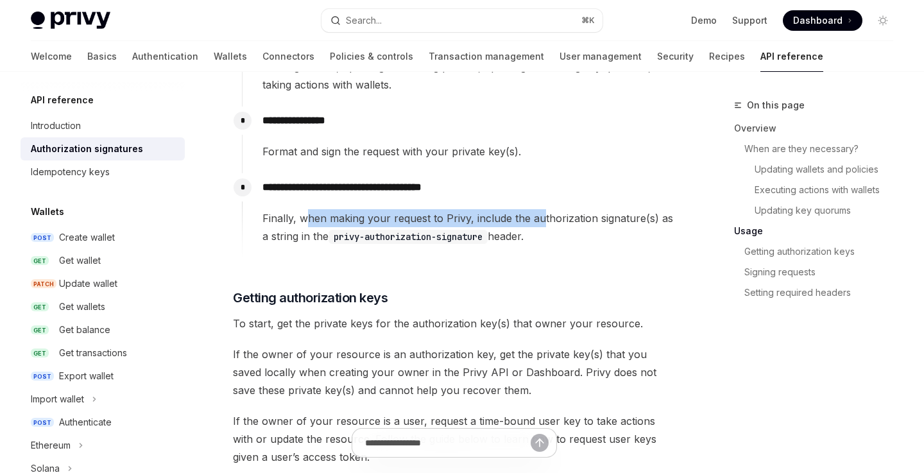
drag, startPoint x: 310, startPoint y: 218, endPoint x: 563, endPoint y: 218, distance: 252.8
click at [564, 218] on span "Finally, when making your request to Privy, include the authorization signature…" at bounding box center [468, 227] width 412 height 36
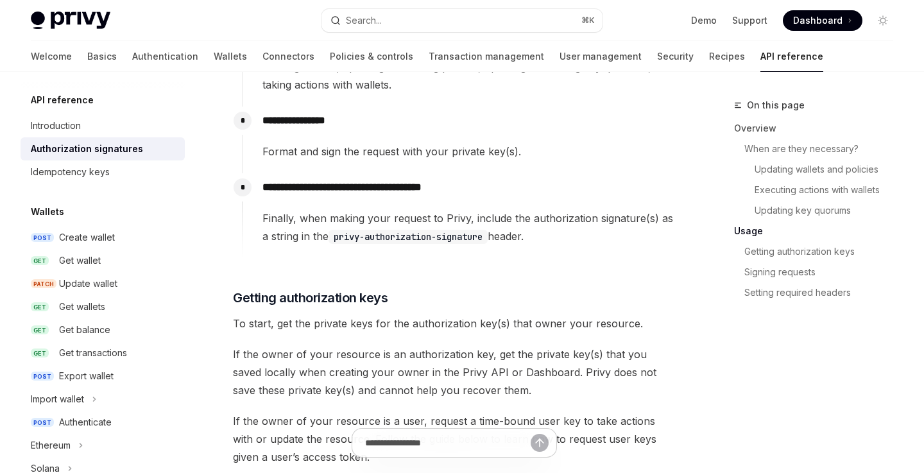
click at [591, 219] on span "Finally, when making your request to Privy, include the authorization signature…" at bounding box center [468, 227] width 412 height 36
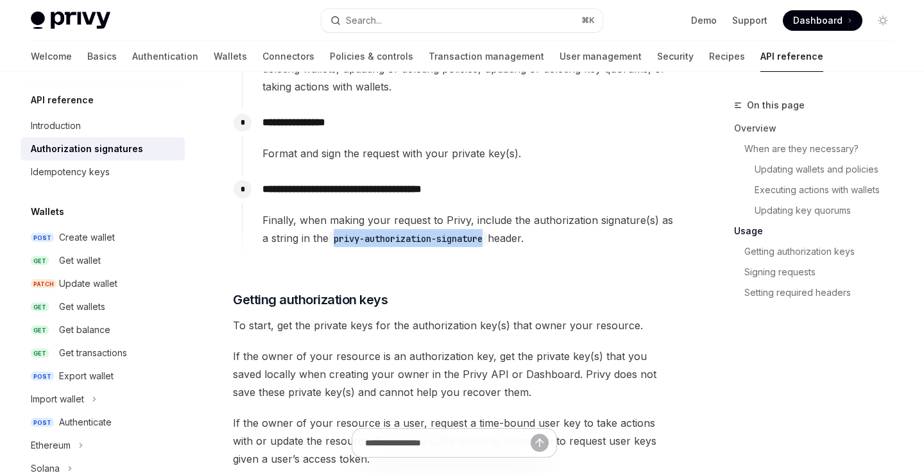
drag, startPoint x: 494, startPoint y: 240, endPoint x: 337, endPoint y: 239, distance: 156.6
click at [337, 239] on code "privy-authorization-signature" at bounding box center [408, 239] width 159 height 14
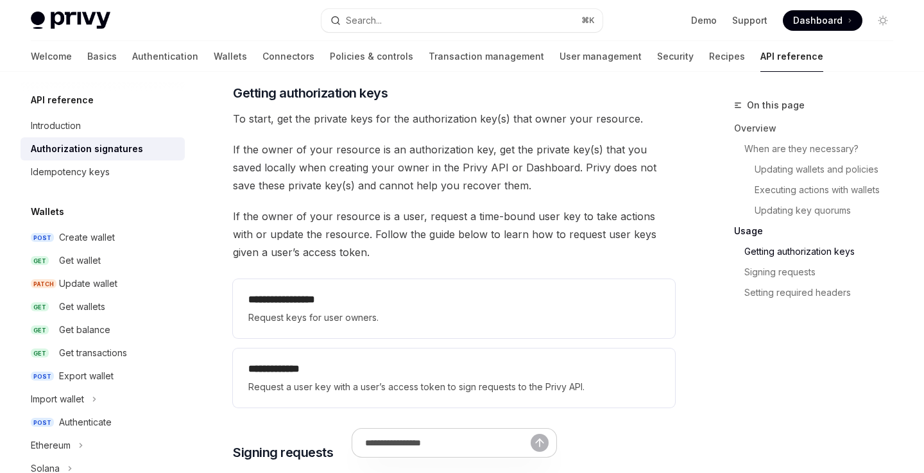
scroll to position [1627, 0]
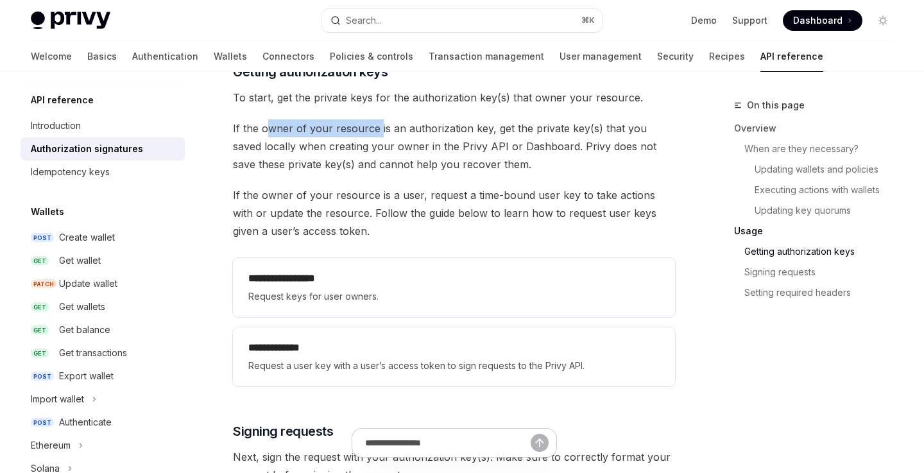
drag, startPoint x: 265, startPoint y: 128, endPoint x: 375, endPoint y: 128, distance: 110.4
click at [375, 128] on span "If the owner of your resource is an authorization key, get the private key(s) t…" at bounding box center [454, 146] width 442 height 54
click at [404, 128] on span "If the owner of your resource is an authorization key, get the private key(s) t…" at bounding box center [454, 146] width 442 height 54
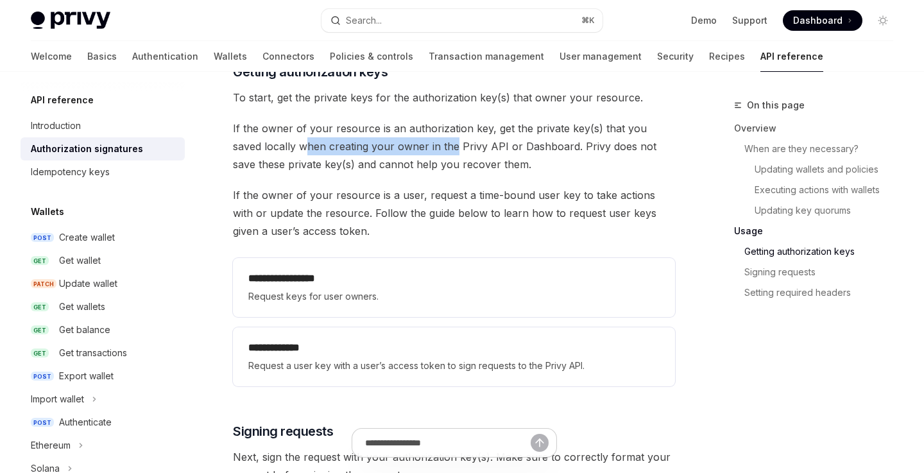
drag, startPoint x: 271, startPoint y: 148, endPoint x: 421, endPoint y: 147, distance: 149.5
click at [421, 147] on span "If the owner of your resource is an authorization key, get the private key(s) t…" at bounding box center [454, 146] width 442 height 54
click at [450, 147] on span "If the owner of your resource is an authorization key, get the private key(s) t…" at bounding box center [454, 146] width 442 height 54
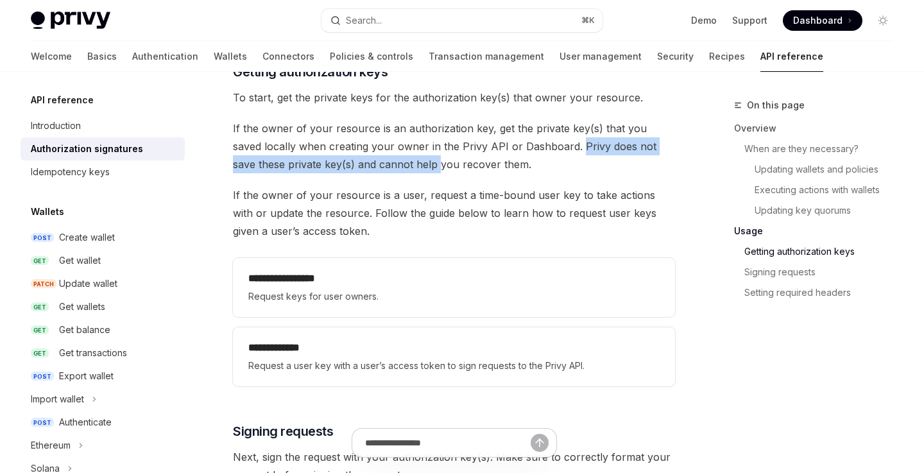
drag, startPoint x: 547, startPoint y: 144, endPoint x: 382, endPoint y: 160, distance: 165.1
click at [382, 160] on span "If the owner of your resource is an authorization key, get the private key(s) t…" at bounding box center [454, 146] width 442 height 54
click at [382, 156] on span "If the owner of your resource is an authorization key, get the private key(s) t…" at bounding box center [454, 146] width 442 height 54
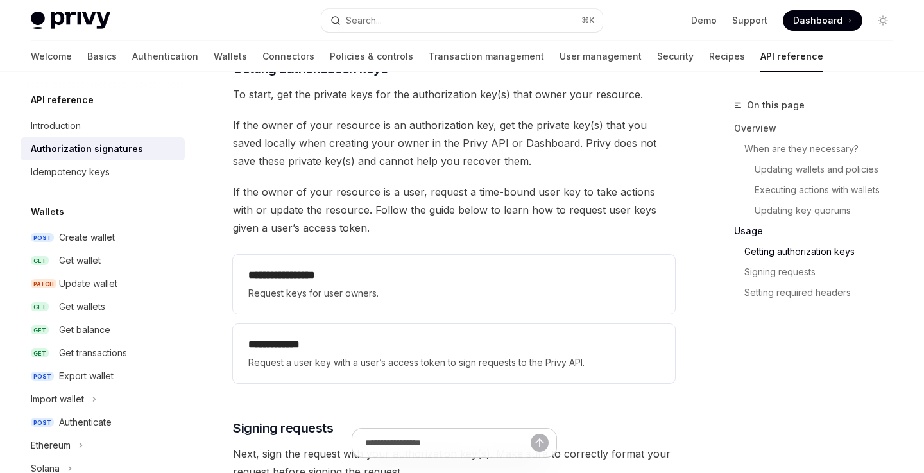
scroll to position [1628, 0]
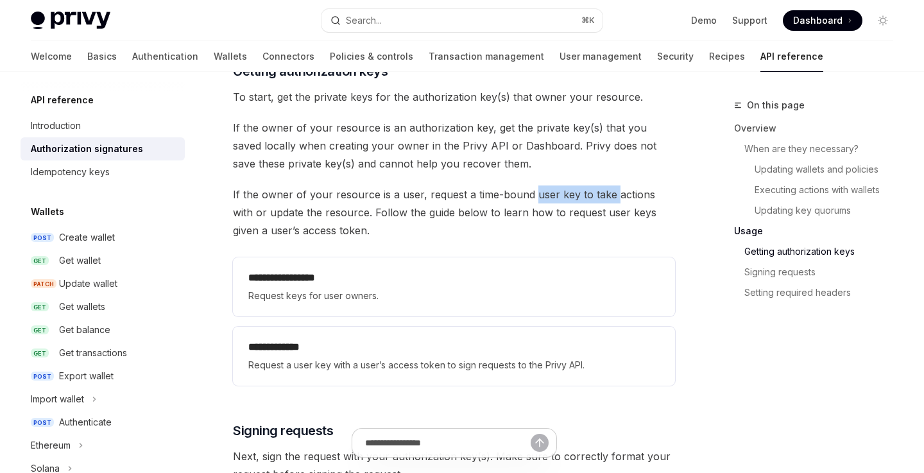
drag, startPoint x: 533, startPoint y: 193, endPoint x: 610, endPoint y: 193, distance: 77.0
click at [610, 193] on span "If the owner of your resource is a user, request a time-bound user key to take …" at bounding box center [454, 212] width 442 height 54
click at [626, 193] on span "If the owner of your resource is a user, request a time-bound user key to take …" at bounding box center [454, 212] width 442 height 54
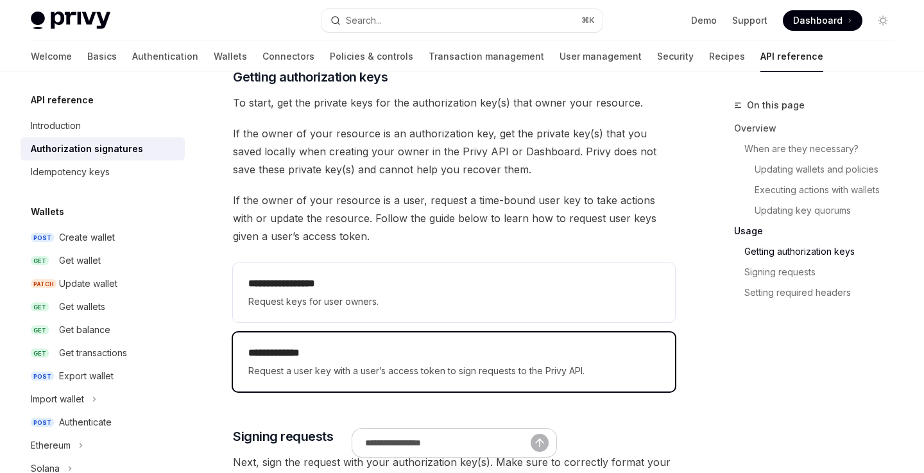
scroll to position [1626, 0]
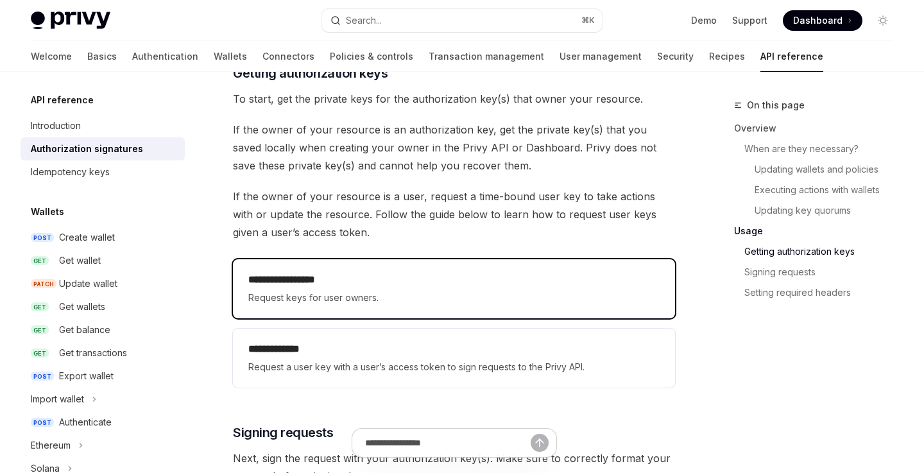
click at [411, 303] on span "Request keys for user owners." at bounding box center [453, 297] width 411 height 15
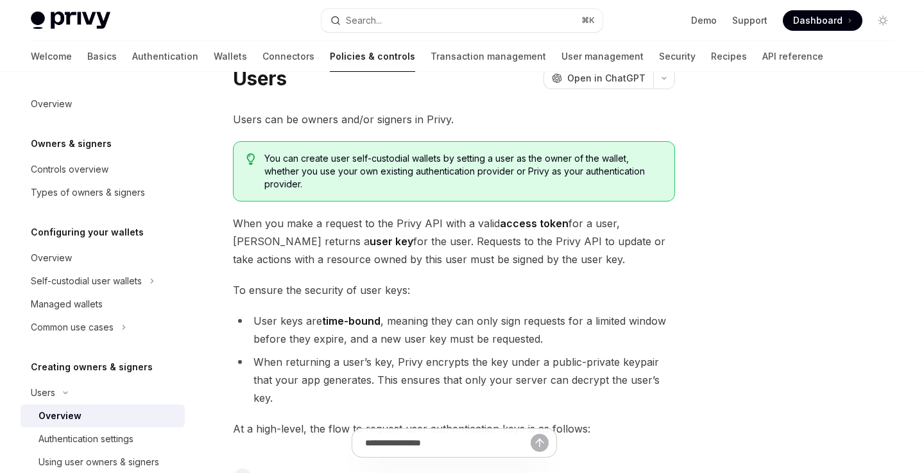
scroll to position [46, 0]
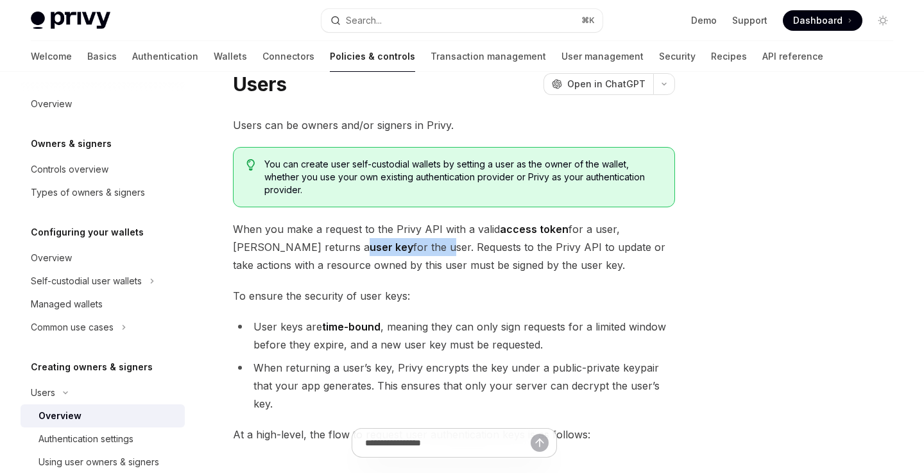
drag, startPoint x: 278, startPoint y: 246, endPoint x: 362, endPoint y: 248, distance: 83.4
click at [362, 248] on span "When you make a request to the Privy API with a valid access token for a user, …" at bounding box center [454, 247] width 442 height 54
click at [380, 247] on span "When you make a request to the Privy API with a valid access token for a user, …" at bounding box center [454, 247] width 442 height 54
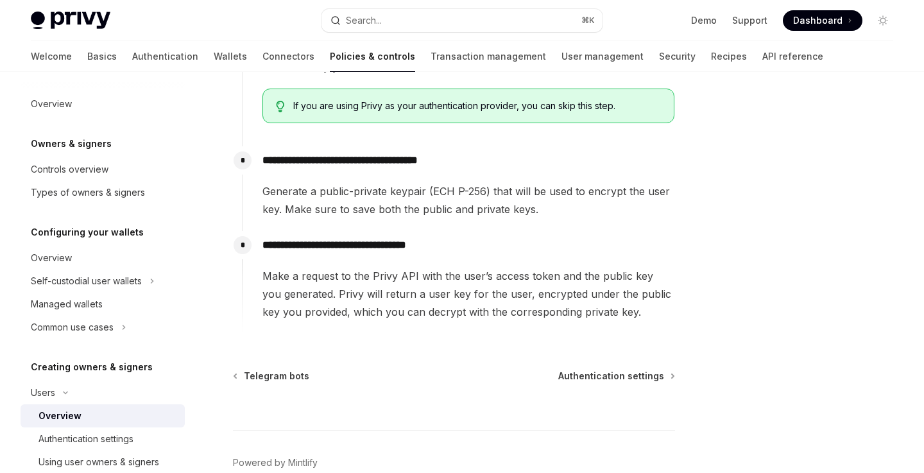
scroll to position [531, 0]
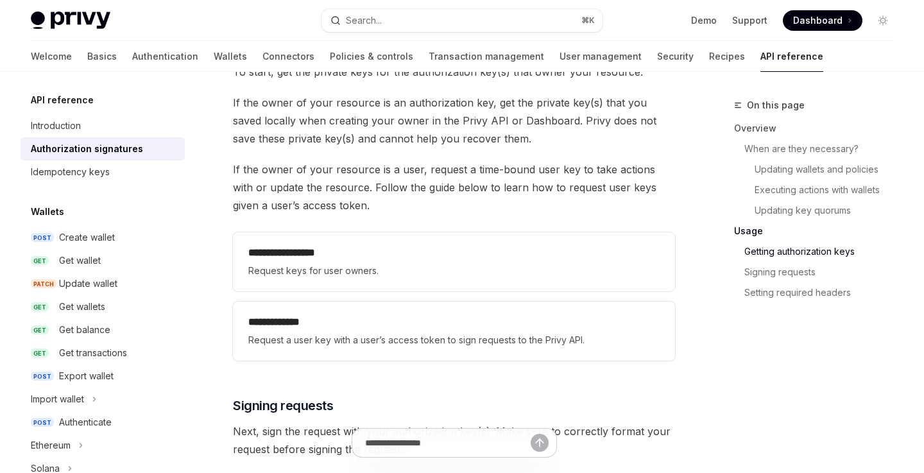
scroll to position [1686, 0]
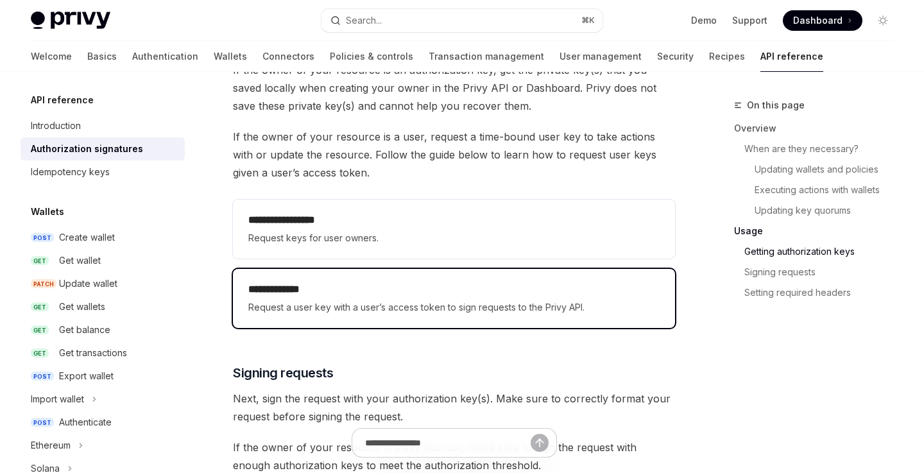
click at [354, 295] on h2 "**********" at bounding box center [453, 289] width 411 height 15
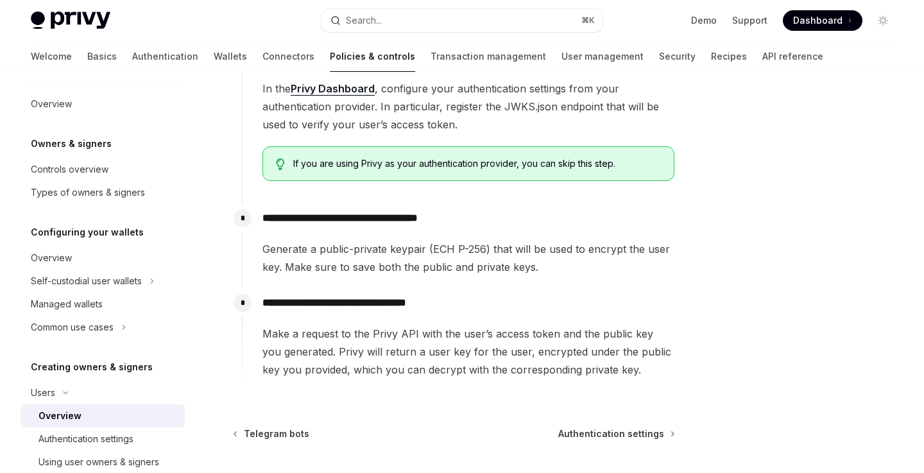
scroll to position [472, 0]
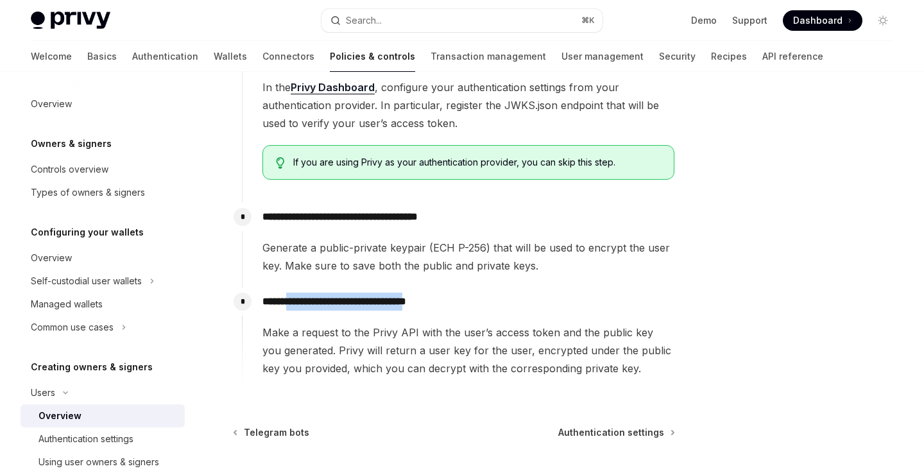
drag, startPoint x: 297, startPoint y: 284, endPoint x: 447, endPoint y: 283, distance: 150.1
click at [450, 293] on p "**********" at bounding box center [468, 302] width 412 height 18
click at [481, 293] on p "**********" at bounding box center [468, 302] width 412 height 18
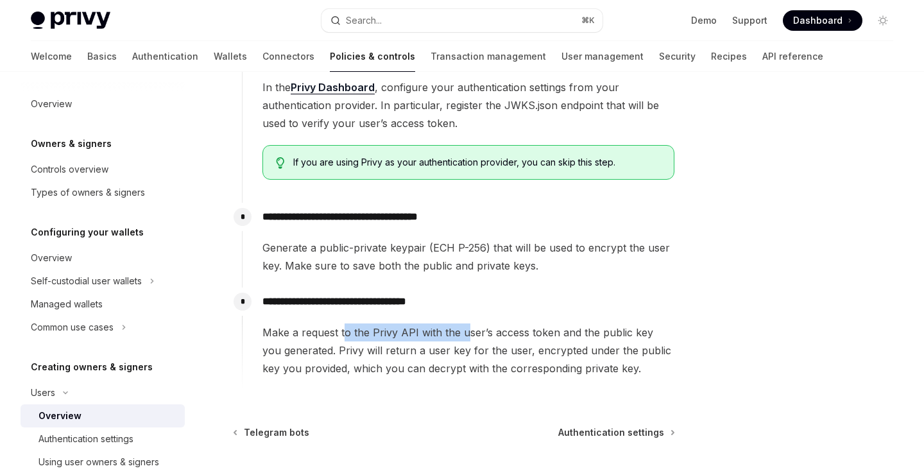
drag, startPoint x: 342, startPoint y: 314, endPoint x: 468, endPoint y: 314, distance: 125.8
click at [468, 323] on span "Make a request to the Privy API with the user’s access token and the public key…" at bounding box center [468, 350] width 412 height 54
click at [504, 323] on span "Make a request to the Privy API with the user’s access token and the public key…" at bounding box center [468, 350] width 412 height 54
drag, startPoint x: 375, startPoint y: 314, endPoint x: 491, endPoint y: 314, distance: 115.5
click at [491, 323] on span "Make a request to the Privy API with the user’s access token and the public key…" at bounding box center [468, 350] width 412 height 54
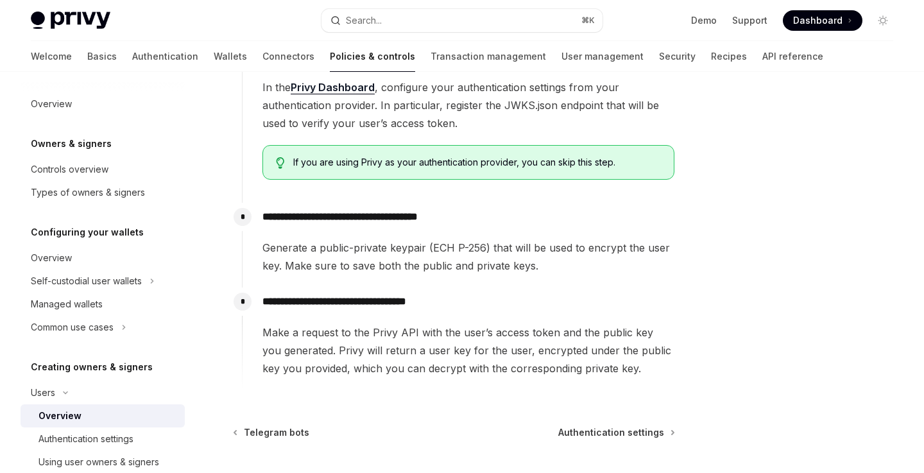
click at [516, 323] on span "Make a request to the Privy API with the user’s access token and the public key…" at bounding box center [468, 350] width 412 height 54
drag, startPoint x: 319, startPoint y: 332, endPoint x: 472, endPoint y: 332, distance: 152.7
click at [472, 332] on span "Make a request to the Privy API with the user’s access token and the public key…" at bounding box center [468, 350] width 412 height 54
drag, startPoint x: 332, startPoint y: 351, endPoint x: 446, endPoint y: 347, distance: 113.6
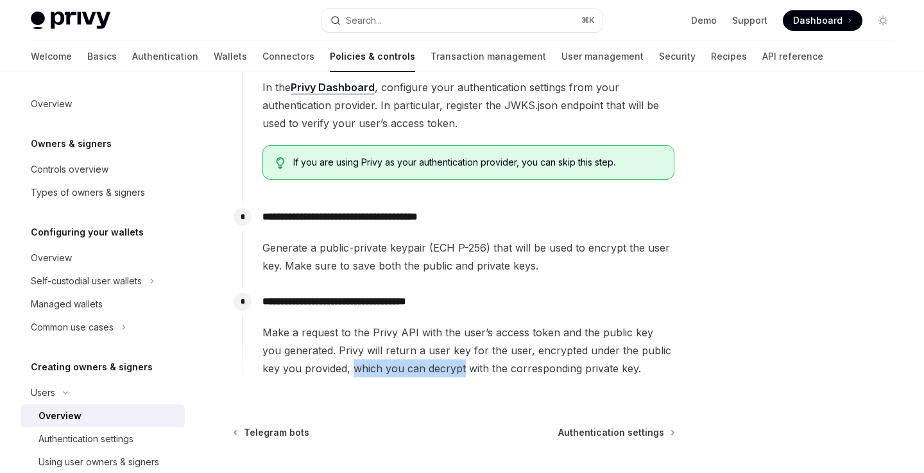
click at [446, 347] on span "Make a request to the Privy API with the user’s access token and the public key…" at bounding box center [468, 350] width 412 height 54
click at [447, 347] on span "Make a request to the Privy API with the user’s access token and the public key…" at bounding box center [468, 350] width 412 height 54
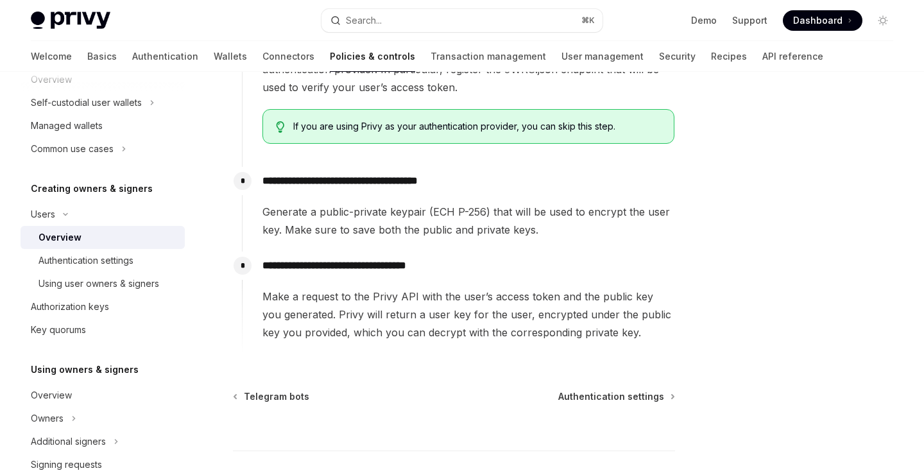
scroll to position [180, 0]
click at [119, 309] on div "Authorization keys" at bounding box center [104, 305] width 146 height 15
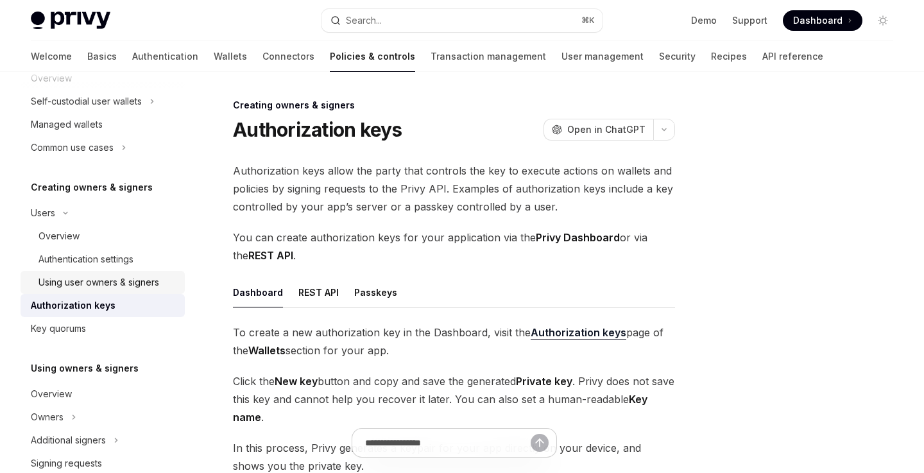
click at [123, 284] on div "Using user owners & signers" at bounding box center [98, 282] width 121 height 15
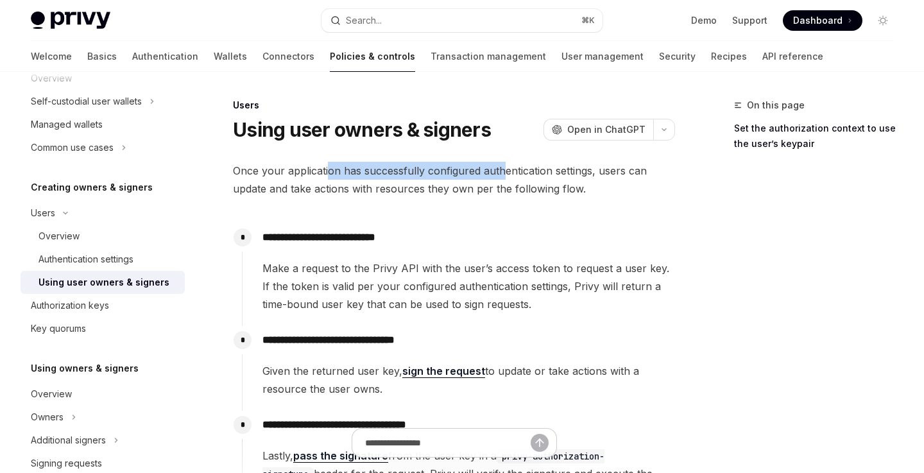
drag, startPoint x: 327, startPoint y: 173, endPoint x: 500, endPoint y: 173, distance: 172.6
click at [502, 173] on span "Once your application has successfully configured authentication settings, user…" at bounding box center [454, 180] width 442 height 36
click at [536, 170] on span "Once your application has successfully configured authentication settings, user…" at bounding box center [454, 180] width 442 height 36
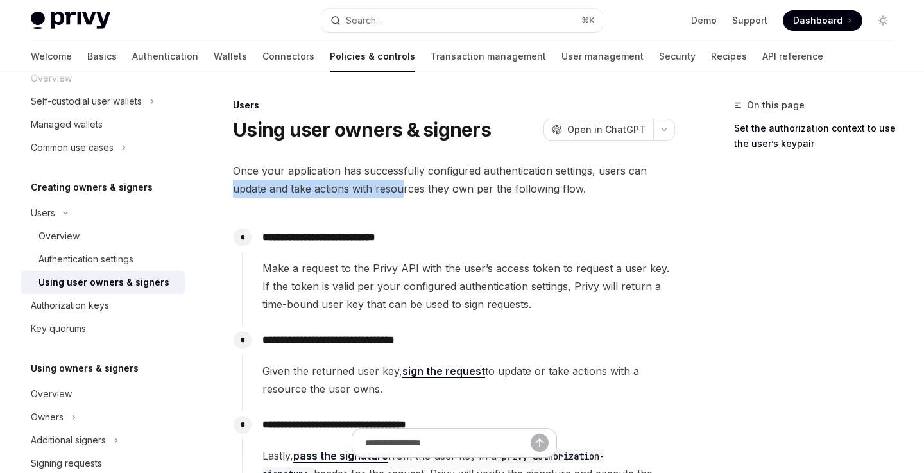
drag, startPoint x: 233, startPoint y: 191, endPoint x: 404, endPoint y: 190, distance: 171.3
click at [404, 191] on span "Once your application has successfully configured authentication settings, user…" at bounding box center [454, 180] width 442 height 36
click at [417, 189] on span "Once your application has successfully configured authentication settings, user…" at bounding box center [454, 180] width 442 height 36
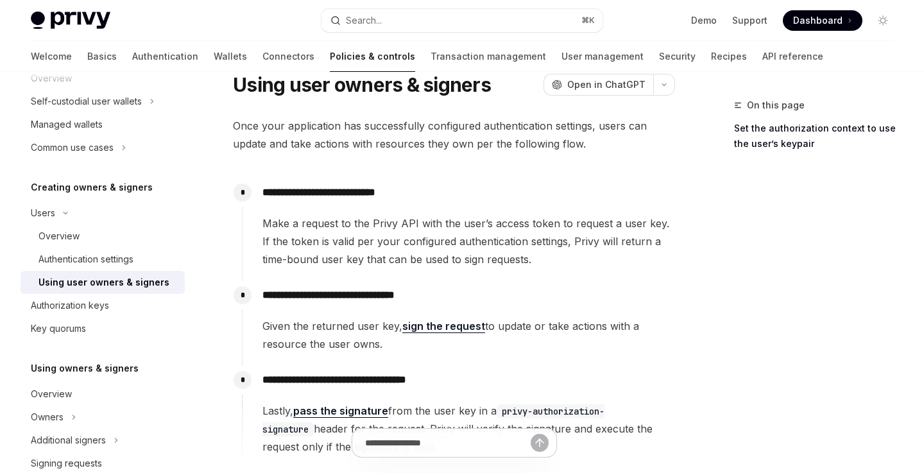
scroll to position [46, 0]
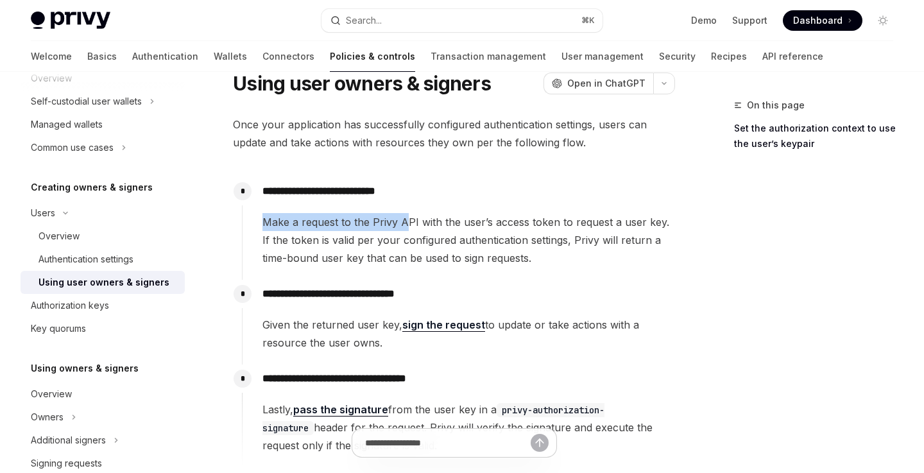
drag, startPoint x: 266, startPoint y: 222, endPoint x: 403, endPoint y: 219, distance: 137.3
click at [403, 219] on span "Make a request to the Privy API with the user’s access token to request a user …" at bounding box center [468, 240] width 412 height 54
click at [434, 219] on span "Make a request to the Privy API with the user’s access token to request a user …" at bounding box center [468, 240] width 412 height 54
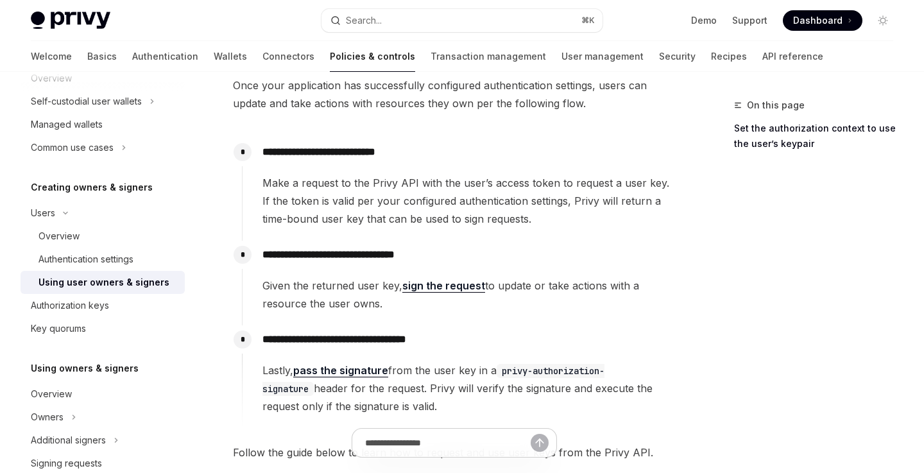
scroll to position [91, 0]
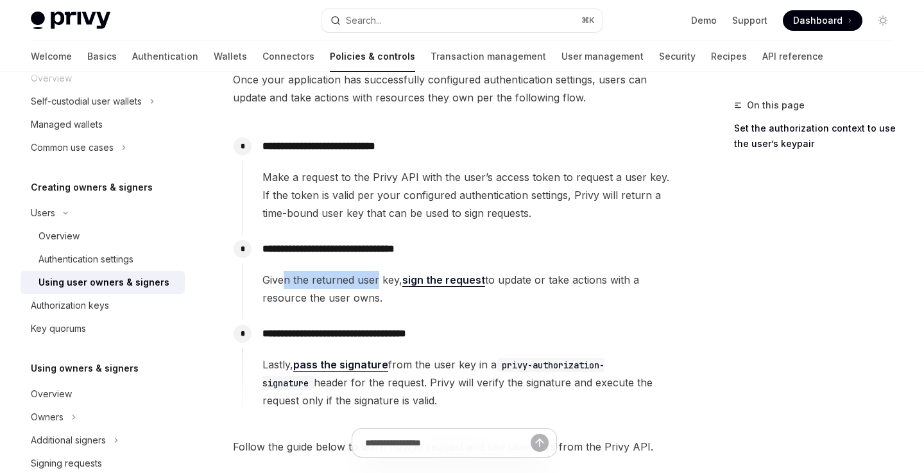
drag, startPoint x: 286, startPoint y: 283, endPoint x: 379, endPoint y: 282, distance: 92.4
click at [379, 282] on span "Given the returned user key, sign the request to update or take actions with a …" at bounding box center [468, 289] width 412 height 36
click at [368, 276] on span "Given the returned user key, sign the request to update or take actions with a …" at bounding box center [468, 289] width 412 height 36
drag, startPoint x: 320, startPoint y: 179, endPoint x: 434, endPoint y: 179, distance: 114.2
click at [434, 179] on span "Make a request to the Privy API with the user’s access token to request a user …" at bounding box center [468, 195] width 412 height 54
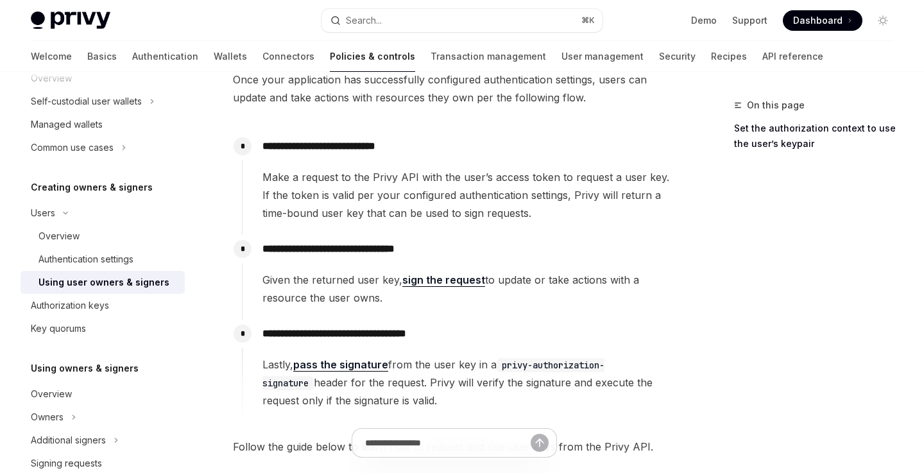
click at [474, 178] on span "Make a request to the Privy API with the user’s access token to request a user …" at bounding box center [468, 195] width 412 height 54
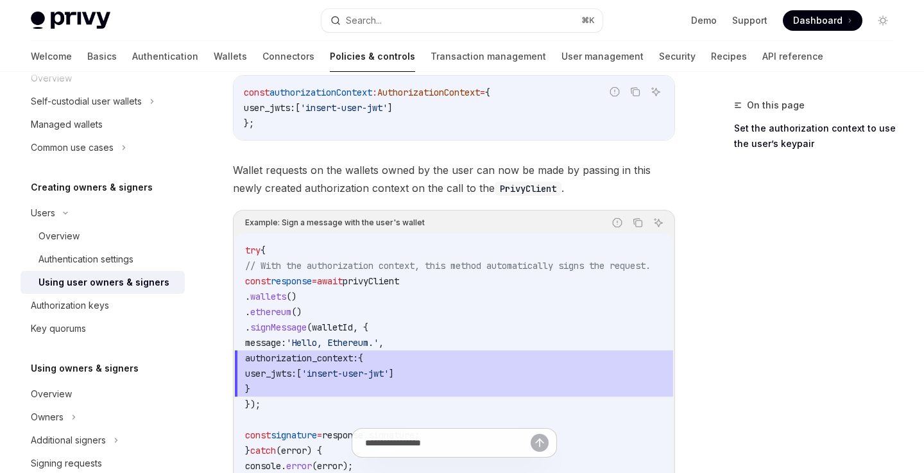
scroll to position [640, 0]
drag, startPoint x: 341, startPoint y: 169, endPoint x: 437, endPoint y: 171, distance: 95.6
click at [437, 171] on span "Wallet requests on the wallets owned by the user can now be made by passing in …" at bounding box center [454, 180] width 442 height 36
click at [472, 171] on span "Wallet requests on the wallets owned by the user can now be made by passing in …" at bounding box center [454, 180] width 442 height 36
drag, startPoint x: 269, startPoint y: 171, endPoint x: 386, endPoint y: 171, distance: 116.8
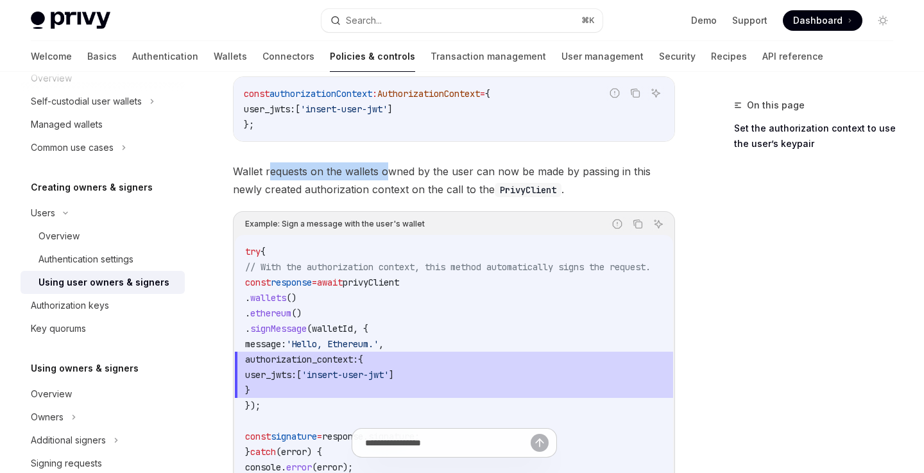
click at [386, 171] on span "Wallet requests on the wallets owned by the user can now be made by passing in …" at bounding box center [454, 180] width 442 height 36
click at [416, 169] on span "Wallet requests on the wallets owned by the user can now be made by passing in …" at bounding box center [454, 180] width 442 height 36
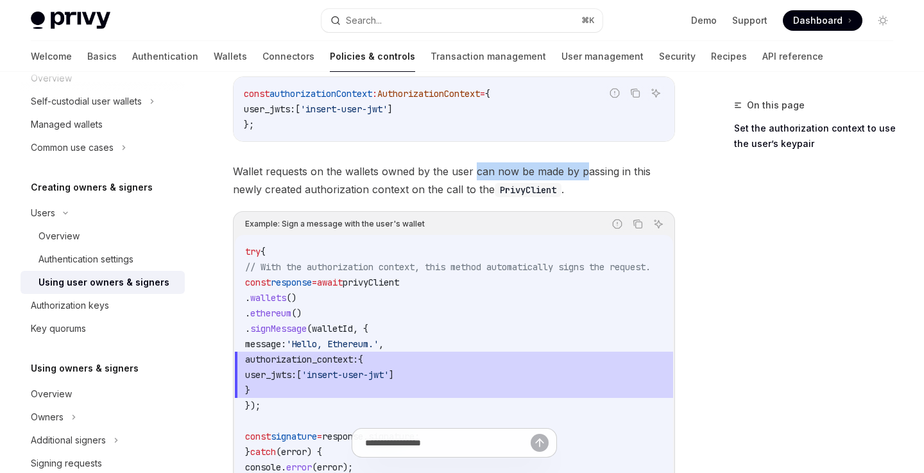
drag, startPoint x: 474, startPoint y: 171, endPoint x: 592, endPoint y: 171, distance: 118.1
click at [592, 171] on span "Wallet requests on the wallets owned by the user can now be made by passing in …" at bounding box center [454, 180] width 442 height 36
click at [617, 171] on span "Wallet requests on the wallets owned by the user can now be made by passing in …" at bounding box center [454, 180] width 442 height 36
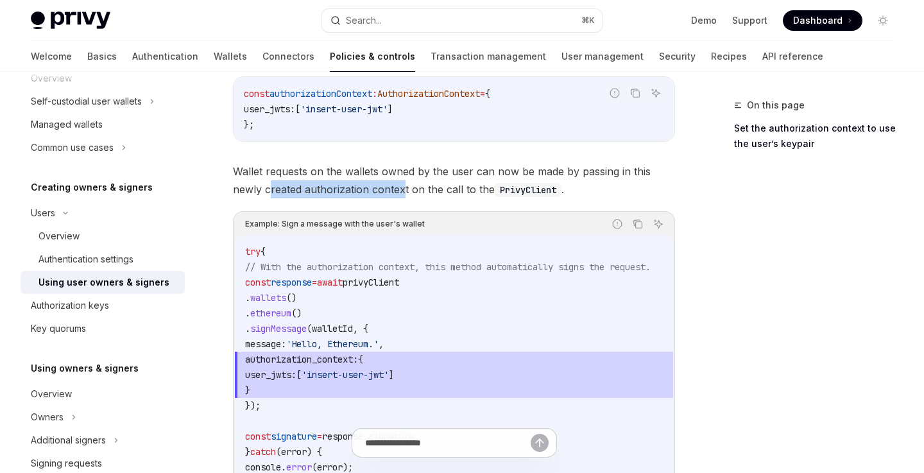
drag, startPoint x: 268, startPoint y: 188, endPoint x: 406, endPoint y: 187, distance: 138.6
click at [406, 188] on span "Wallet requests on the wallets owned by the user can now be made by passing in …" at bounding box center [454, 180] width 442 height 36
click at [438, 189] on span "Wallet requests on the wallets owned by the user can now be made by passing in …" at bounding box center [454, 180] width 442 height 36
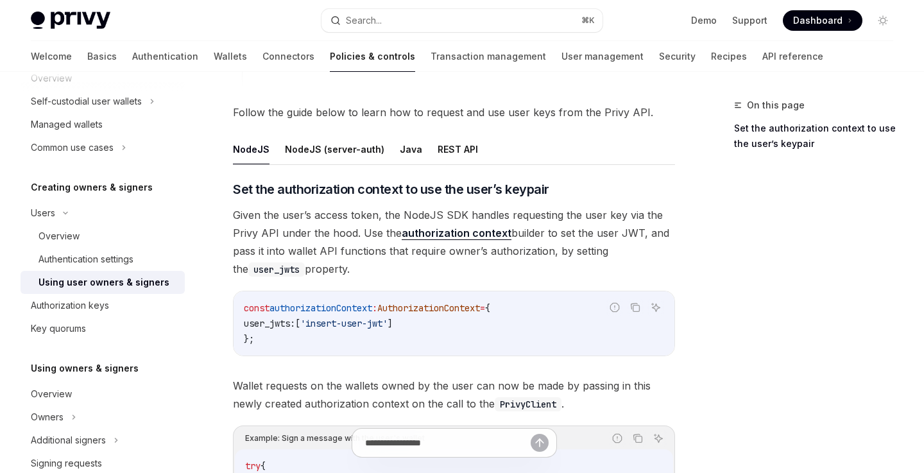
scroll to position [421, 0]
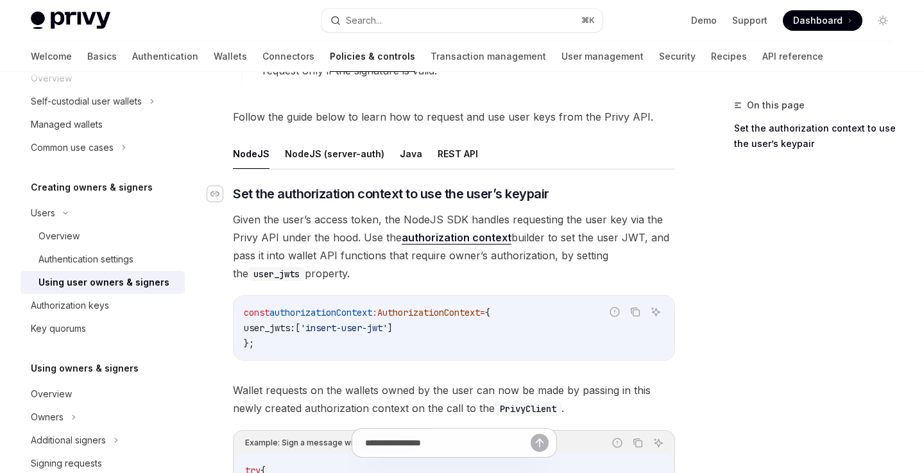
click at [218, 195] on icon "Navigate to header" at bounding box center [214, 193] width 9 height 5
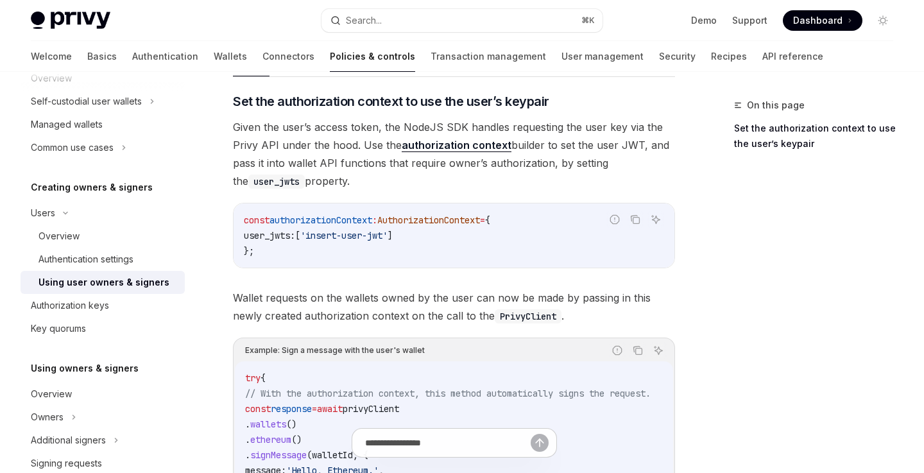
scroll to position [511, 0]
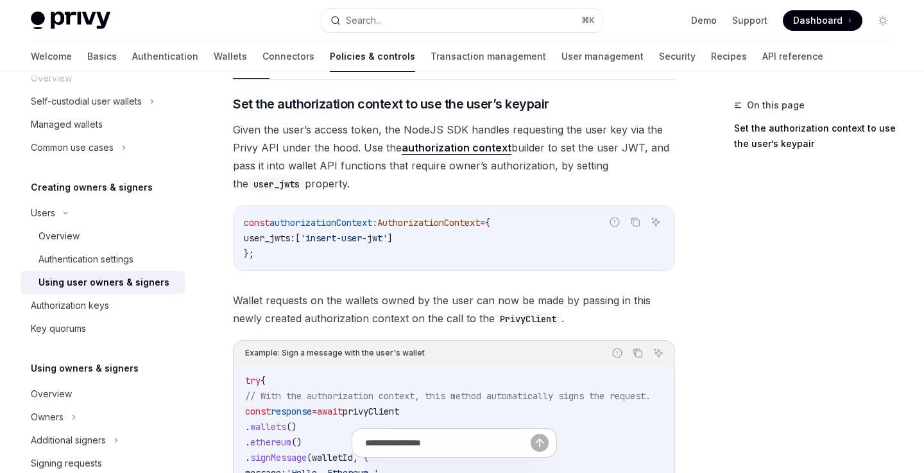
click at [472, 149] on link "authorization context" at bounding box center [457, 147] width 110 height 13
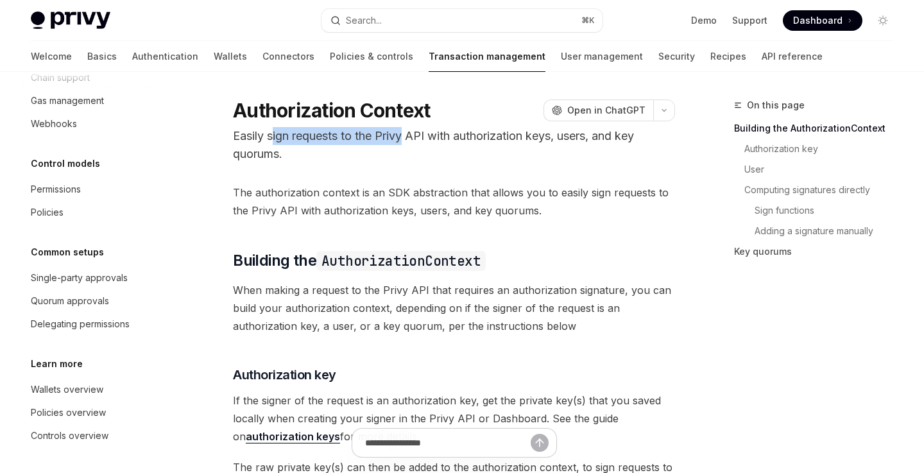
drag, startPoint x: 274, startPoint y: 137, endPoint x: 406, endPoint y: 134, distance: 132.2
click at [406, 134] on p "Easily sign requests to the Privy API with authorization keys, users, and key q…" at bounding box center [454, 145] width 442 height 36
click at [414, 134] on p "Easily sign requests to the Privy API with authorization keys, users, and key q…" at bounding box center [454, 145] width 442 height 36
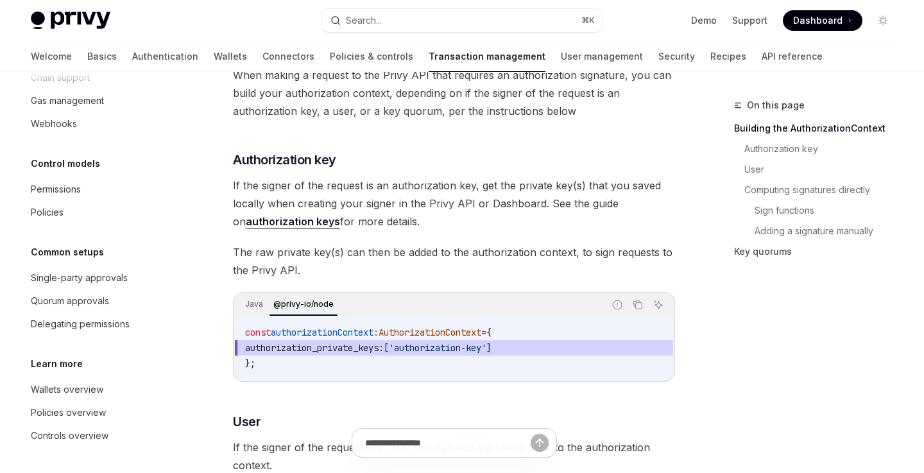
scroll to position [210, 0]
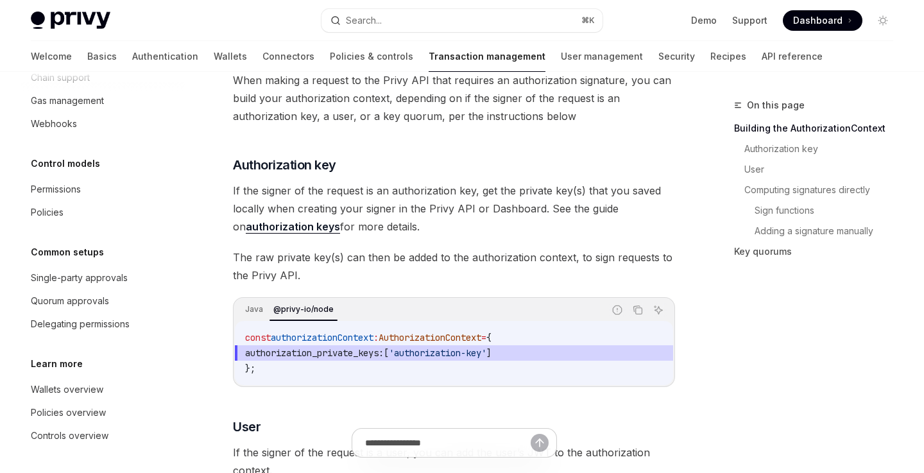
click at [307, 228] on link "authorization keys" at bounding box center [293, 226] width 94 height 13
type textarea "*"
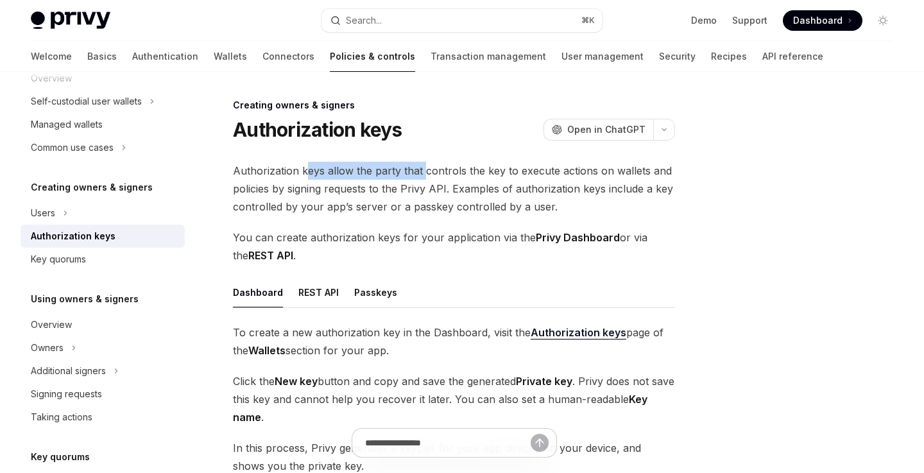
drag, startPoint x: 306, startPoint y: 173, endPoint x: 429, endPoint y: 173, distance: 122.6
click at [429, 173] on span "Authorization keys allow the party that controls the key to execute actions on …" at bounding box center [454, 189] width 442 height 54
click at [456, 170] on span "Authorization keys allow the party that controls the key to execute actions on …" at bounding box center [454, 189] width 442 height 54
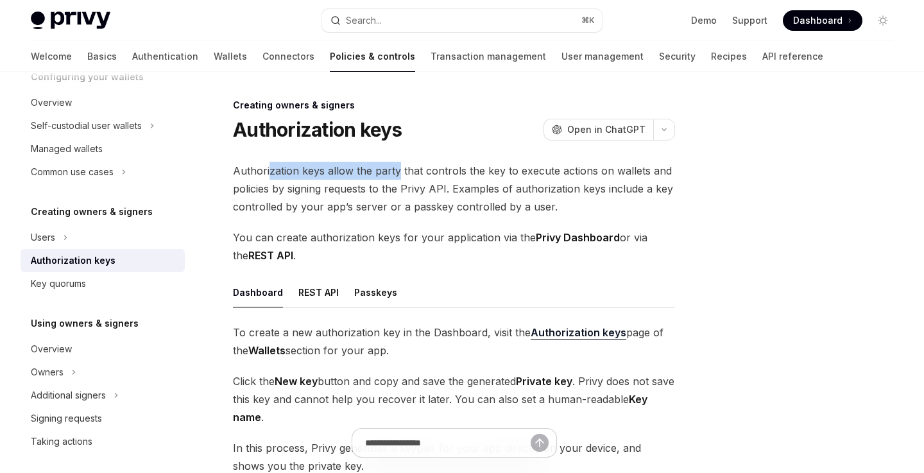
drag, startPoint x: 267, startPoint y: 171, endPoint x: 397, endPoint y: 171, distance: 130.3
click at [397, 171] on span "Authorization keys allow the party that controls the key to execute actions on …" at bounding box center [454, 189] width 442 height 54
click at [405, 171] on span "Authorization keys allow the party that controls the key to execute actions on …" at bounding box center [454, 189] width 442 height 54
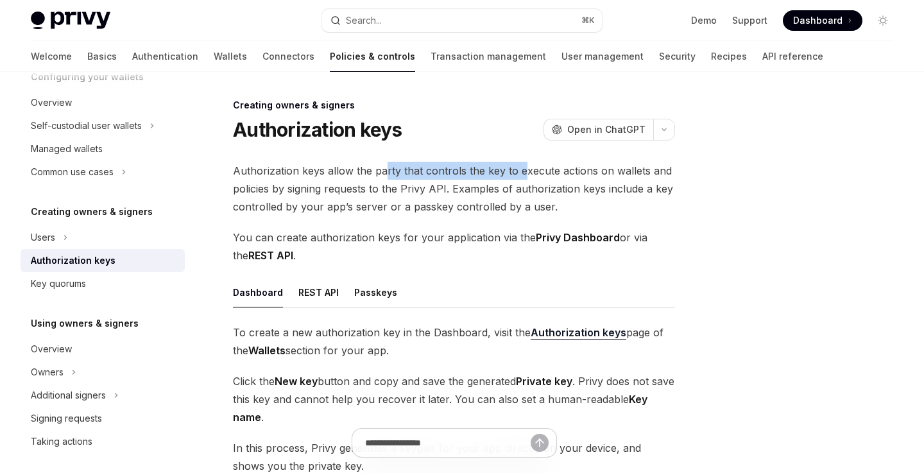
drag, startPoint x: 383, startPoint y: 175, endPoint x: 518, endPoint y: 175, distance: 135.4
click at [521, 175] on span "Authorization keys allow the party that controls the key to execute actions on …" at bounding box center [454, 189] width 442 height 54
click at [543, 175] on span "Authorization keys allow the party that controls the key to execute actions on …" at bounding box center [454, 189] width 442 height 54
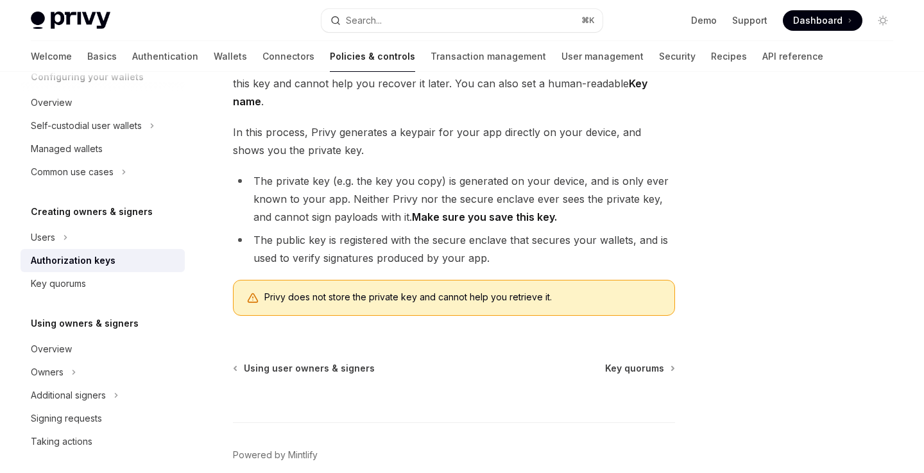
scroll to position [323, 0]
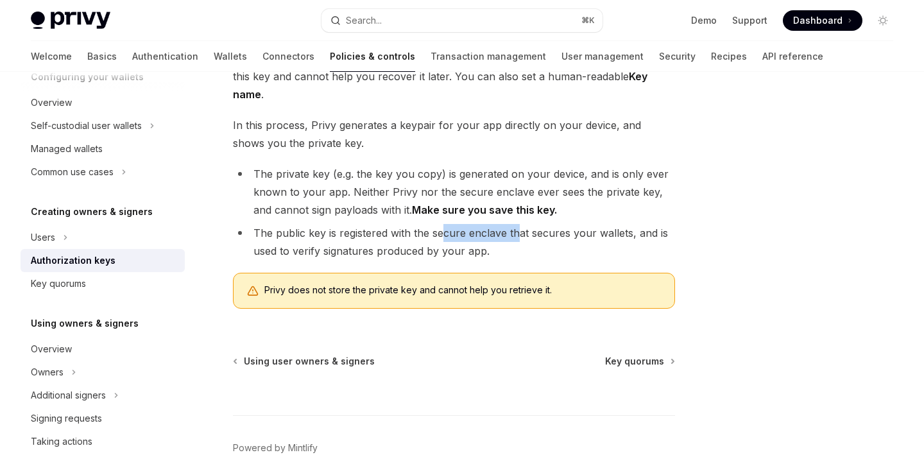
drag, startPoint x: 443, startPoint y: 233, endPoint x: 516, endPoint y: 234, distance: 72.5
click at [516, 234] on li "The public key is registered with the secure enclave that secures your wallets,…" at bounding box center [454, 242] width 442 height 36
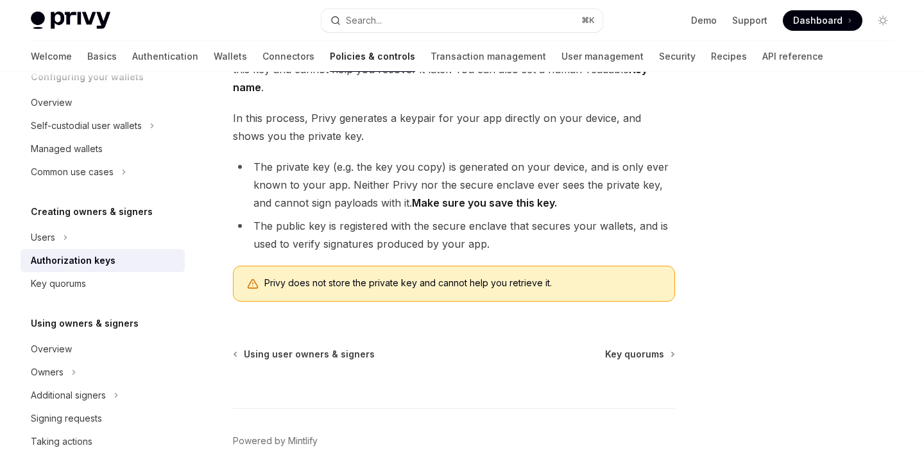
scroll to position [334, 0]
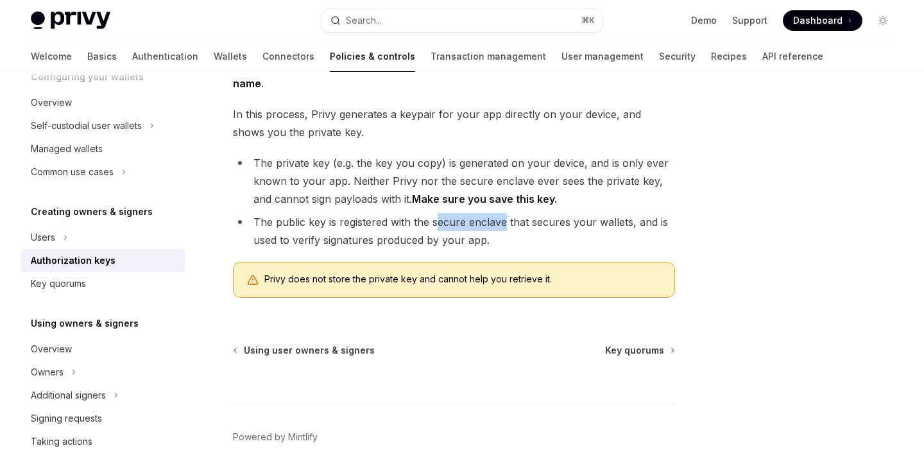
drag, startPoint x: 439, startPoint y: 222, endPoint x: 509, endPoint y: 224, distance: 70.6
click at [509, 224] on li "The public key is registered with the secure enclave that secures your wallets,…" at bounding box center [454, 231] width 442 height 36
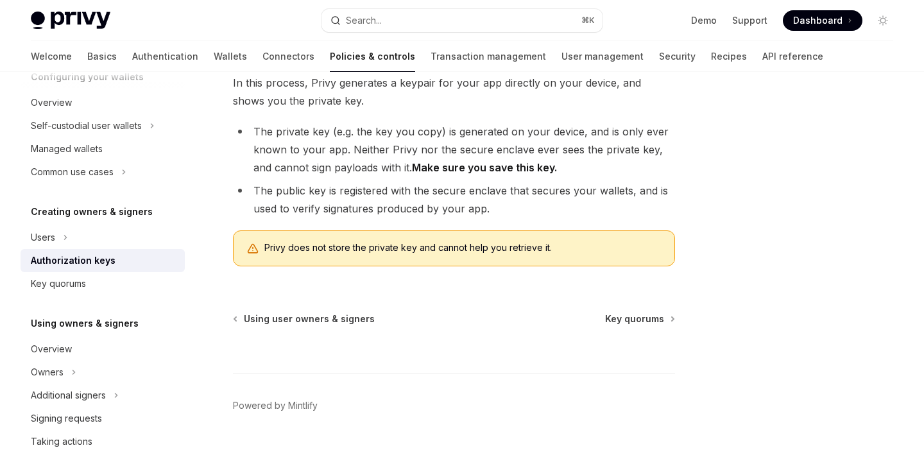
scroll to position [370, 0]
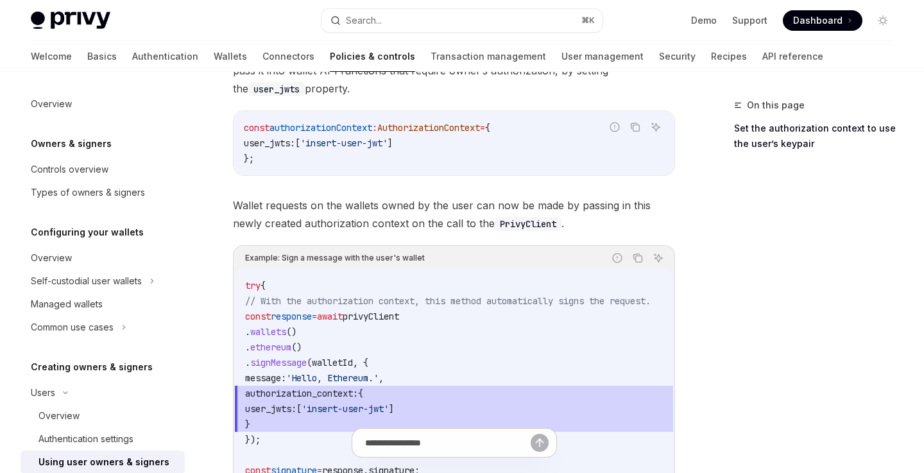
scroll to position [189, 0]
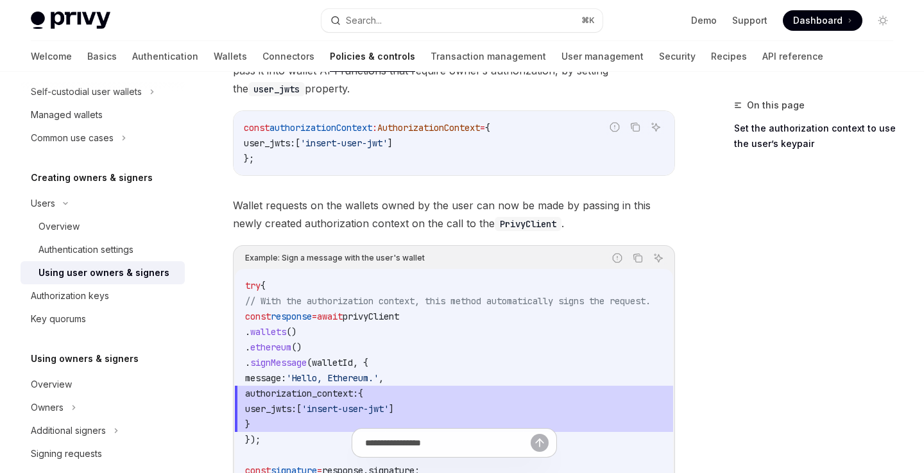
type textarea "*"
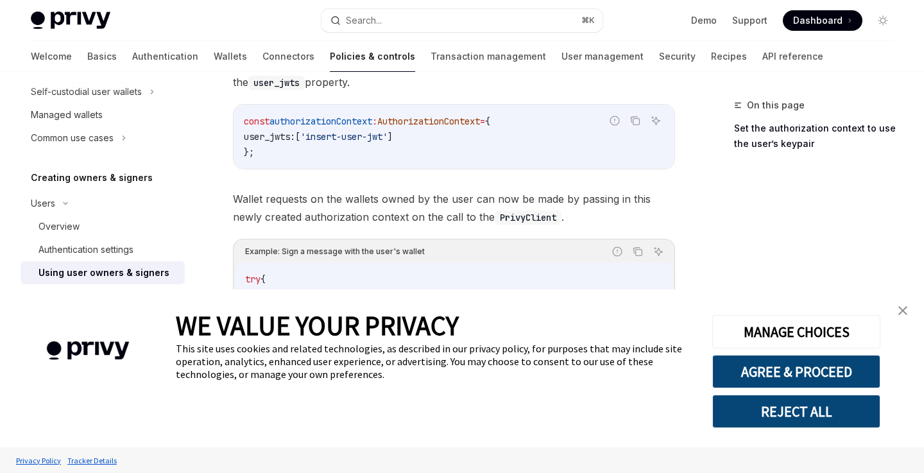
scroll to position [614, 0]
click at [901, 309] on img "close banner" at bounding box center [902, 310] width 9 height 9
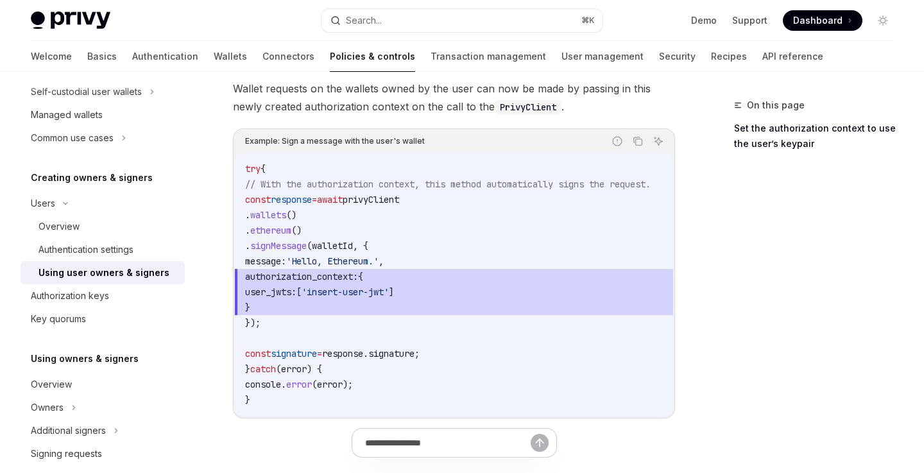
scroll to position [723, 0]
